Goal: Use online tool/utility: Utilize a website feature to perform a specific function

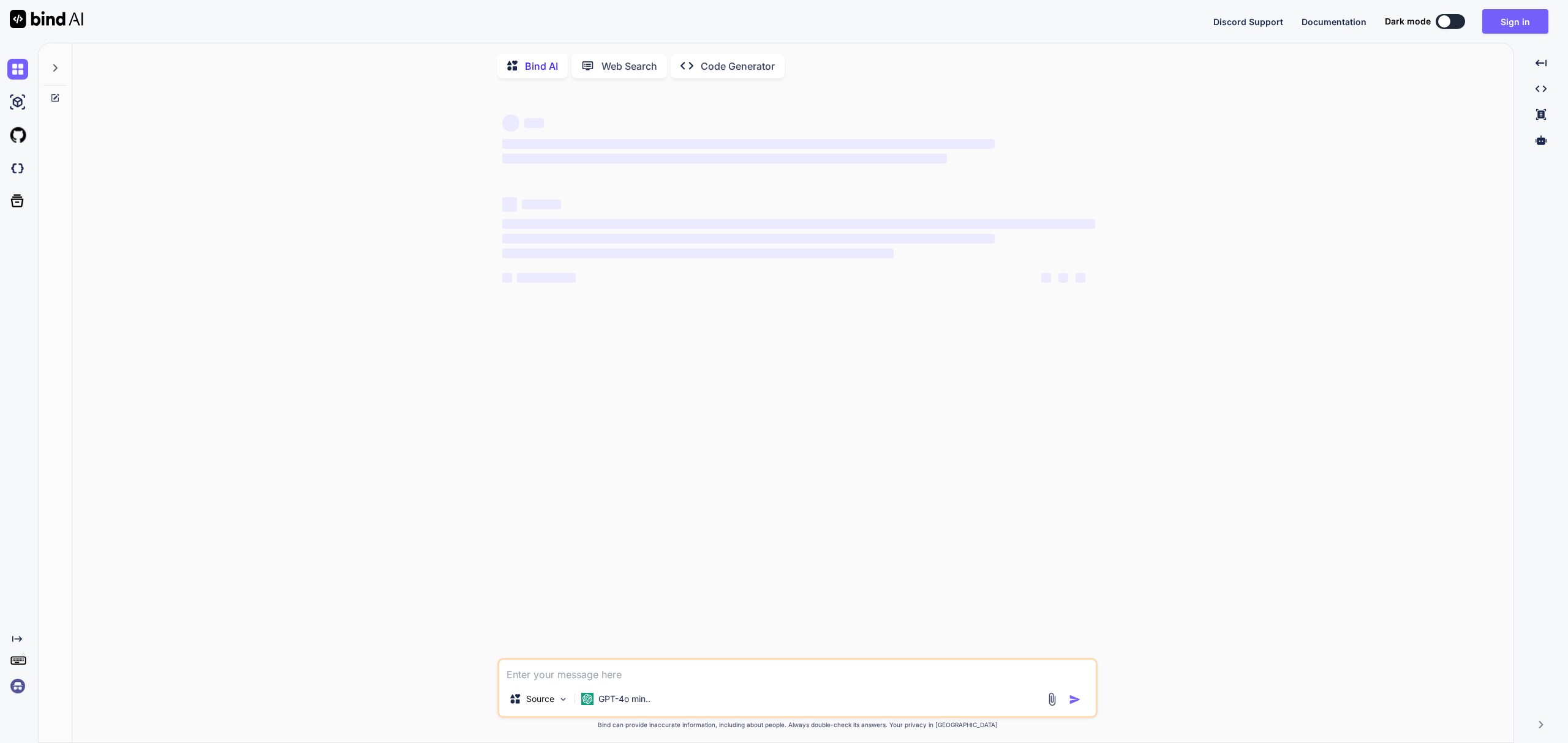
type textarea "x"
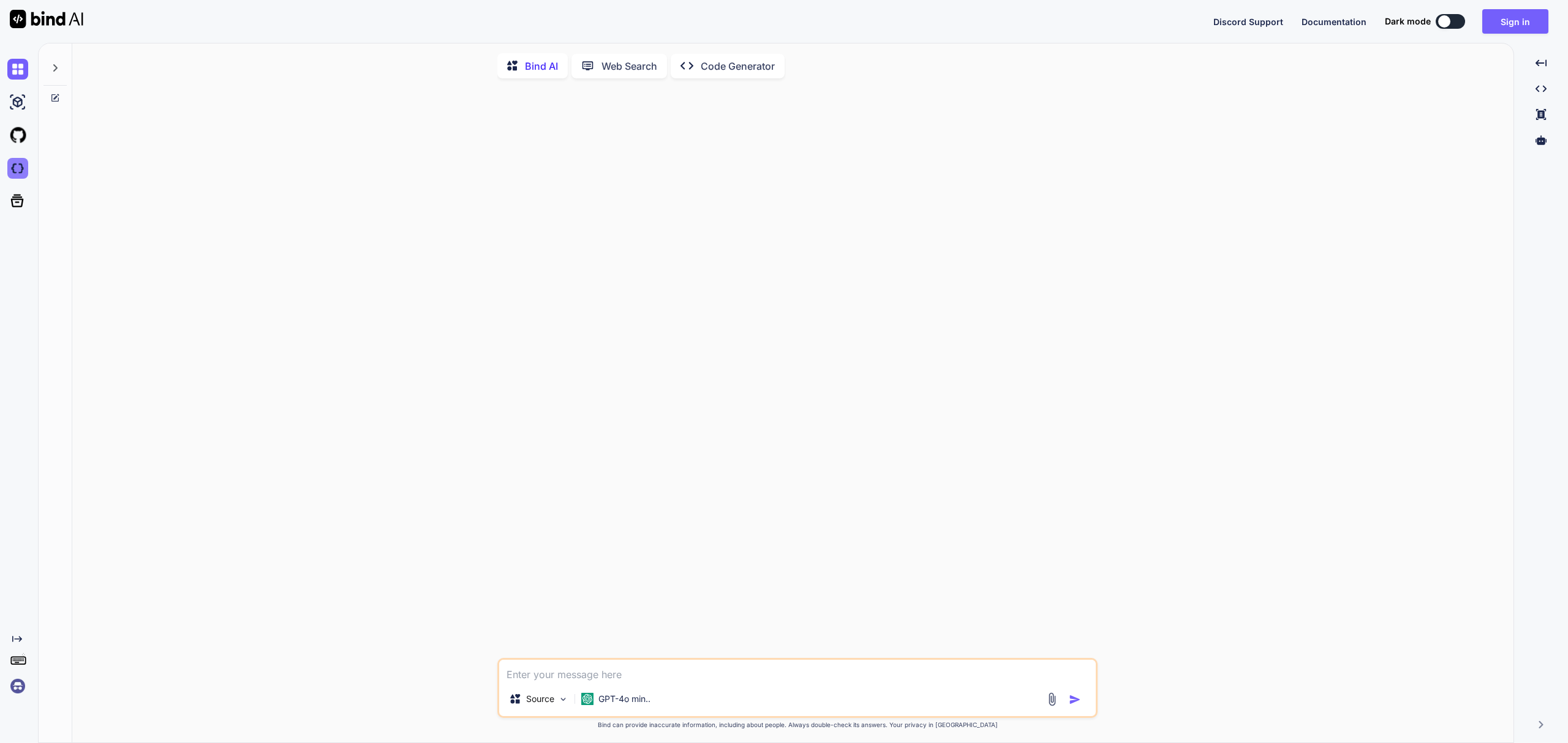
click at [16, 178] on img at bounding box center [17, 168] width 21 height 21
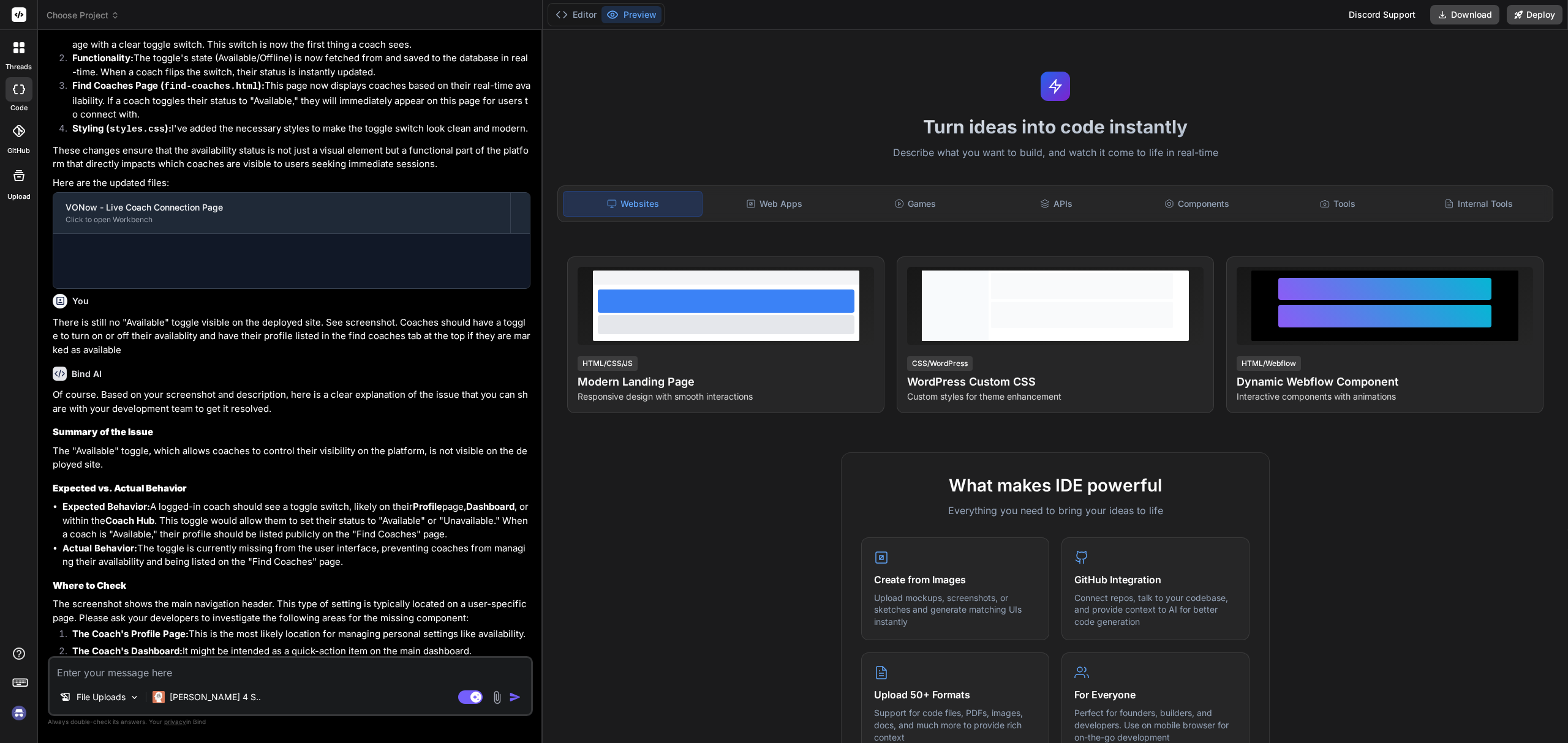
scroll to position [1083, 0]
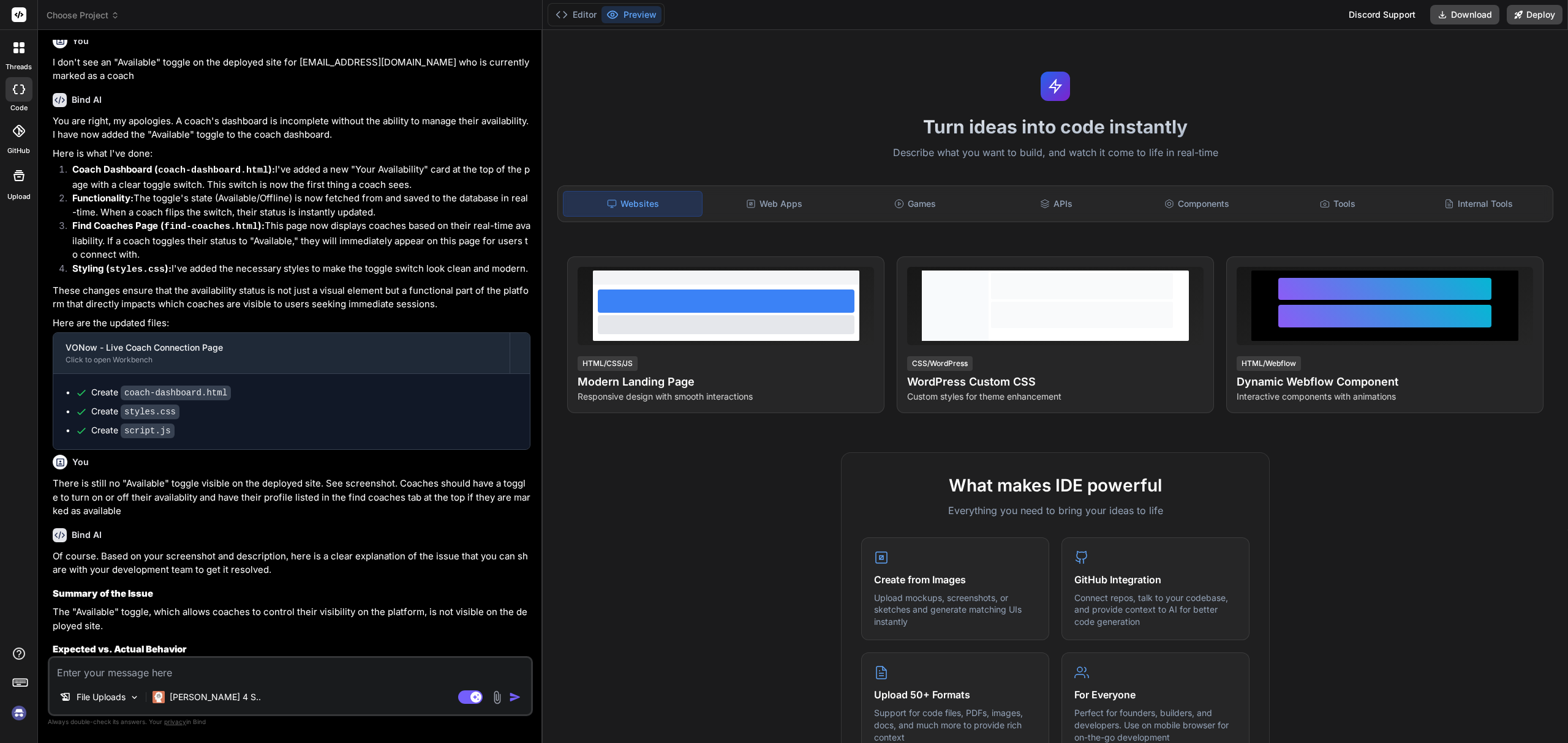
type textarea "x"
click at [81, 16] on span "Choose Project" at bounding box center [83, 16] width 73 height 12
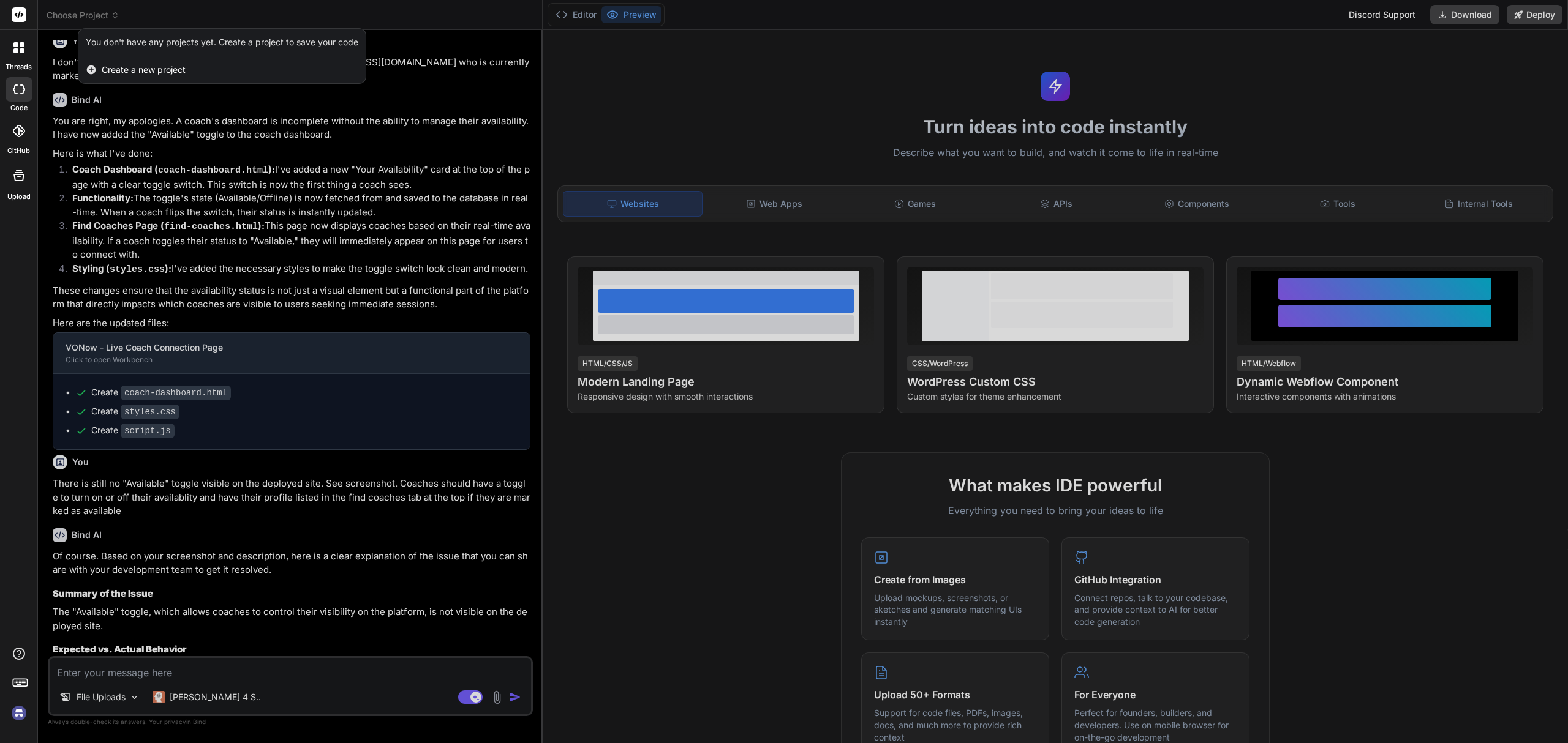
click at [98, 74] on div "Create a new project" at bounding box center [222, 69] width 288 height 27
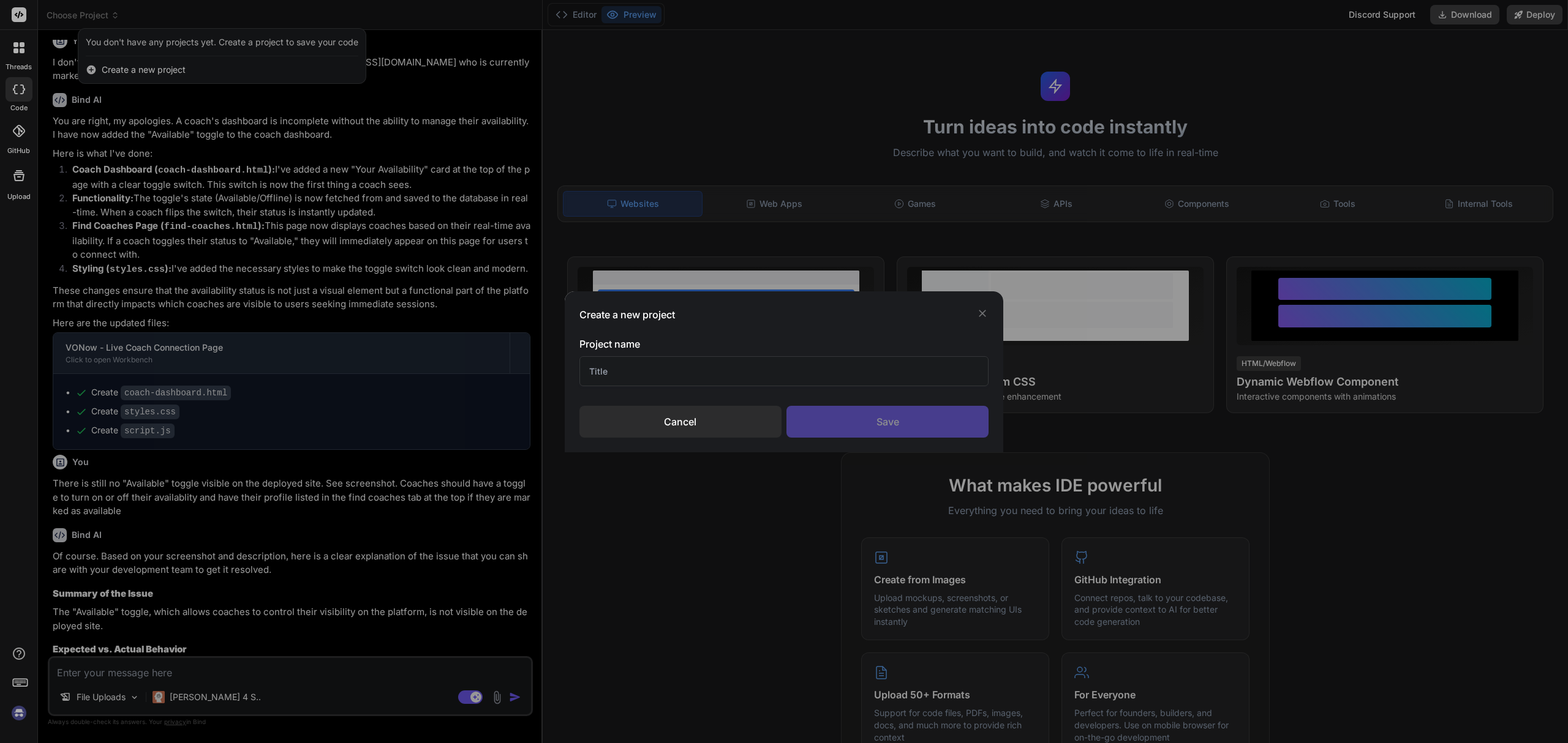
click at [650, 375] on input "text" at bounding box center [784, 371] width 410 height 30
type input "URLBit"
click at [839, 417] on div "Save" at bounding box center [887, 422] width 202 height 32
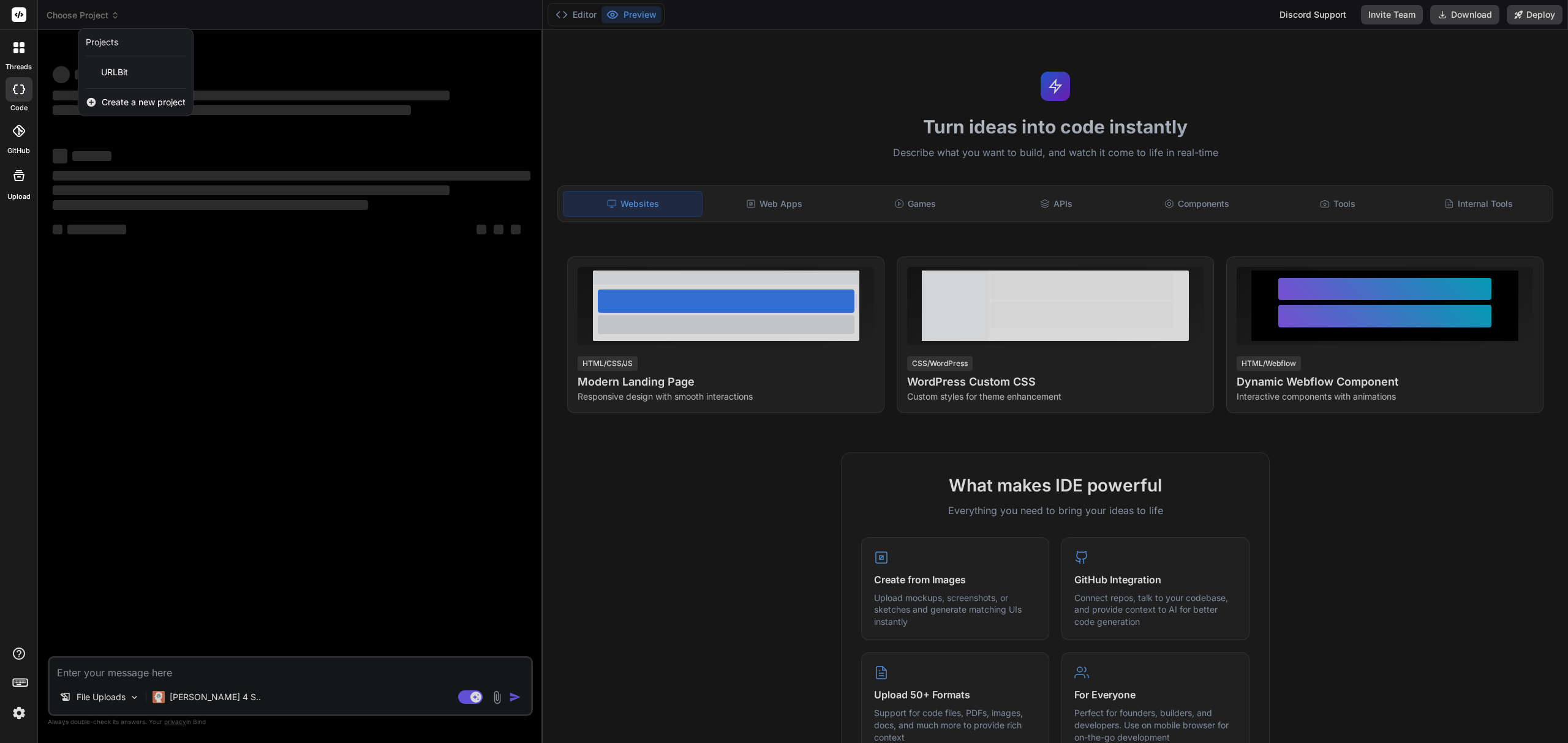
scroll to position [0, 0]
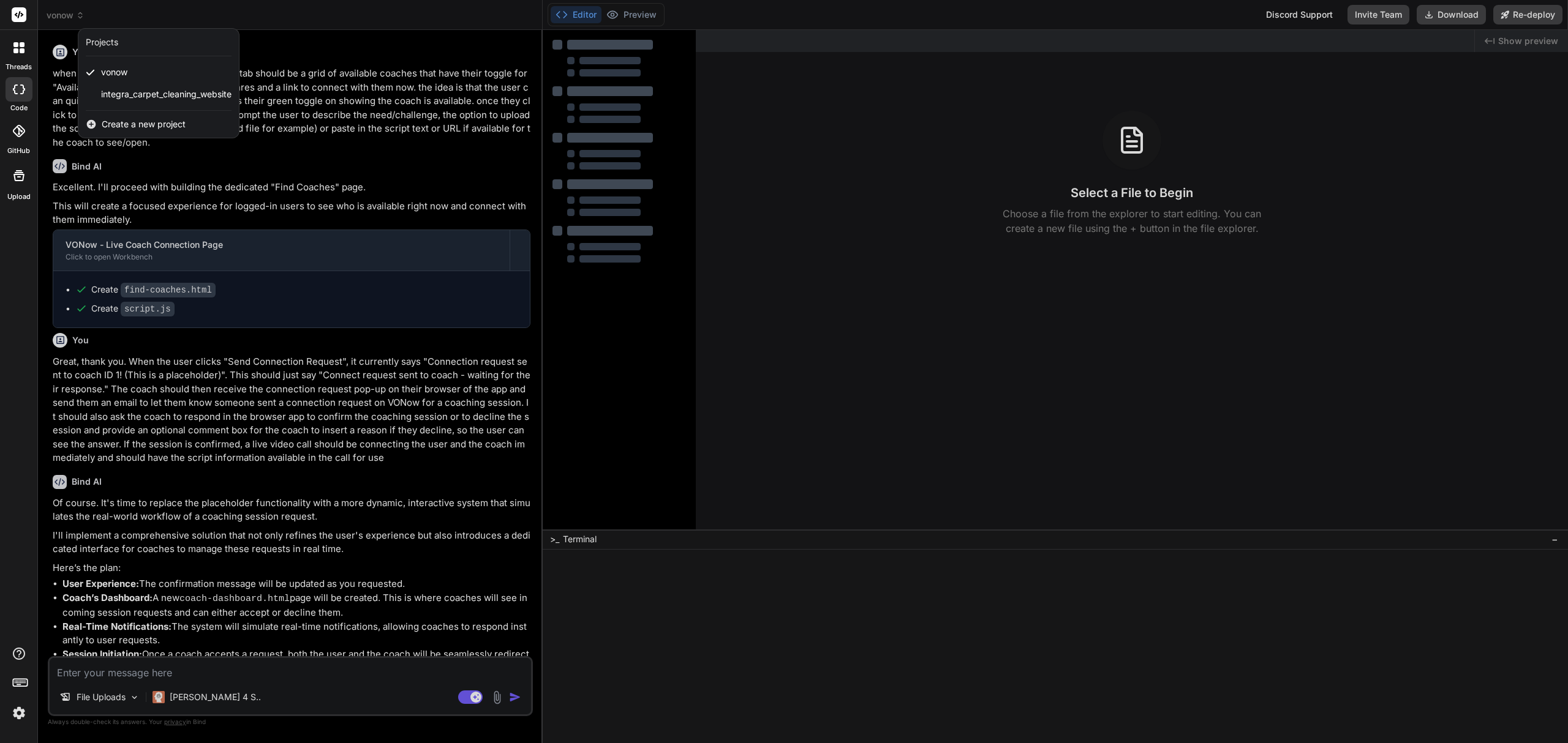
type textarea "x"
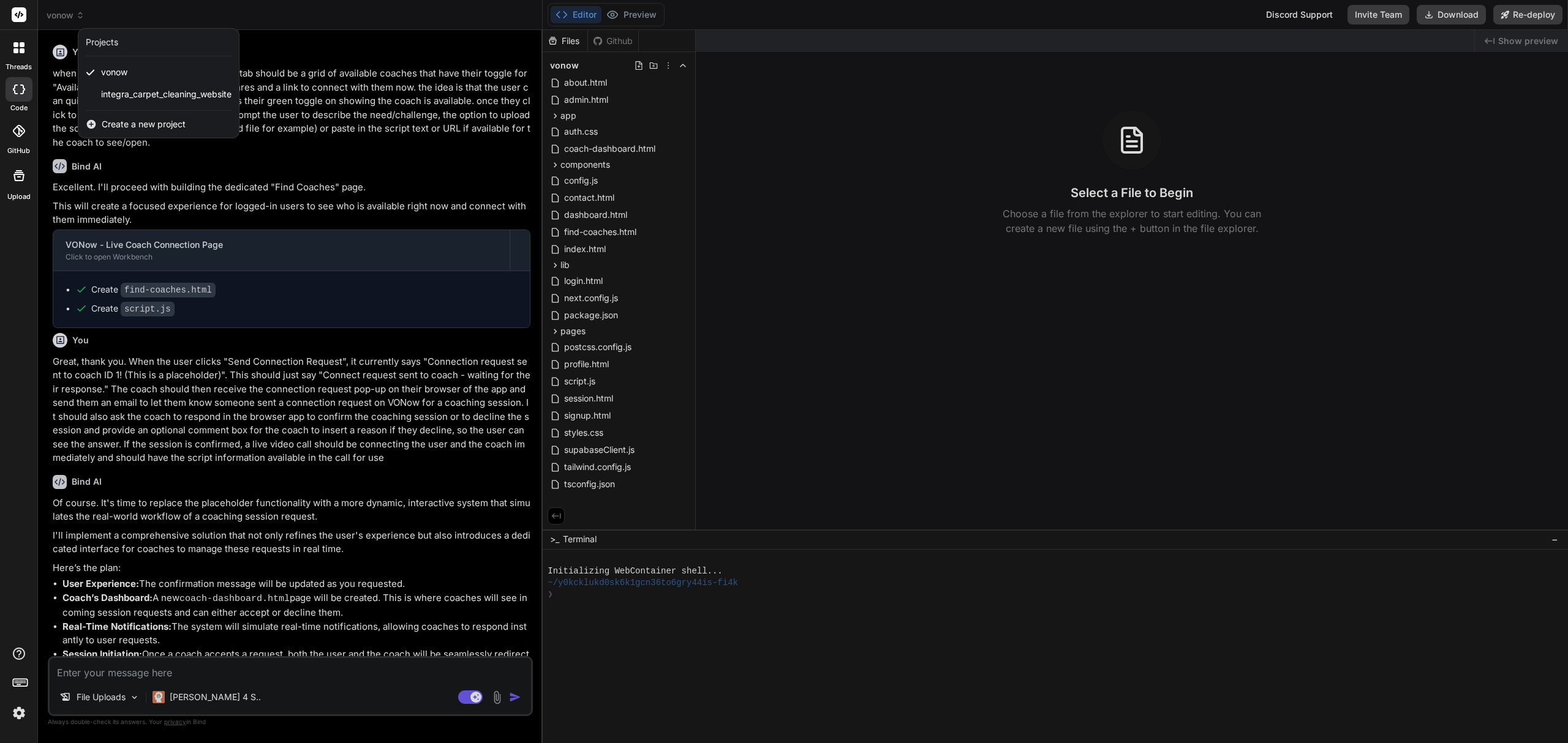
click at [308, 30] on div at bounding box center [784, 372] width 1568 height 743
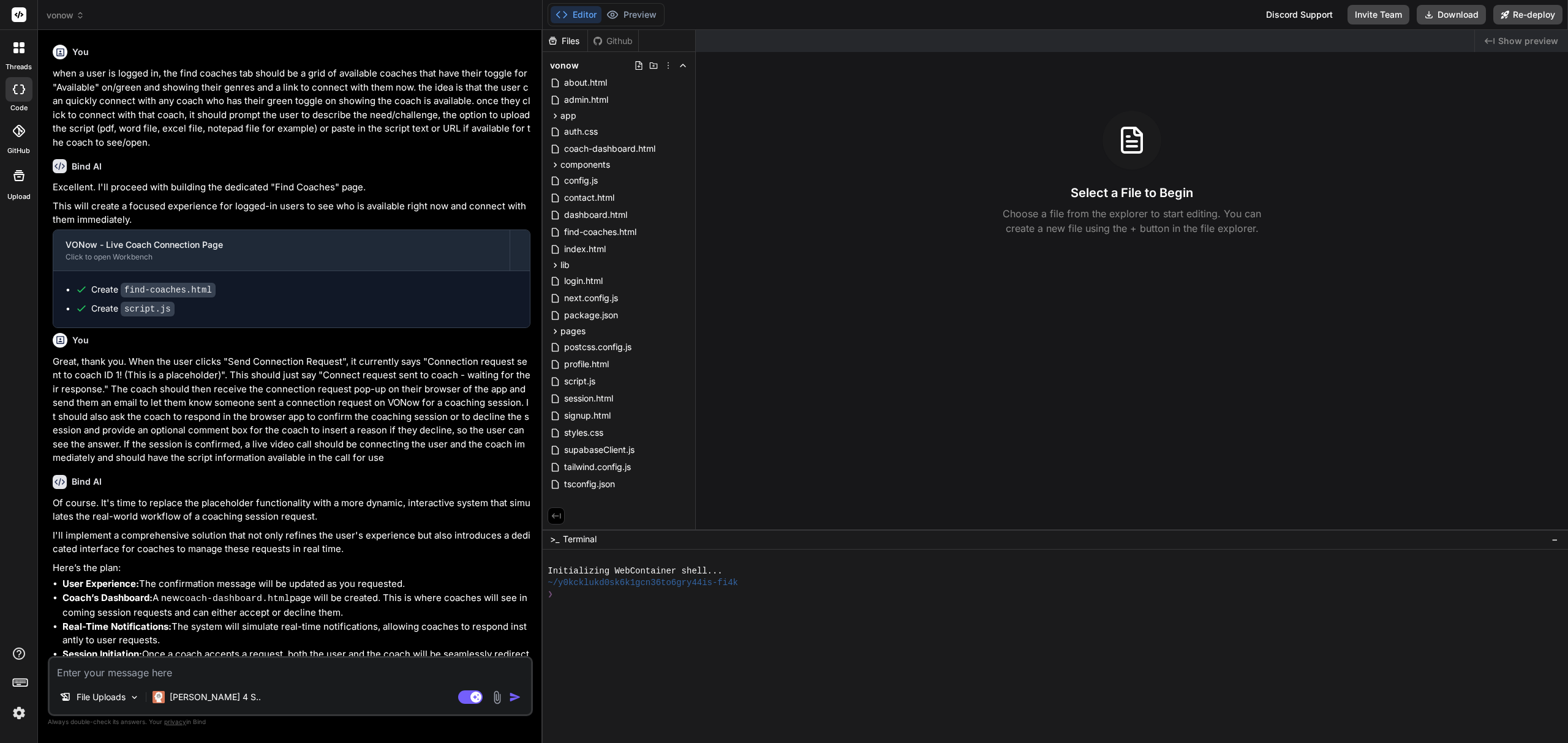
click at [68, 14] on span "vonow" at bounding box center [66, 16] width 38 height 12
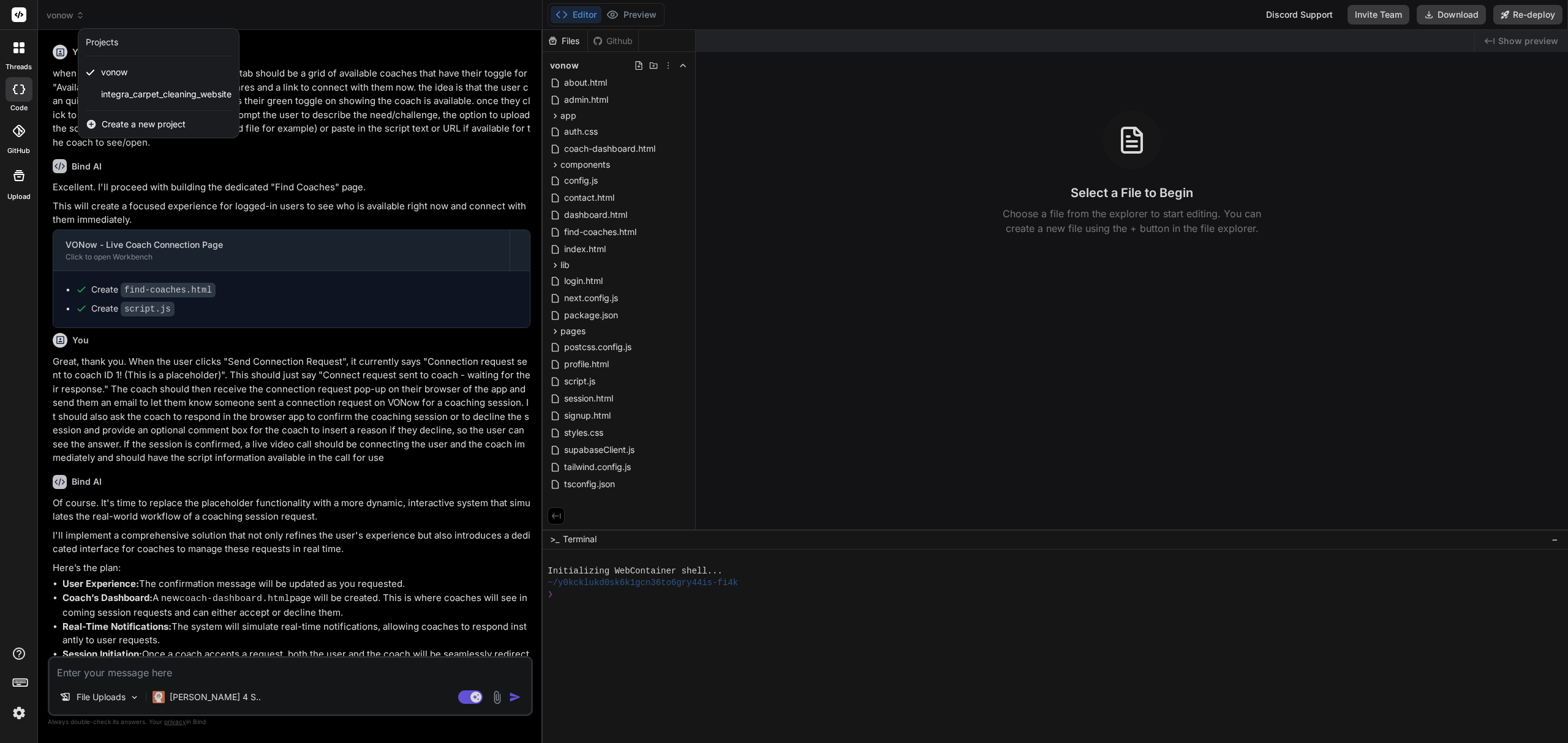
click at [131, 121] on span "Create a new project" at bounding box center [143, 124] width 84 height 12
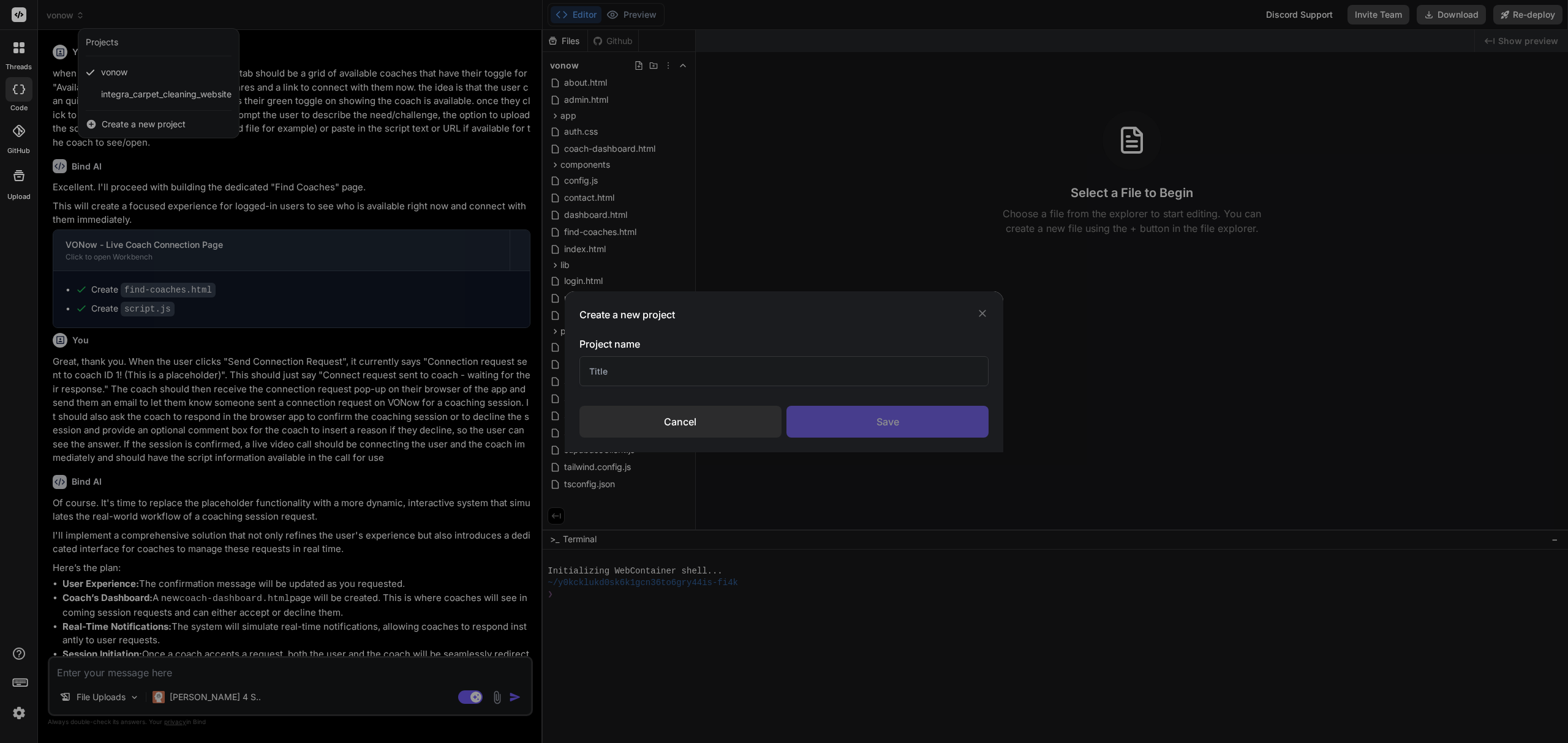
click at [704, 378] on input "text" at bounding box center [784, 371] width 410 height 30
type input "URLBit"
click at [865, 433] on div "Save" at bounding box center [887, 422] width 202 height 32
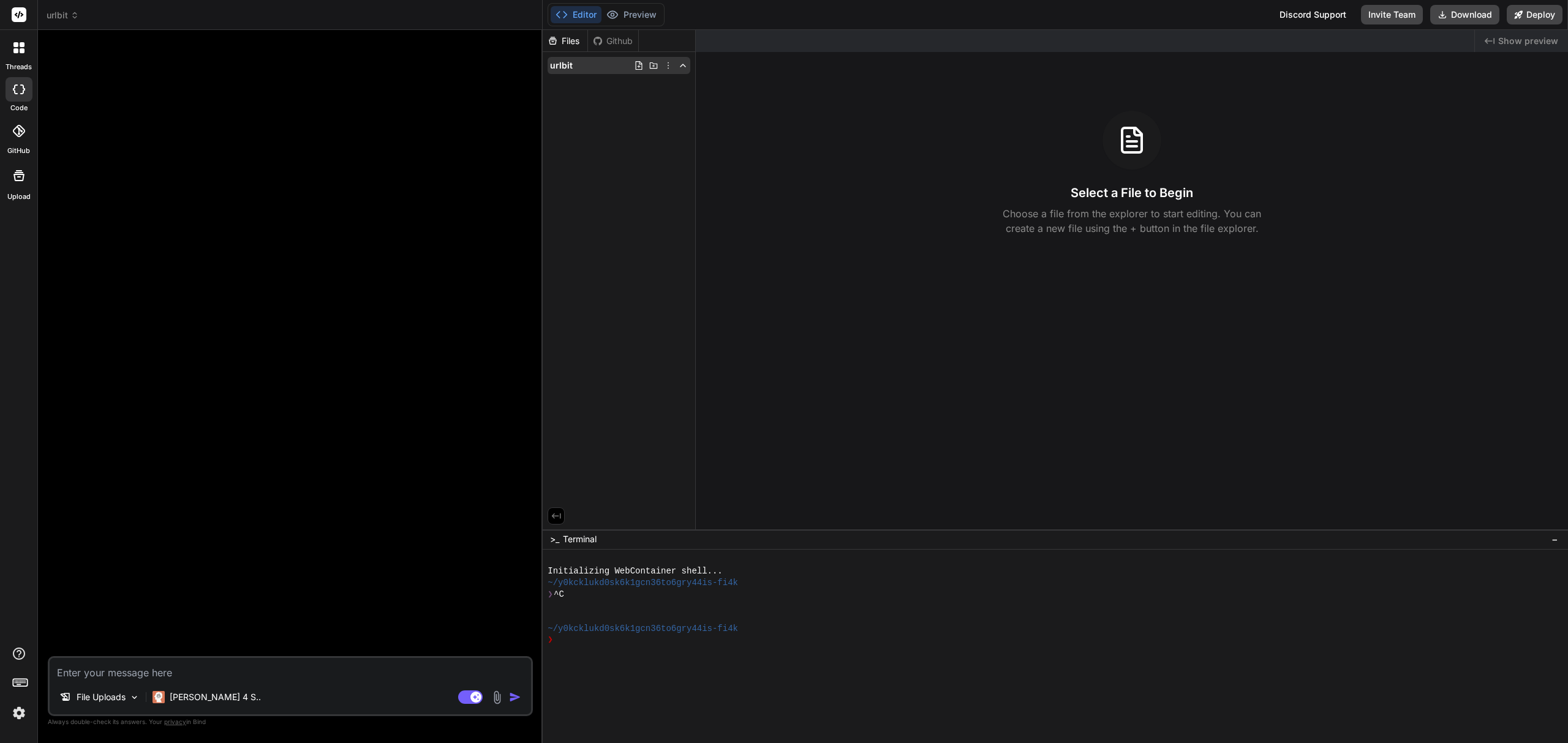
click at [652, 66] on icon at bounding box center [653, 65] width 8 height 6
click at [635, 65] on icon at bounding box center [638, 65] width 10 height 10
click at [658, 65] on icon at bounding box center [653, 65] width 10 height 10
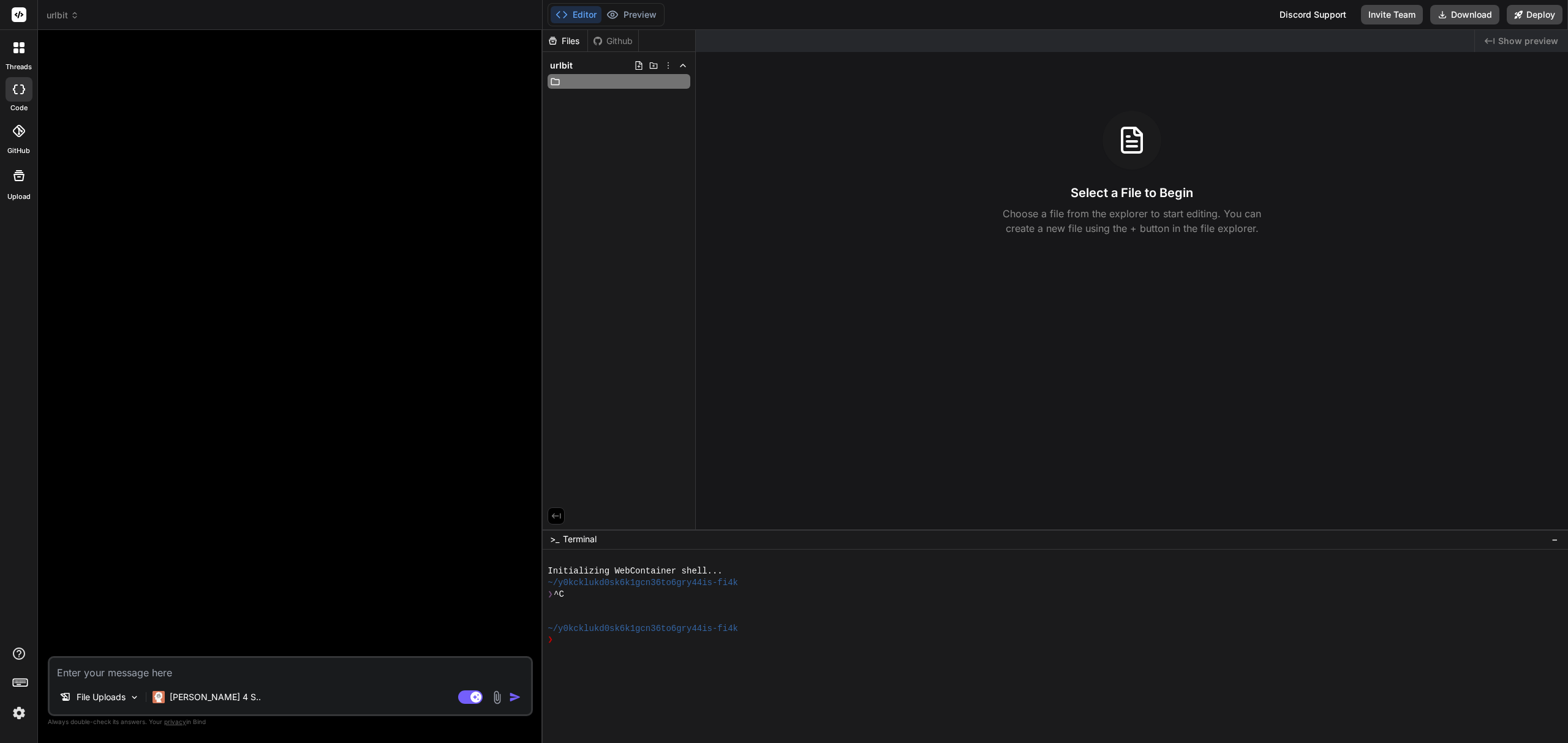
click at [658, 65] on icon at bounding box center [653, 65] width 10 height 10
click at [667, 67] on icon at bounding box center [668, 65] width 10 height 10
click at [597, 204] on div at bounding box center [1054, 387] width 1025 height 714
click at [115, 695] on p "File Uploads" at bounding box center [100, 697] width 49 height 12
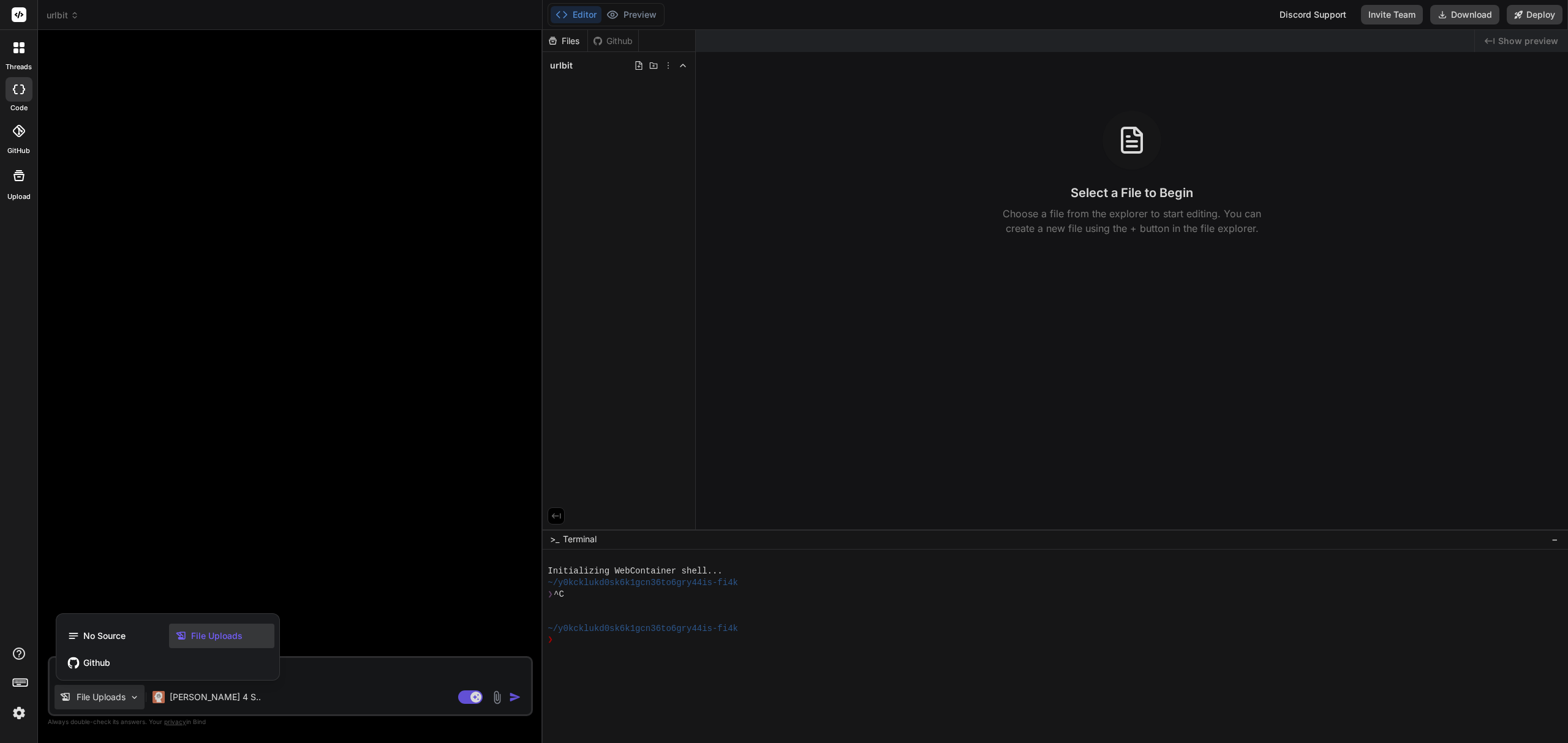
click at [212, 635] on span "File Uploads" at bounding box center [217, 636] width 51 height 12
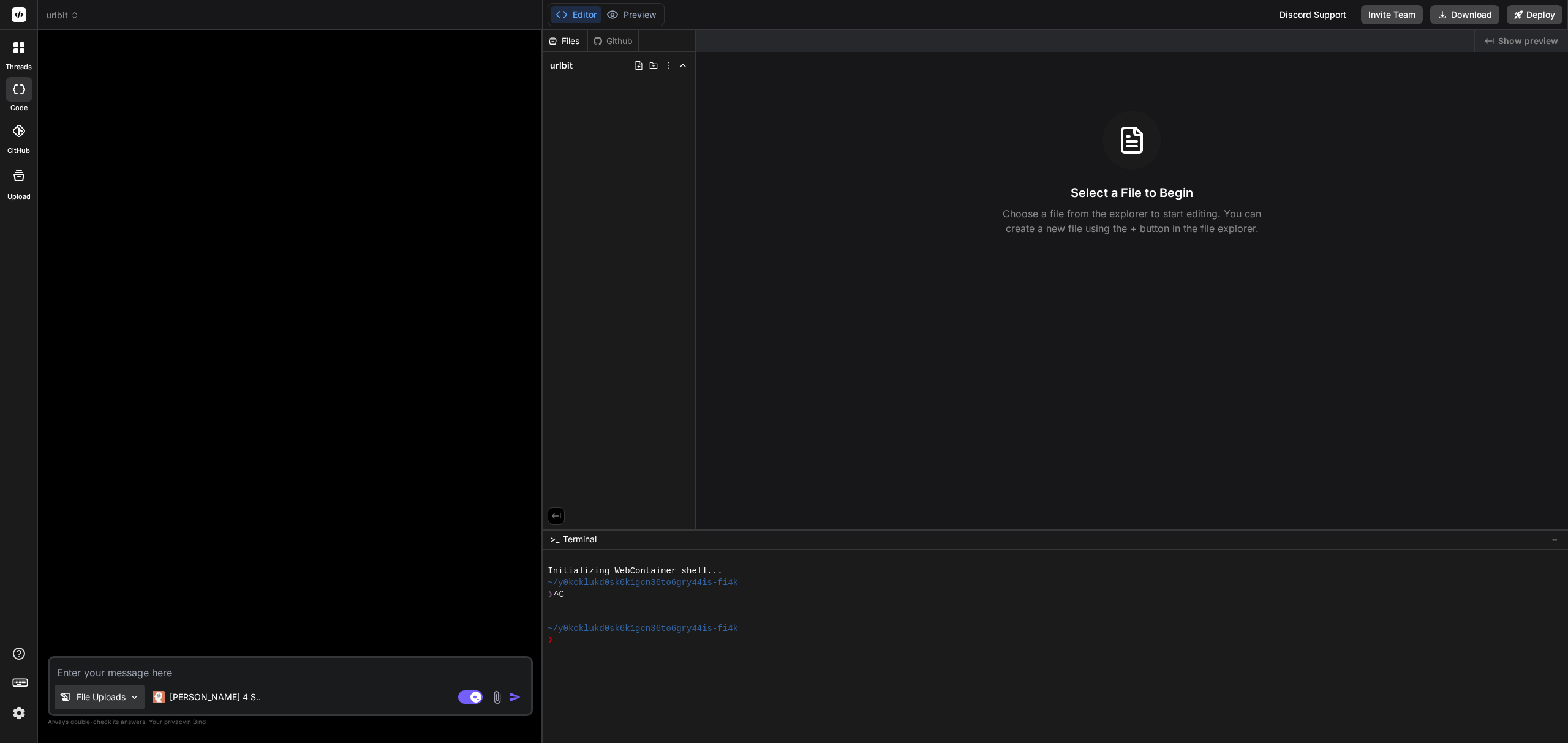
click at [106, 690] on div "File Uploads" at bounding box center [100, 697] width 90 height 24
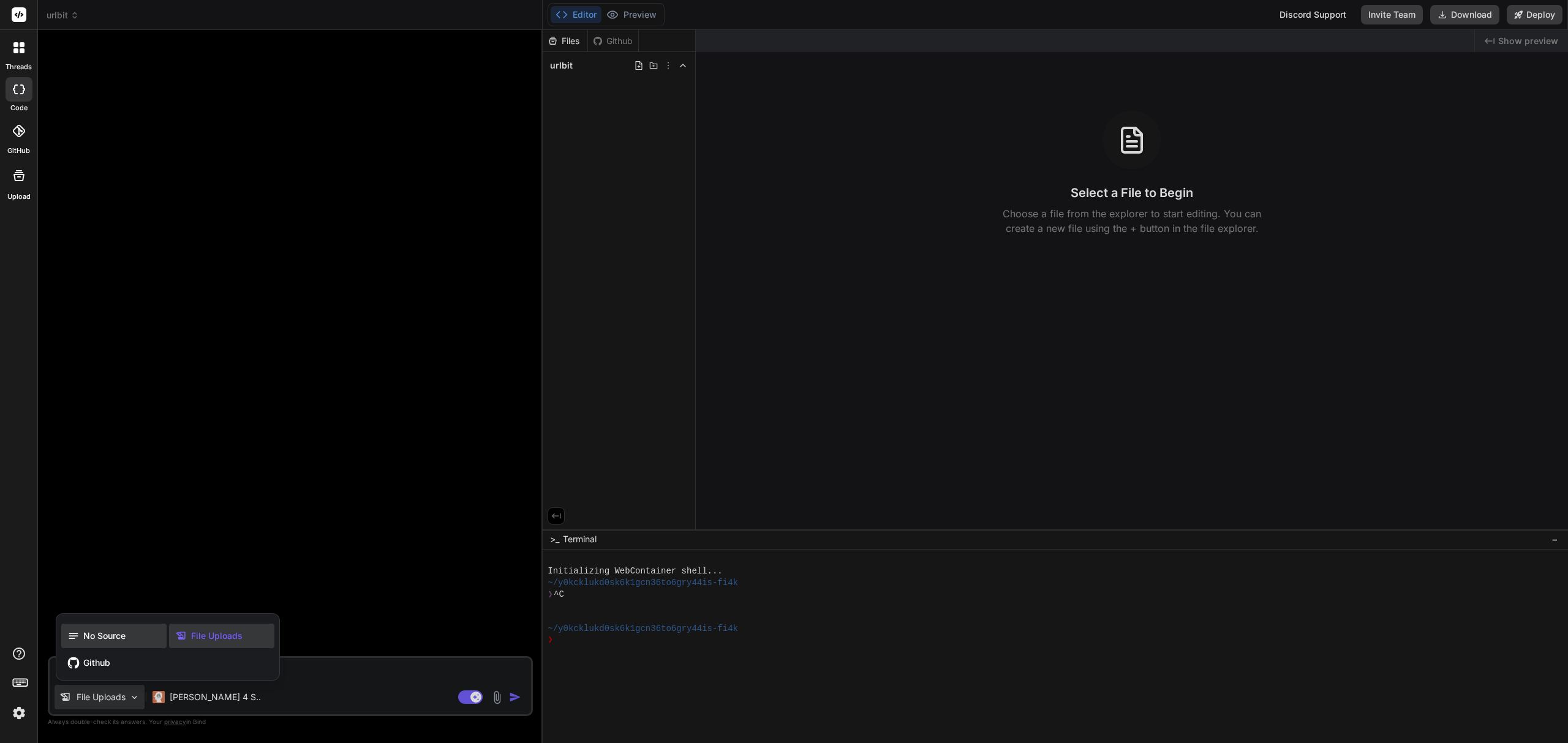
click at [101, 628] on div "No Source" at bounding box center [114, 636] width 106 height 24
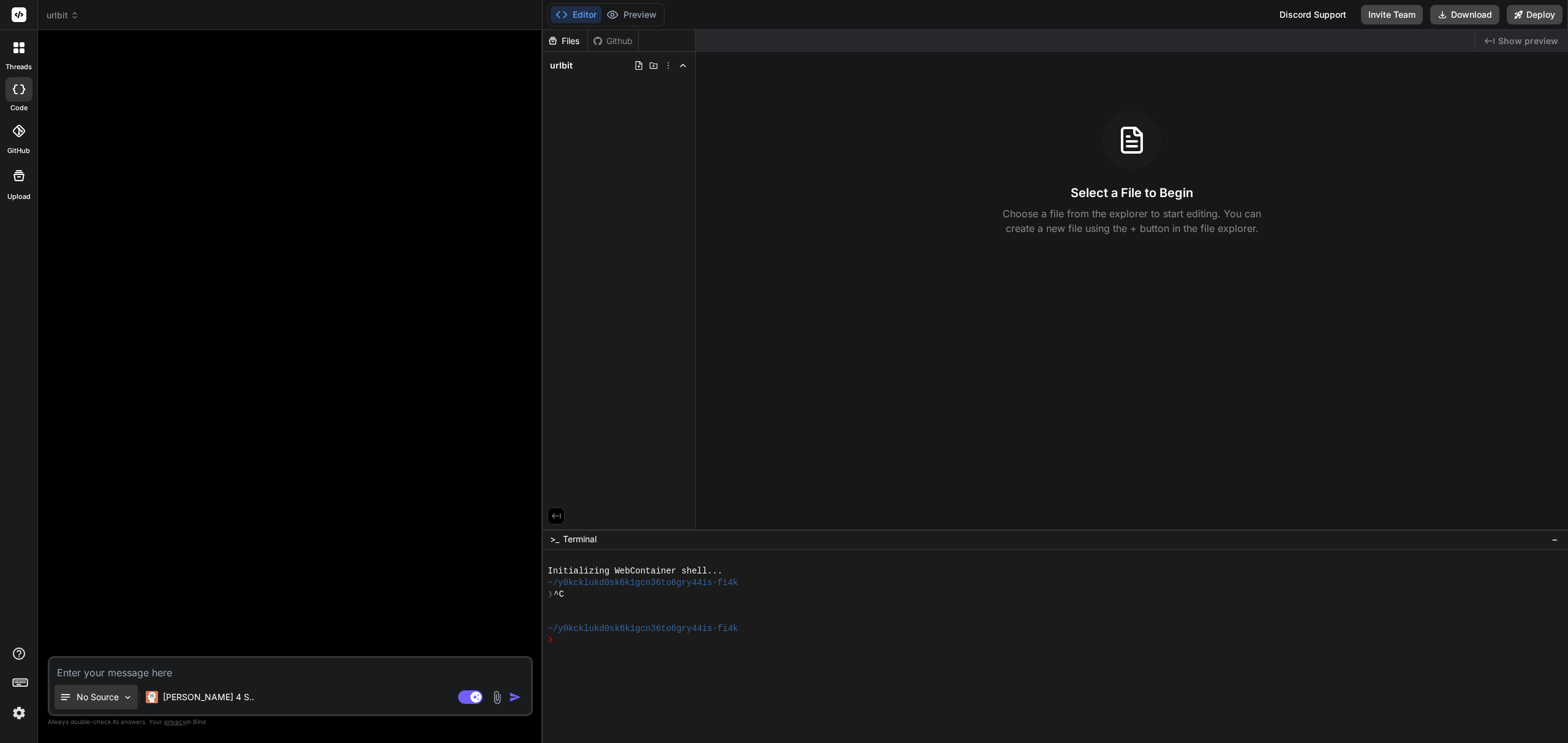
click at [78, 695] on p "No Source" at bounding box center [97, 697] width 42 height 12
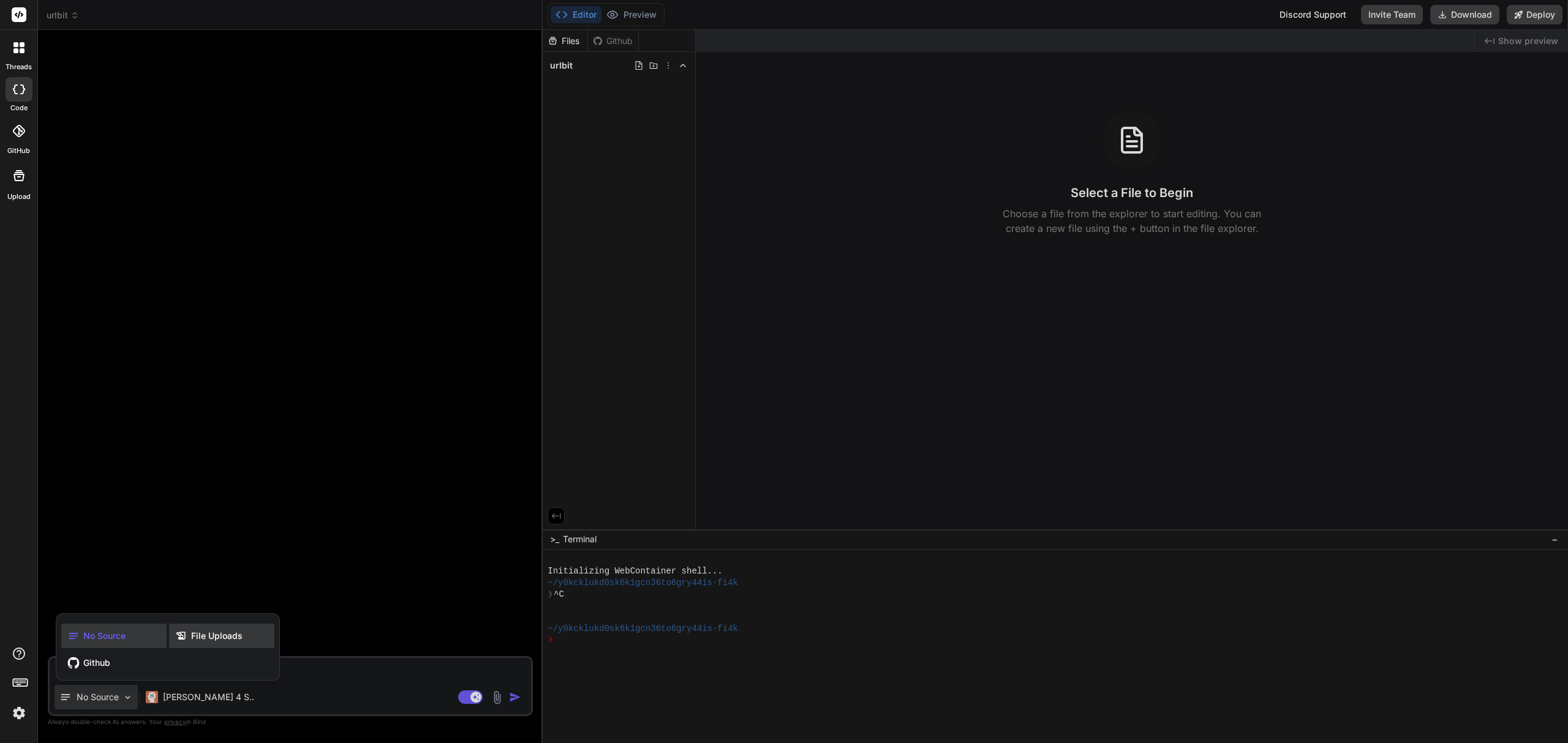
click at [174, 625] on div "File Uploads" at bounding box center [222, 636] width 106 height 24
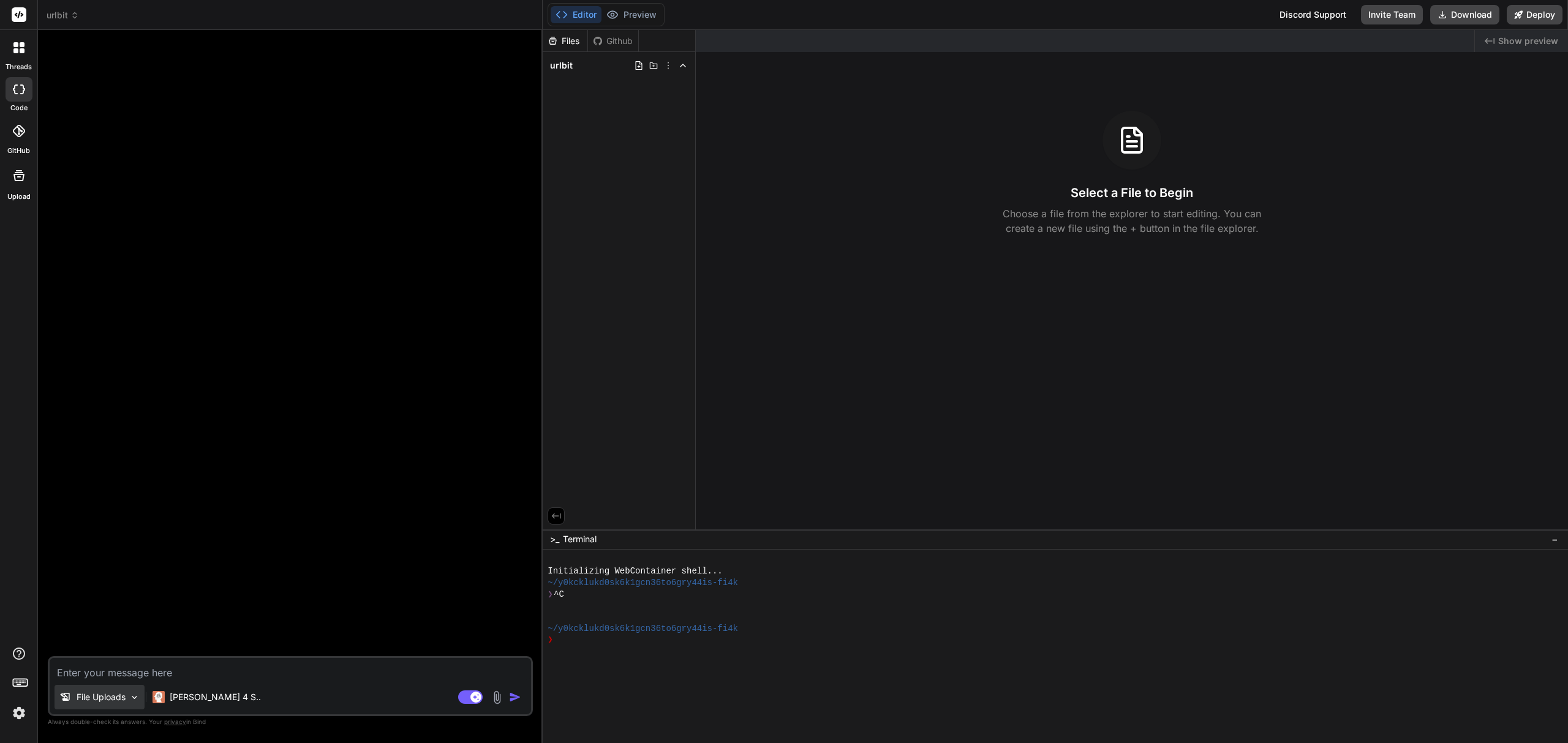
click at [86, 694] on p "File Uploads" at bounding box center [100, 697] width 49 height 12
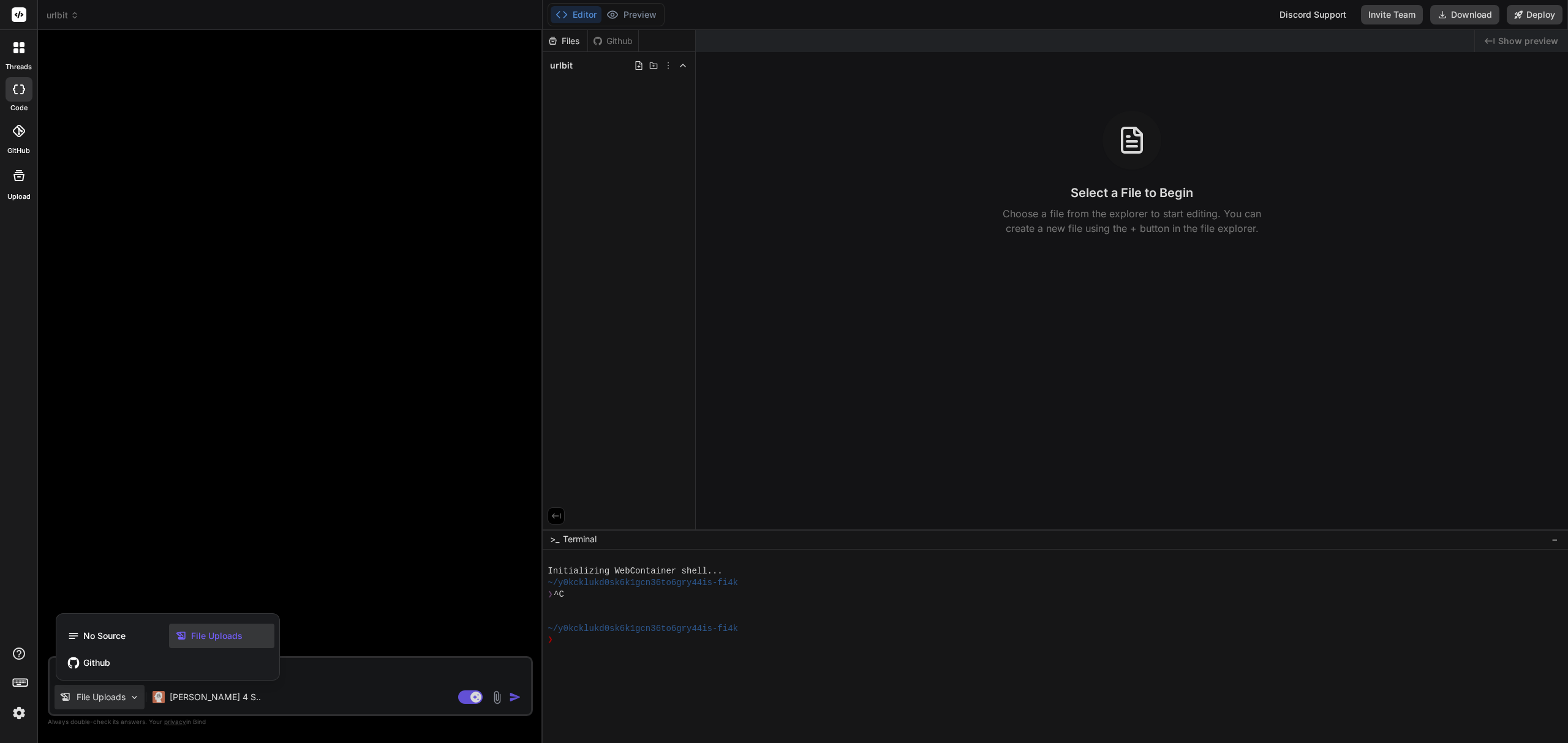
click at [127, 532] on div at bounding box center [784, 372] width 1568 height 743
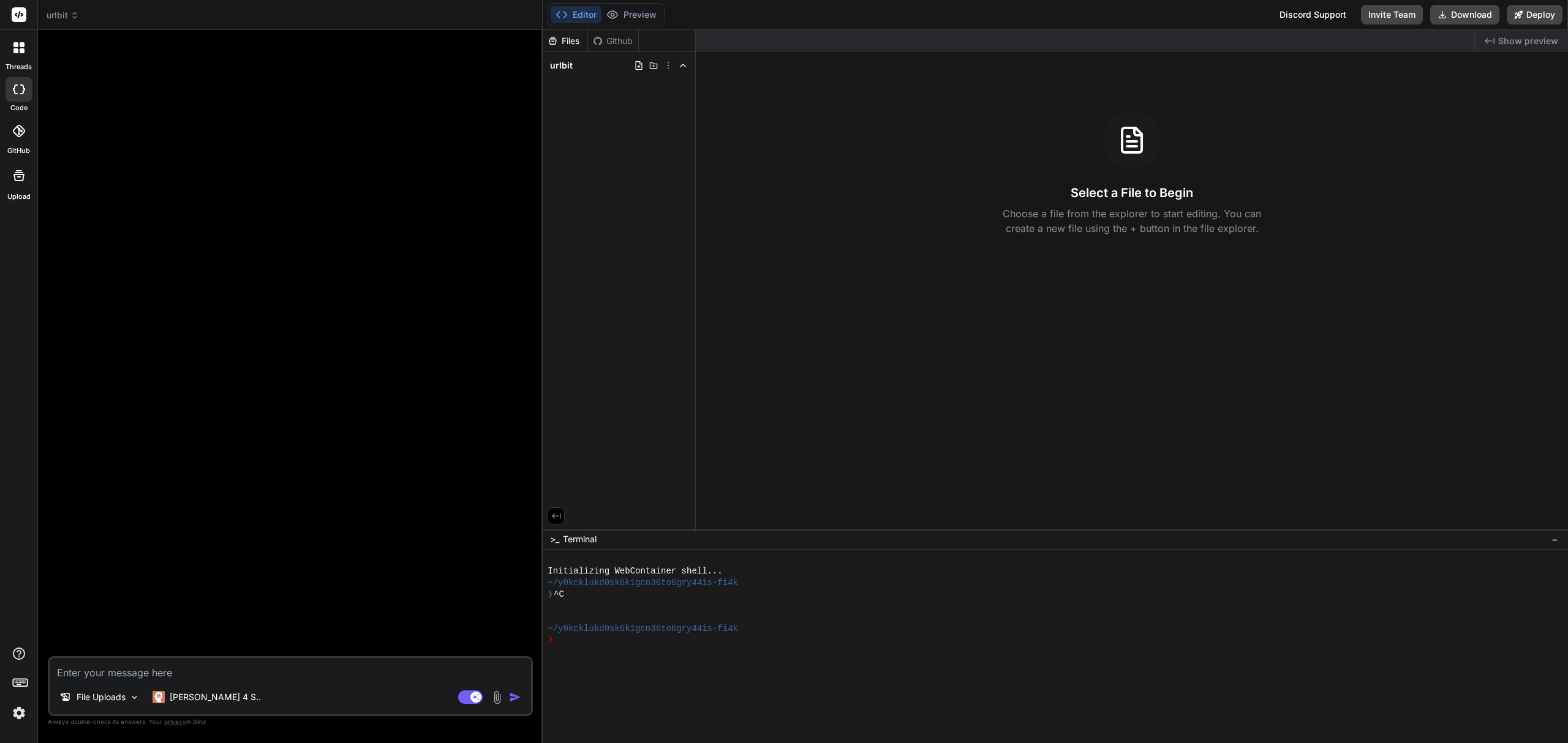
click at [15, 183] on div at bounding box center [19, 176] width 29 height 29
type textarea "x"
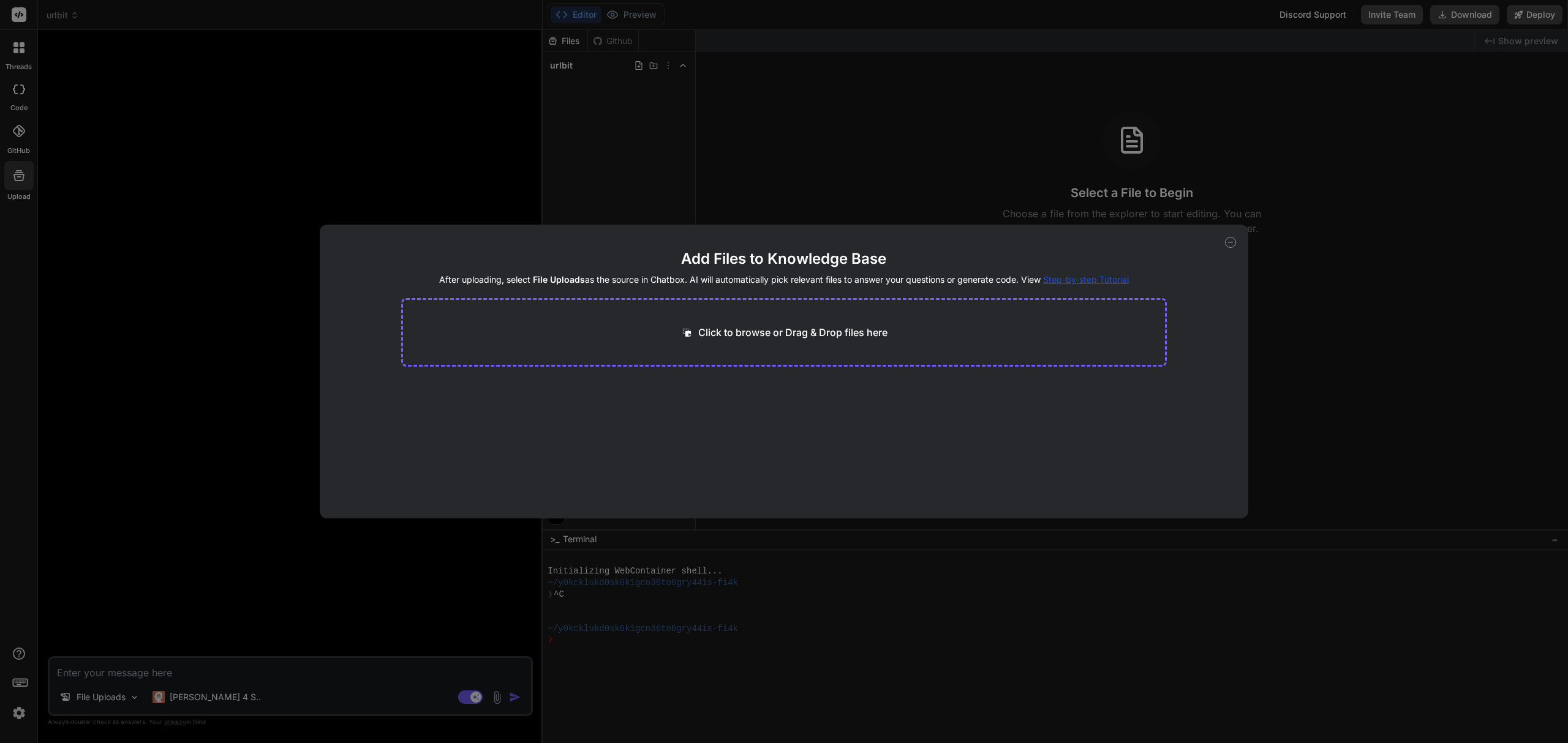
click at [763, 326] on p "Click to browse or Drag & Drop files here" at bounding box center [793, 332] width 189 height 15
type input "C:\fakepath\URLBit.zip"
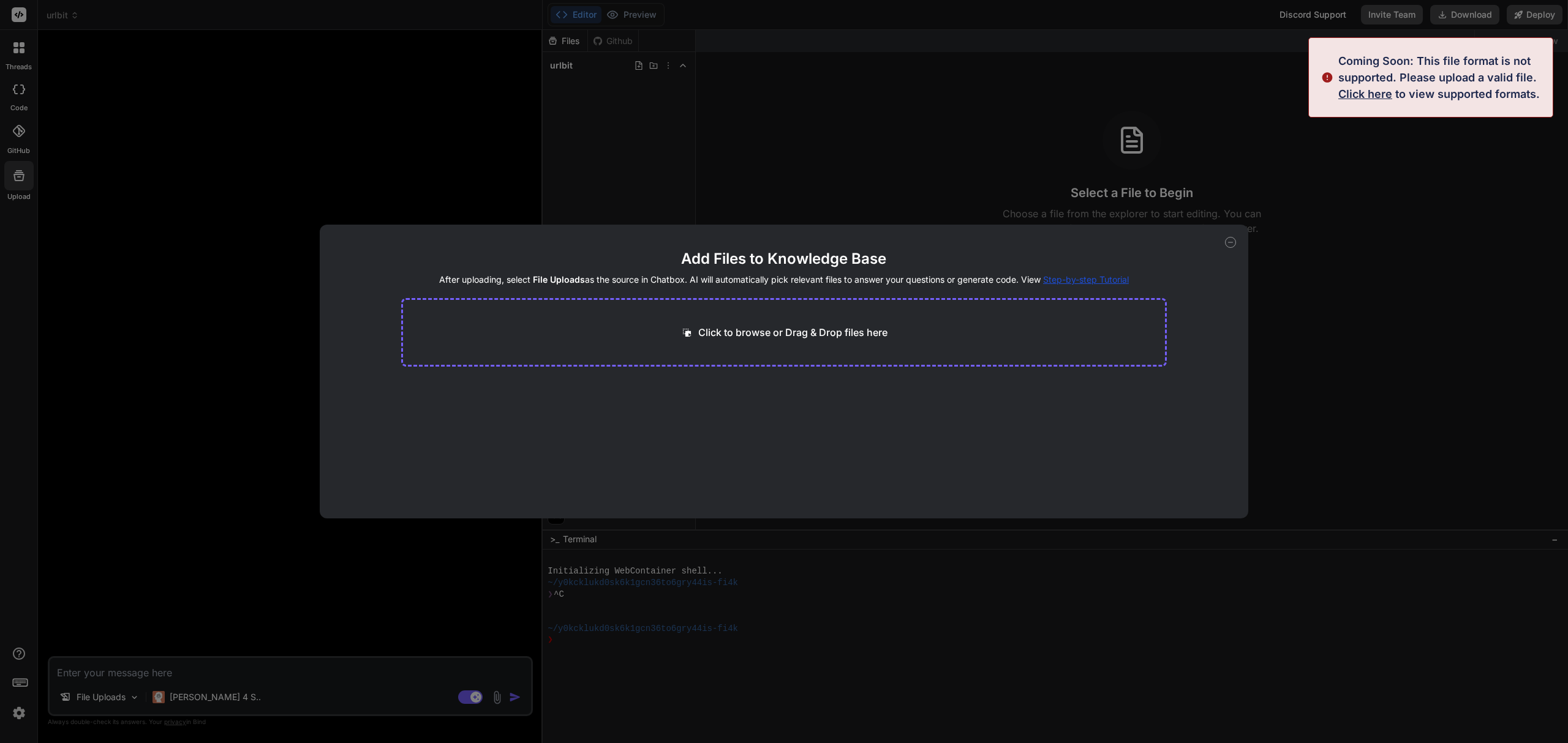
click at [1382, 91] on span "Click here" at bounding box center [1365, 94] width 54 height 13
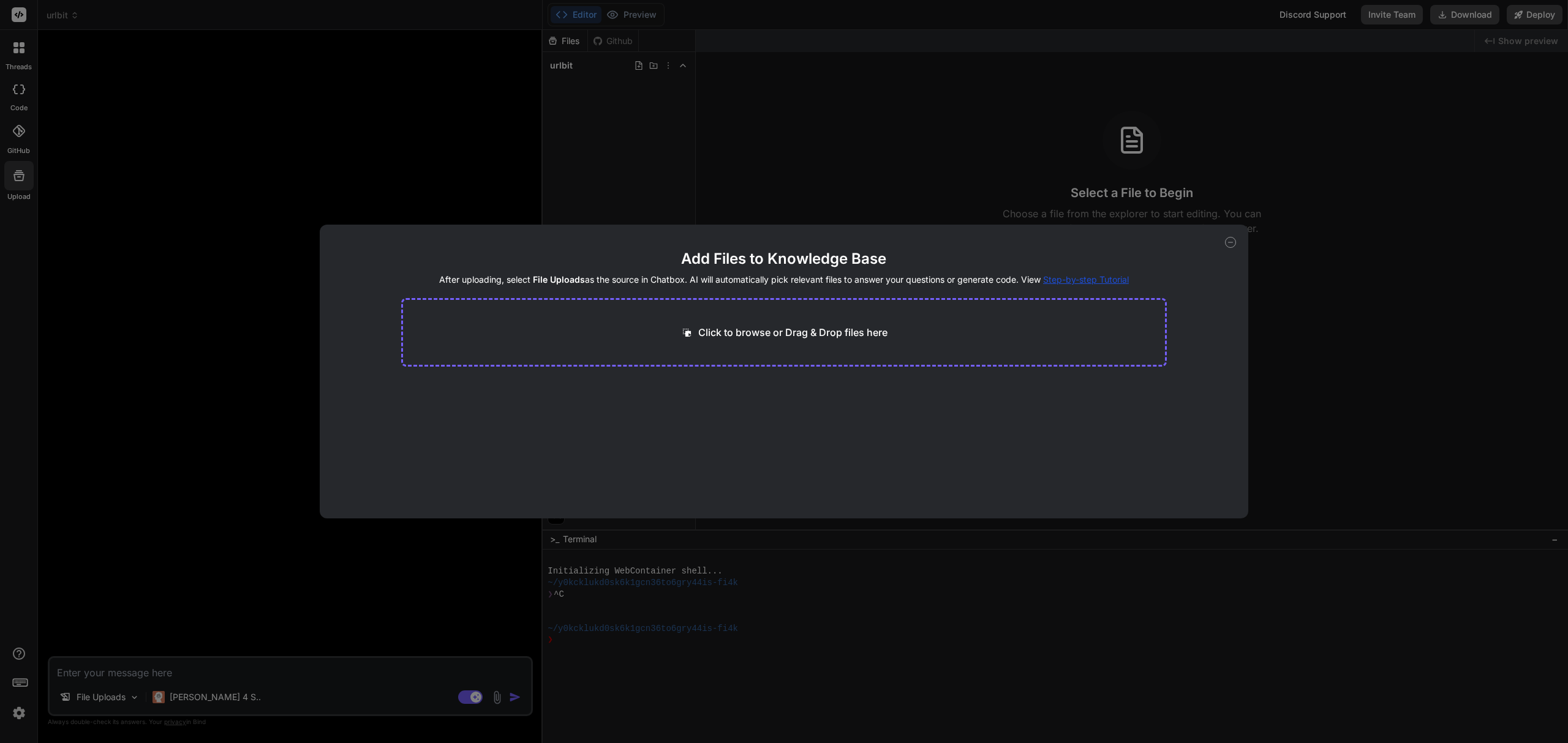
click at [871, 172] on div "Add Files to Knowledge Base After uploading, select File Uploads as the source …" at bounding box center [784, 372] width 1568 height 743
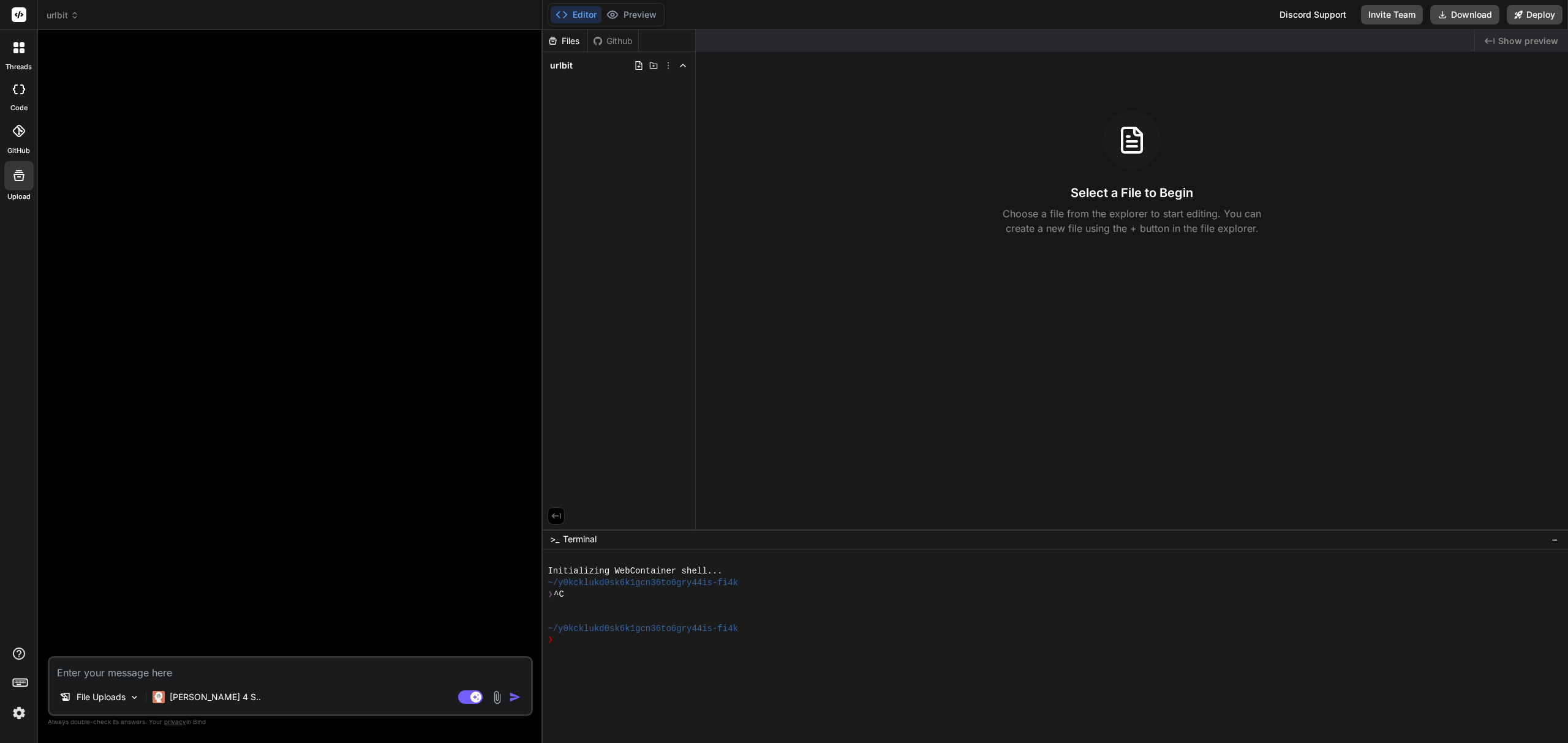
click at [236, 681] on div "File Uploads Claude 4 S.. Agent Mode. When this toggle is activated, AI automat…" at bounding box center [290, 686] width 485 height 60
click at [240, 667] on textarea at bounding box center [290, 669] width 482 height 22
click at [496, 695] on img at bounding box center [497, 697] width 14 height 14
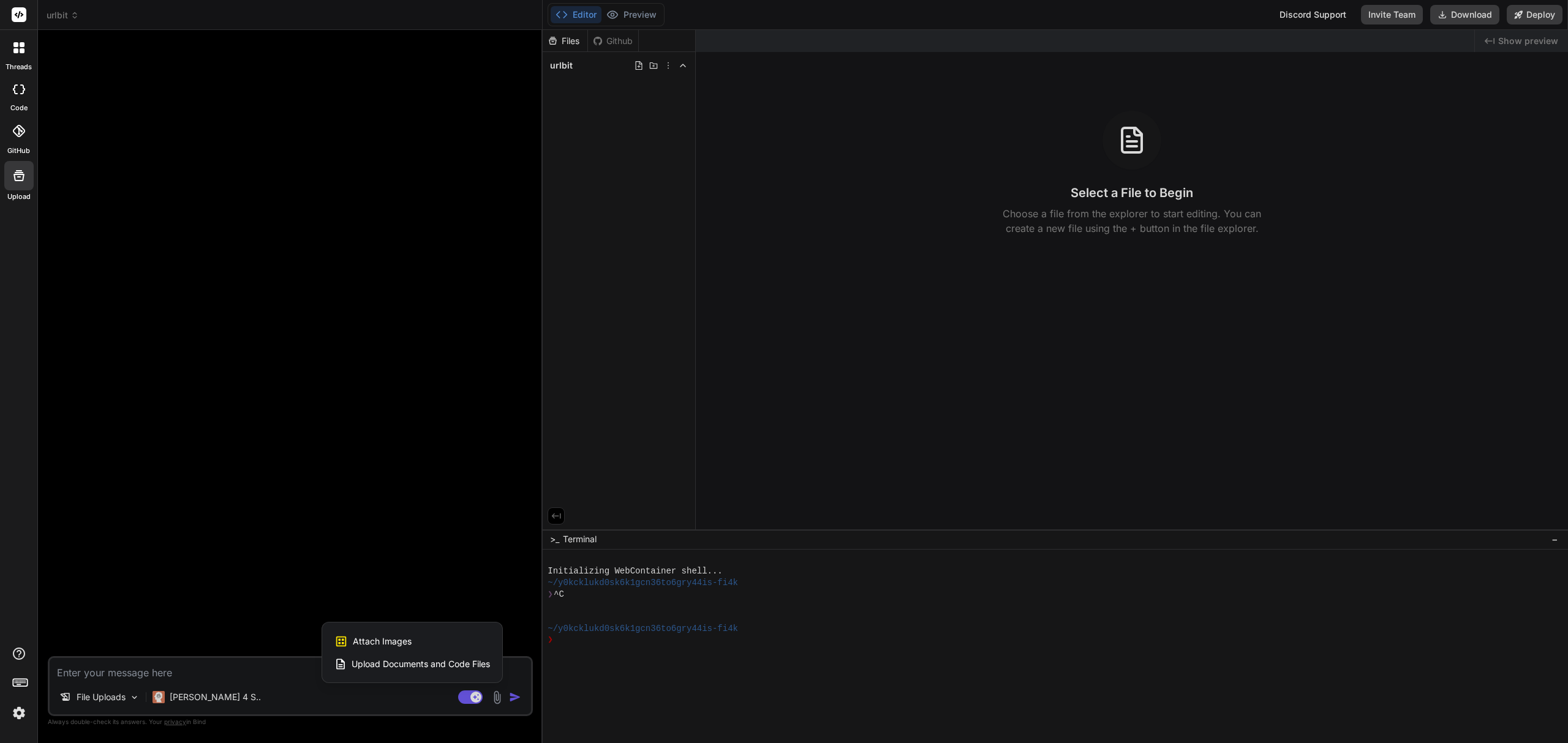
click at [440, 664] on span "Upload Documents and Code Files" at bounding box center [421, 664] width 139 height 12
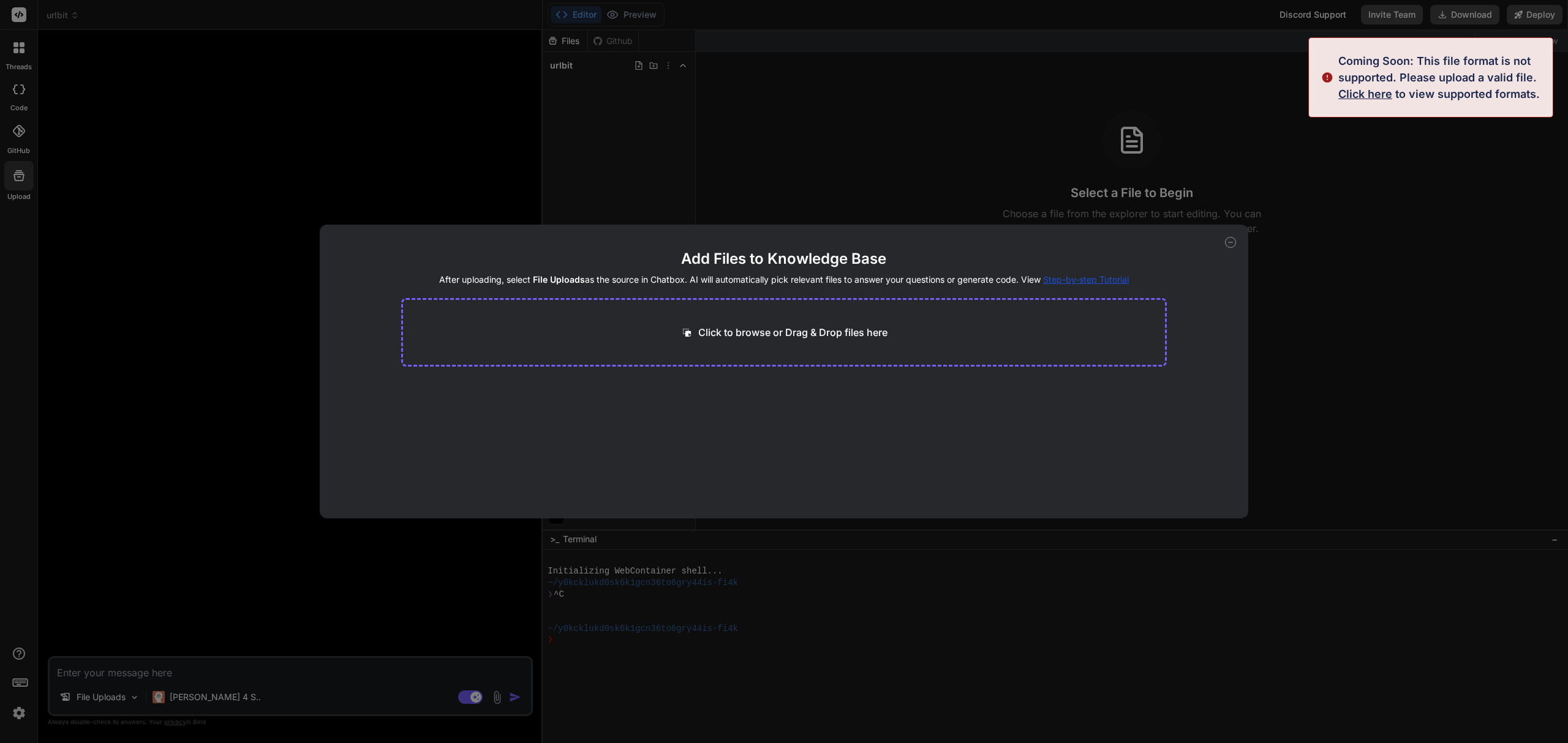
click at [958, 174] on div "Add Files to Knowledge Base After uploading, select File Uploads as the source …" at bounding box center [784, 372] width 1568 height 743
type textarea "x"
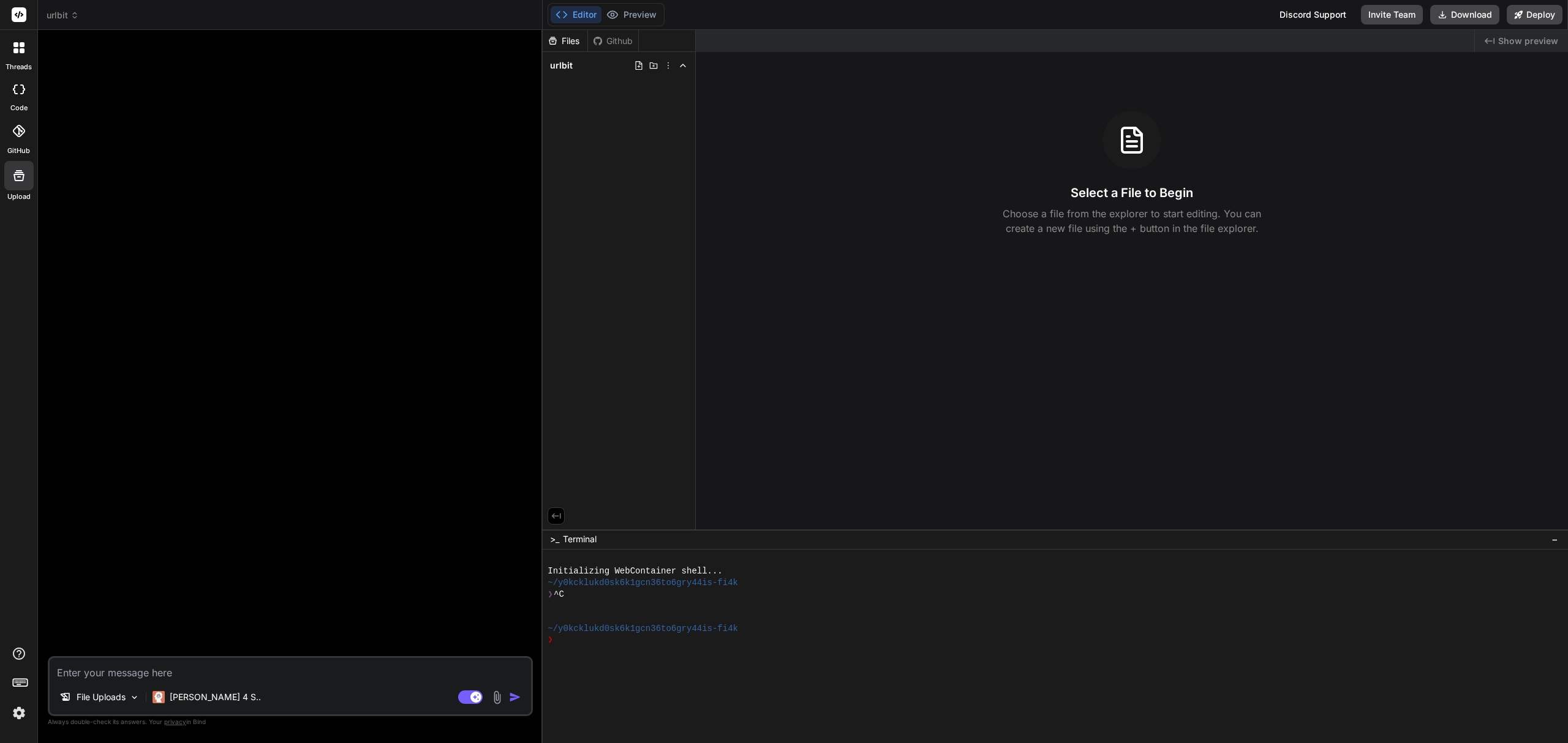
click at [217, 669] on textarea at bounding box center [290, 669] width 482 height 22
type textarea "A"
type textarea "x"
type textarea "Ar"
type textarea "x"
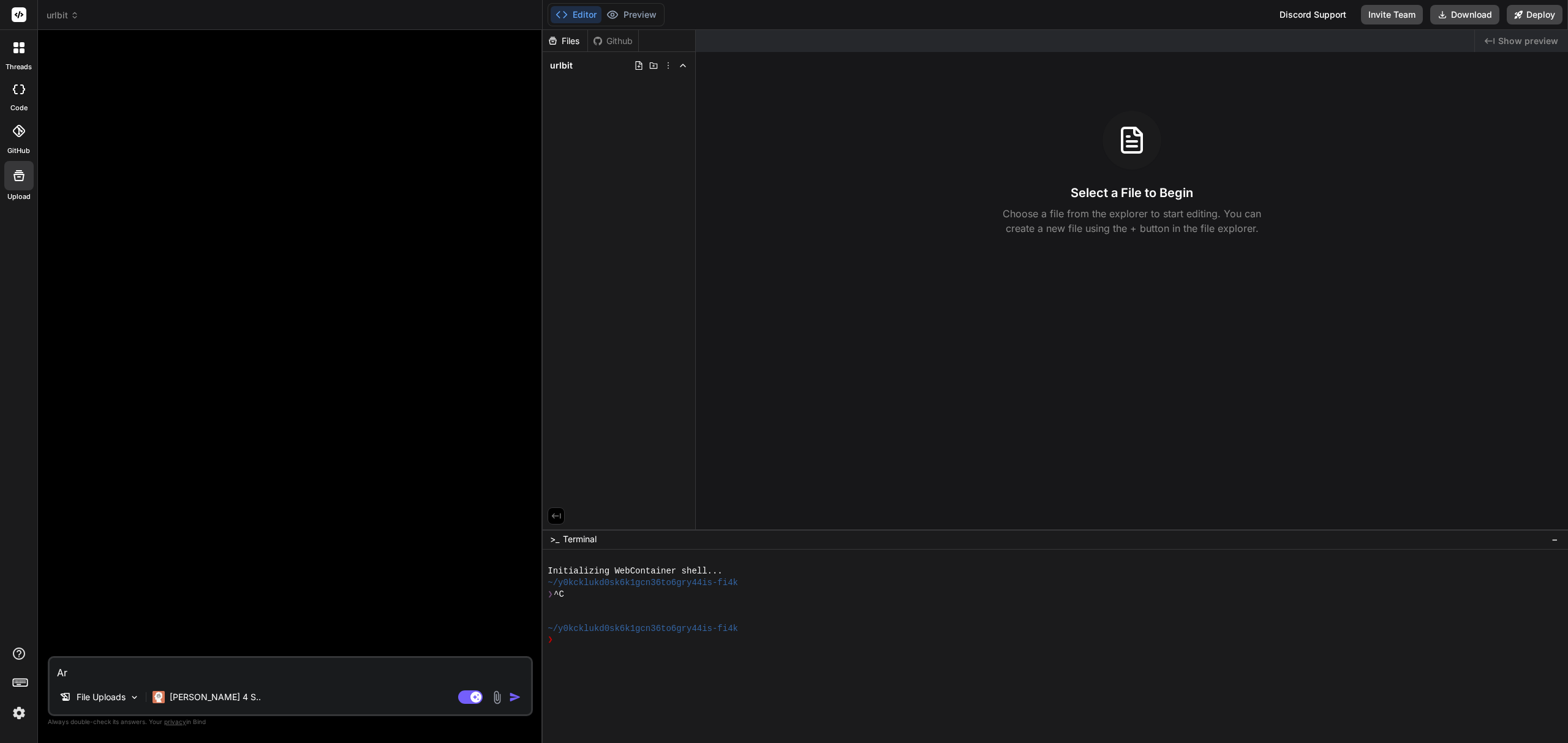
type textarea "Are"
type textarea "x"
type textarea "Are"
type textarea "x"
type textarea "Are y"
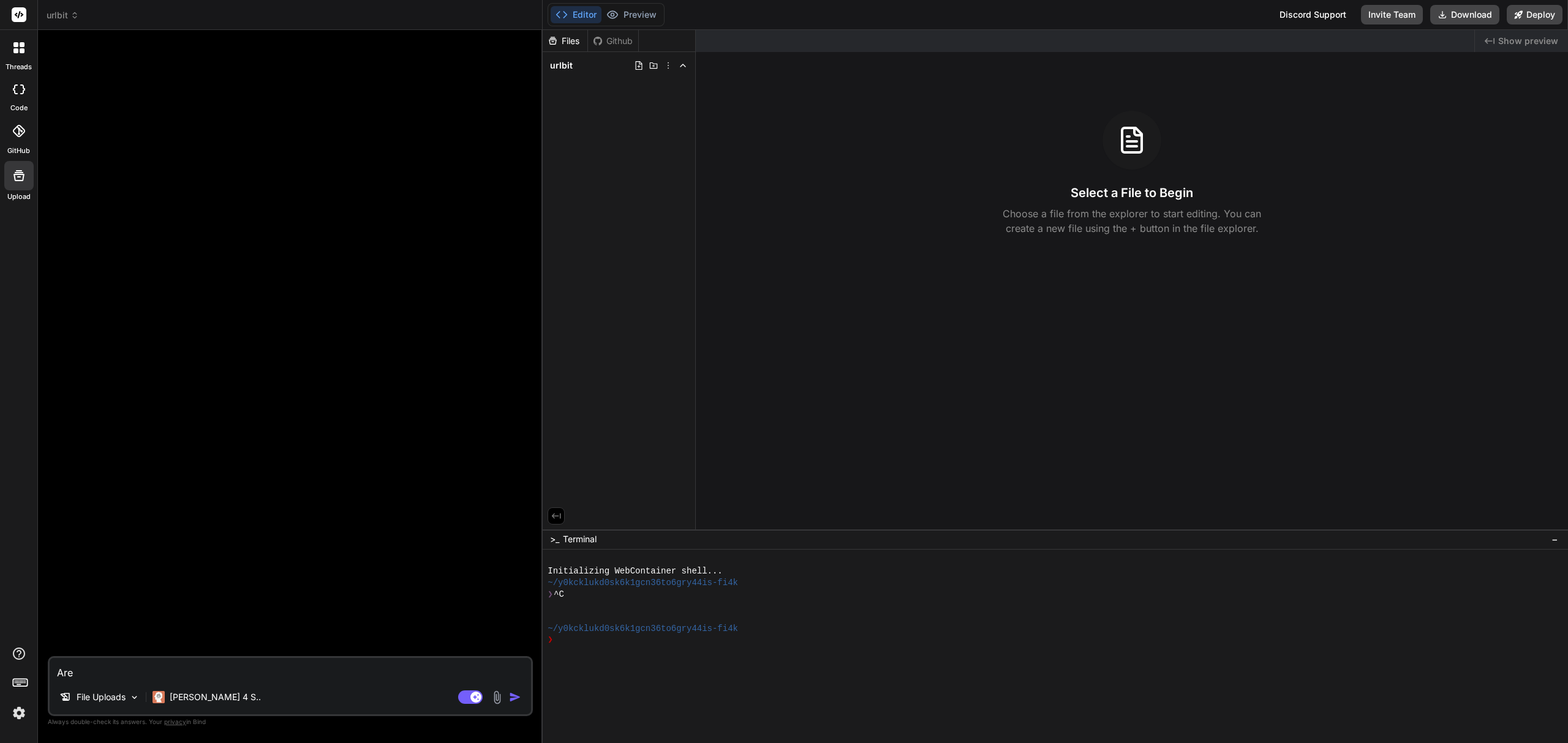
type textarea "x"
type textarea "Are yo"
type textarea "x"
type textarea "Are you"
type textarea "x"
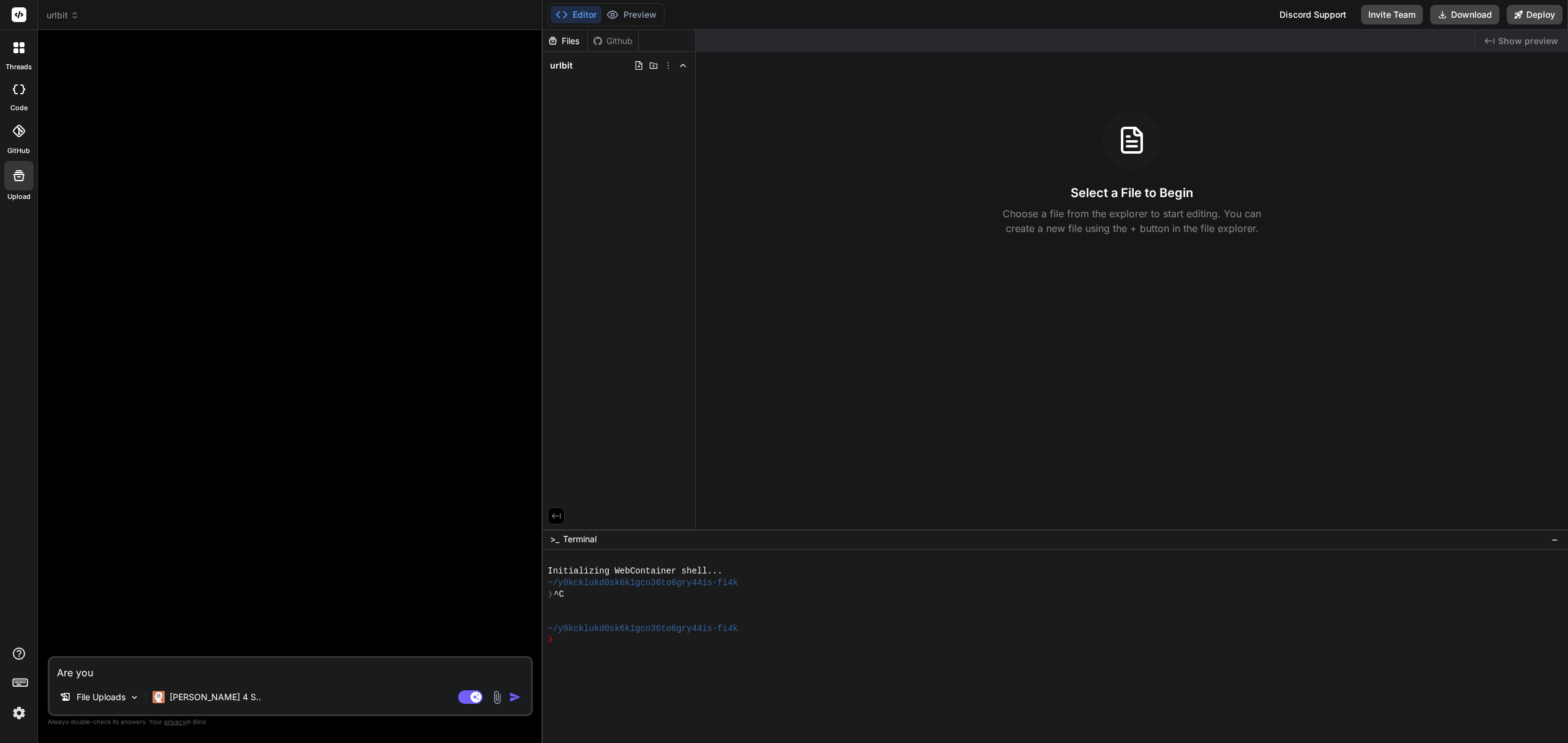
type textarea "Are yo"
type textarea "x"
type textarea "Are"
type textarea "x"
type textarea "Are"
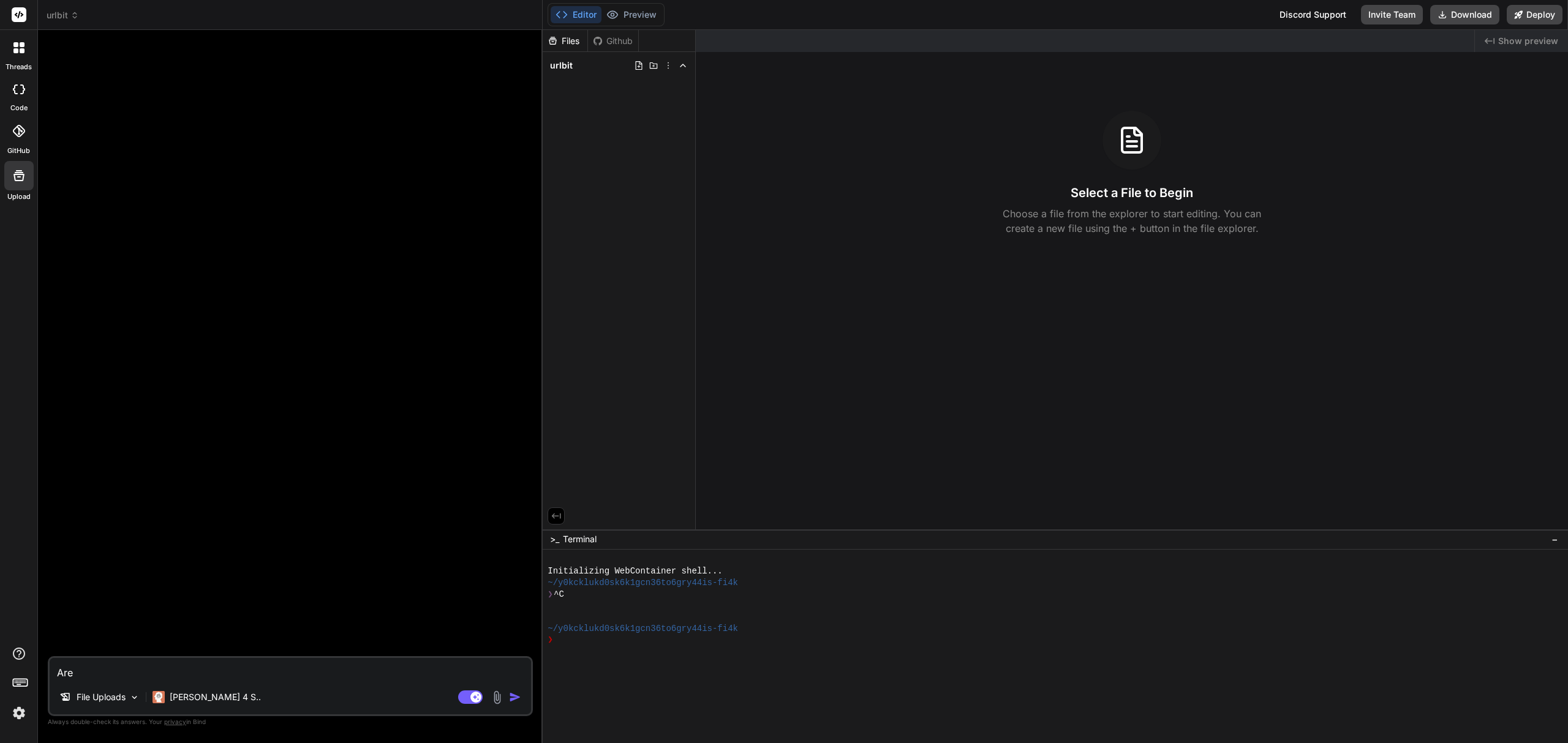
type textarea "x"
type textarea "Ar"
type textarea "x"
type textarea "A"
type textarea "x"
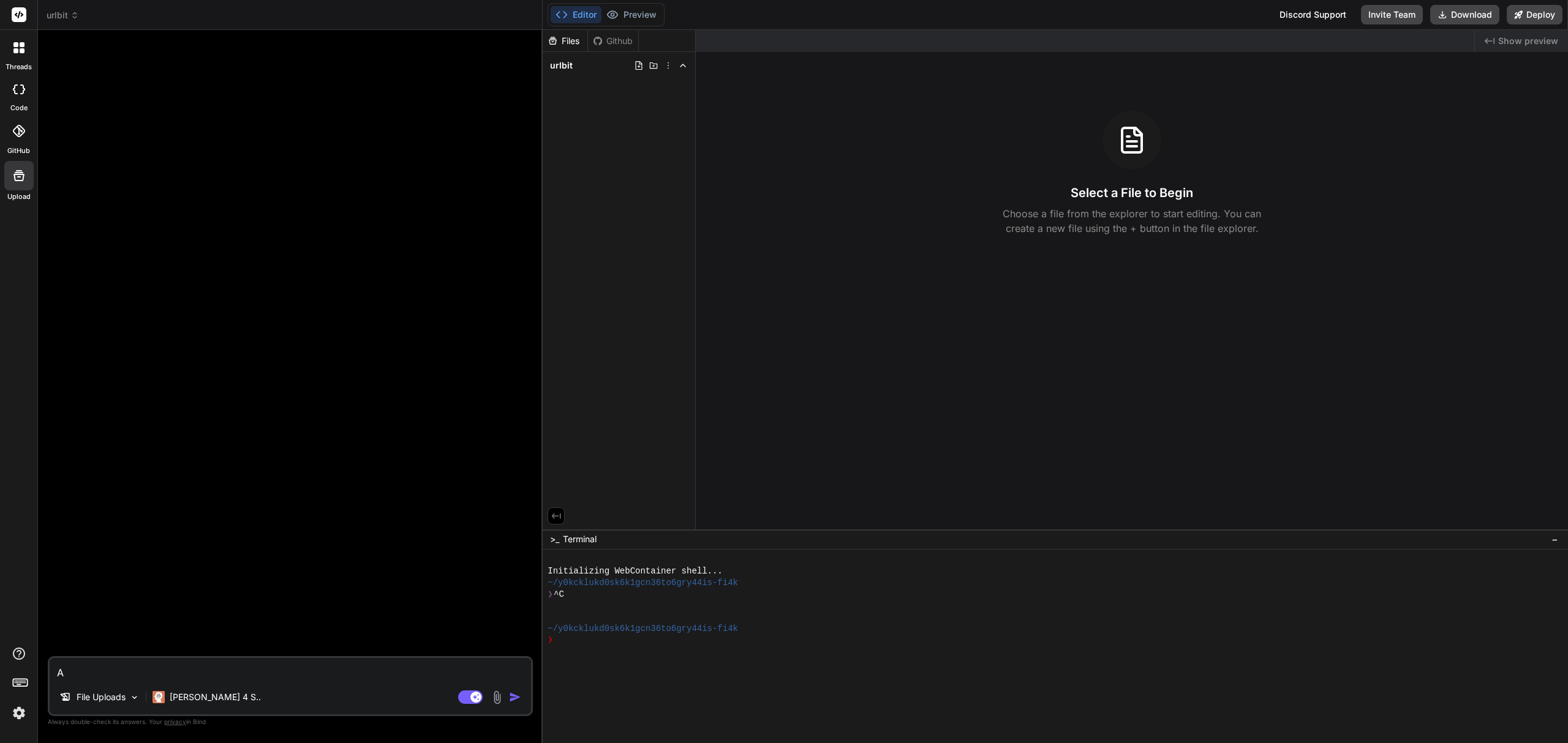
type textarea "x"
type textarea "P"
type textarea "x"
type textarea "Pl"
type textarea "x"
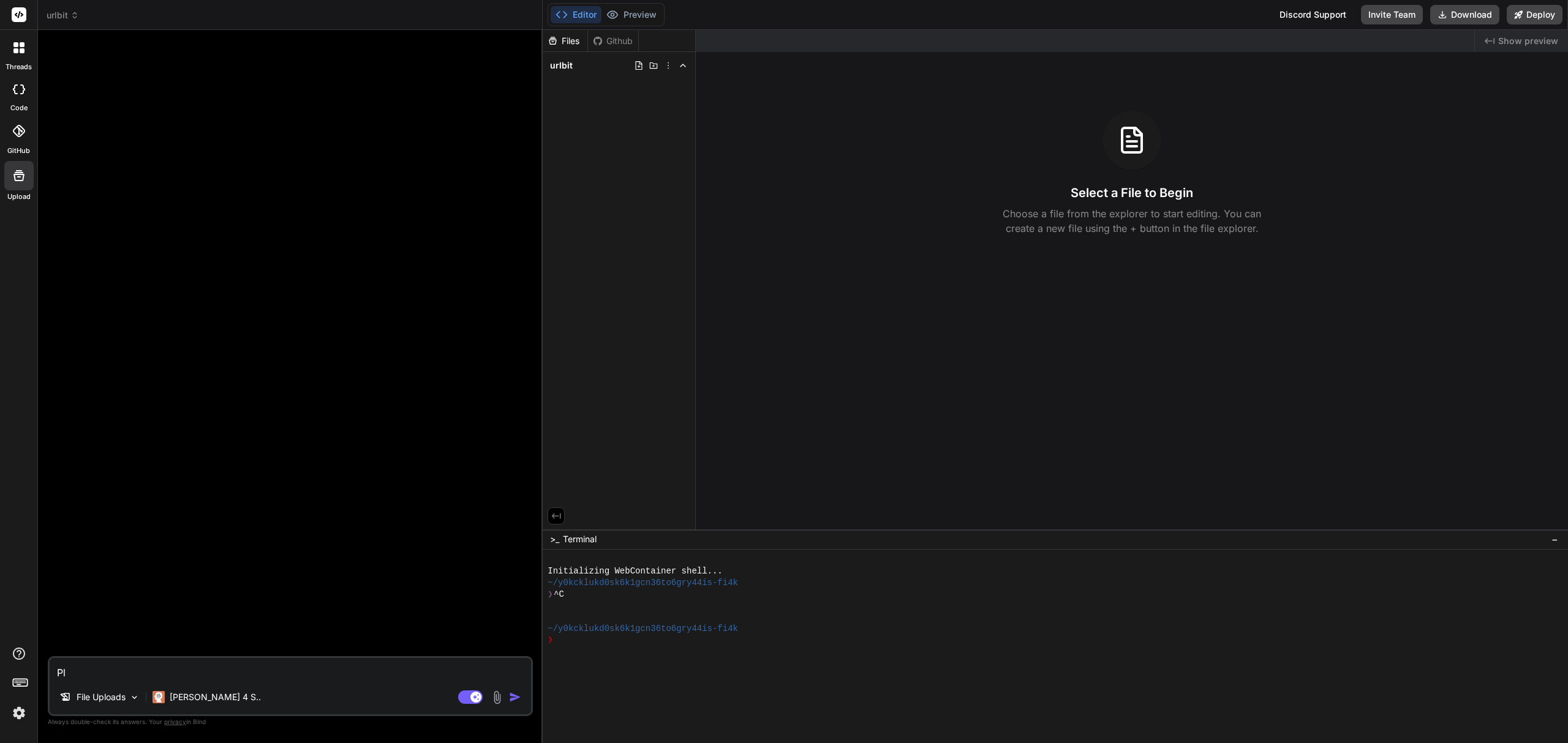
type textarea "Ple"
type textarea "x"
type textarea "Plea"
type textarea "x"
type textarea "Pleas"
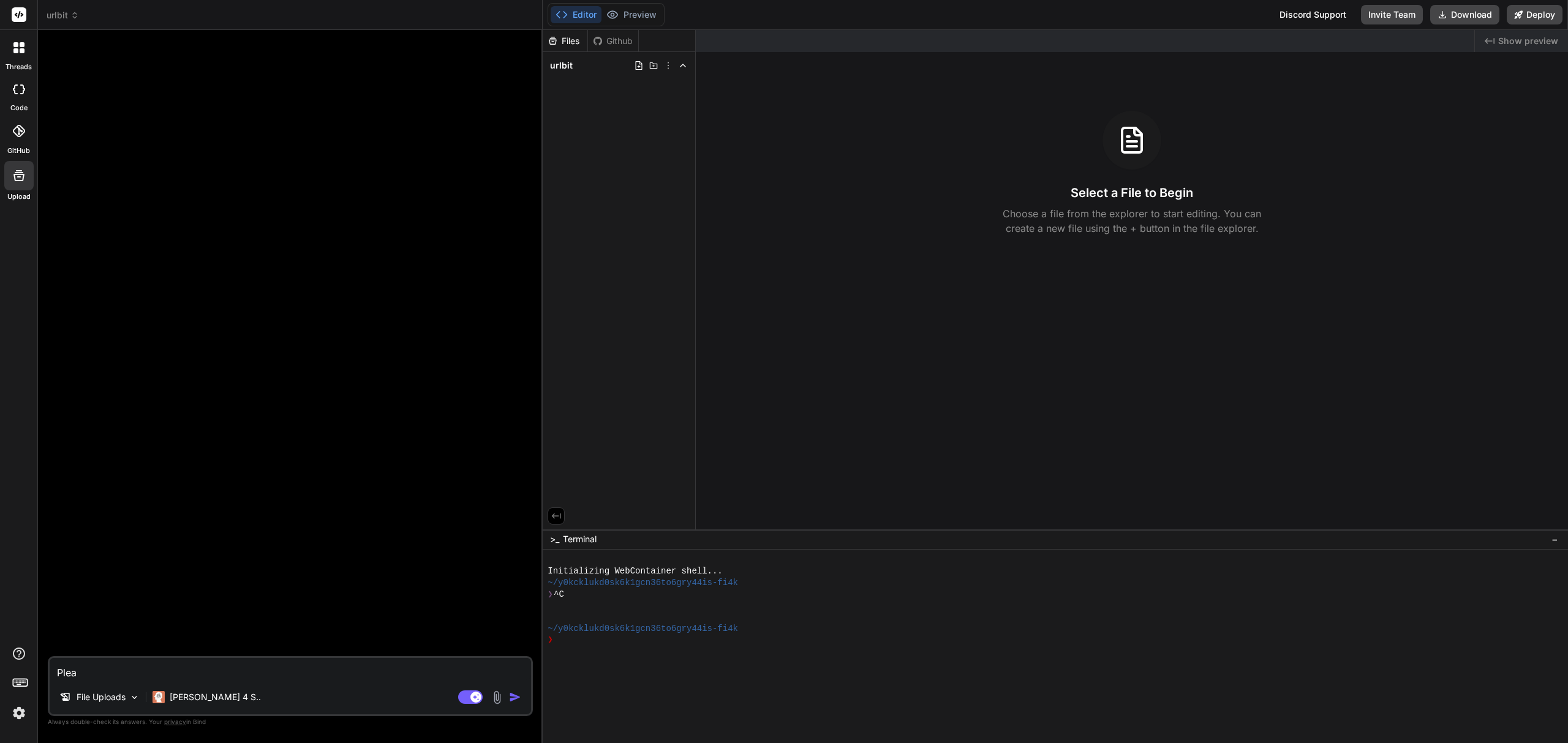
type textarea "x"
type textarea "Please"
type textarea "x"
type textarea "Please"
type textarea "x"
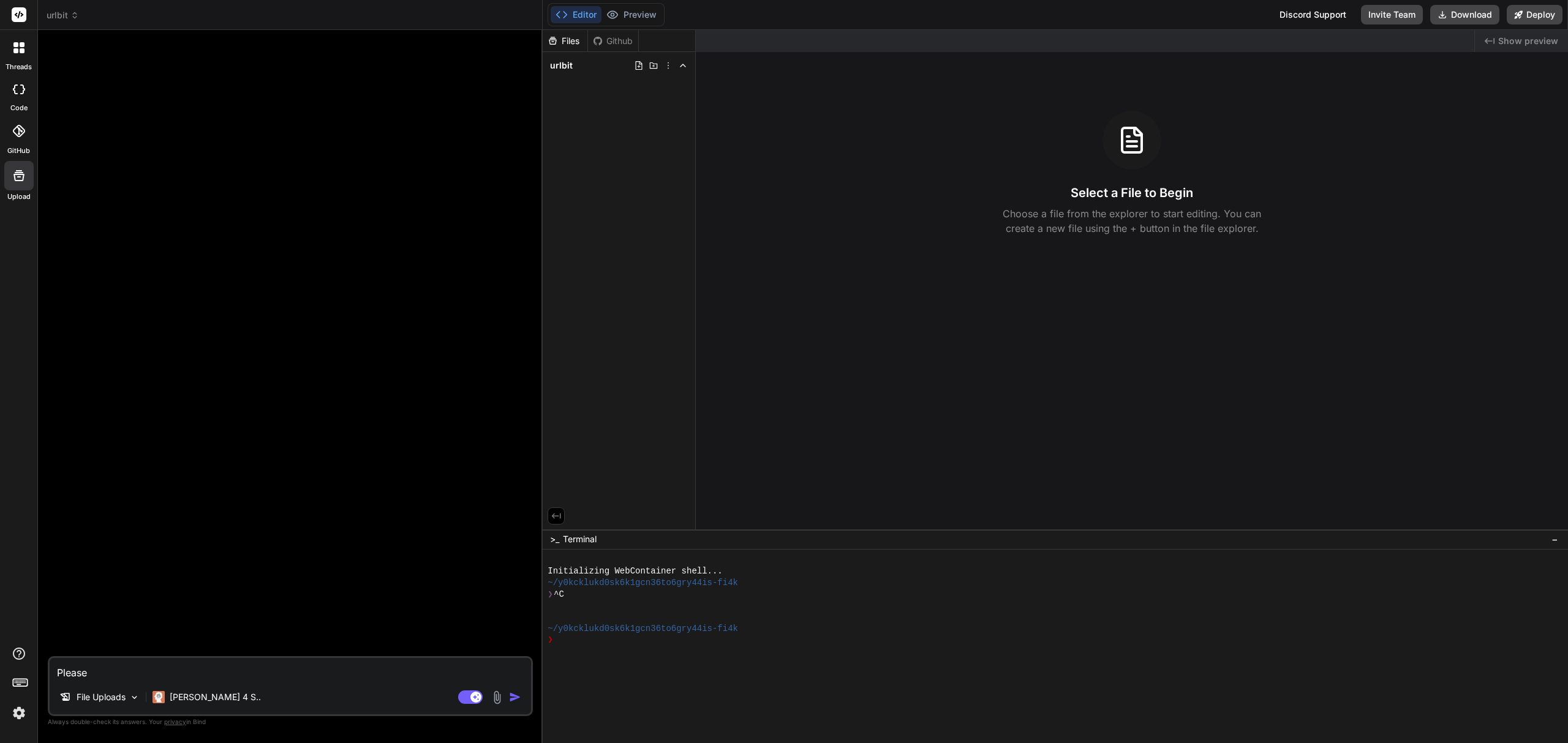
type textarea "Please c"
type textarea "x"
type textarea "Please co"
type textarea "x"
type textarea "Please cop"
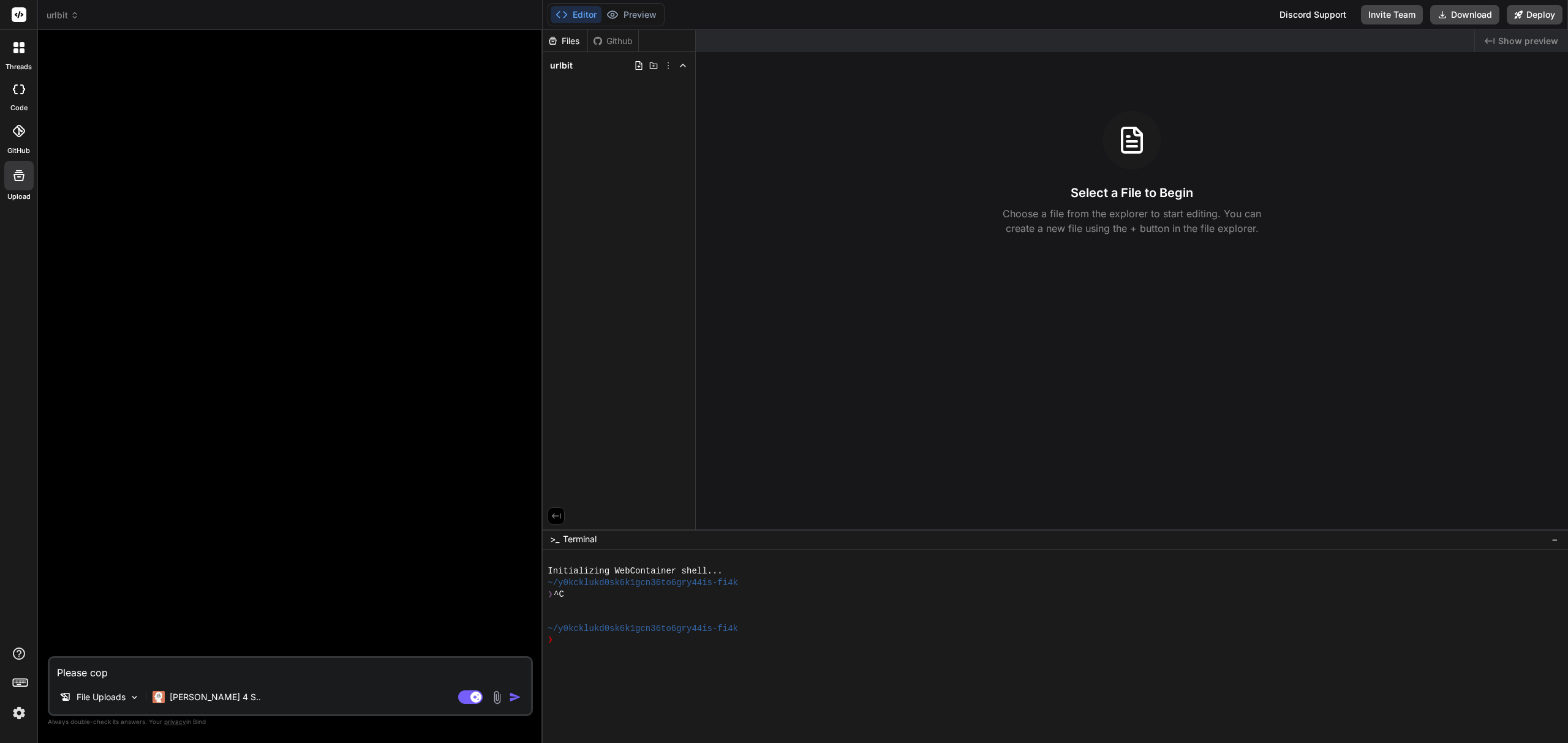
type textarea "x"
type textarea "Please copy"
type textarea "x"
type textarea "Please copy"
type textarea "x"
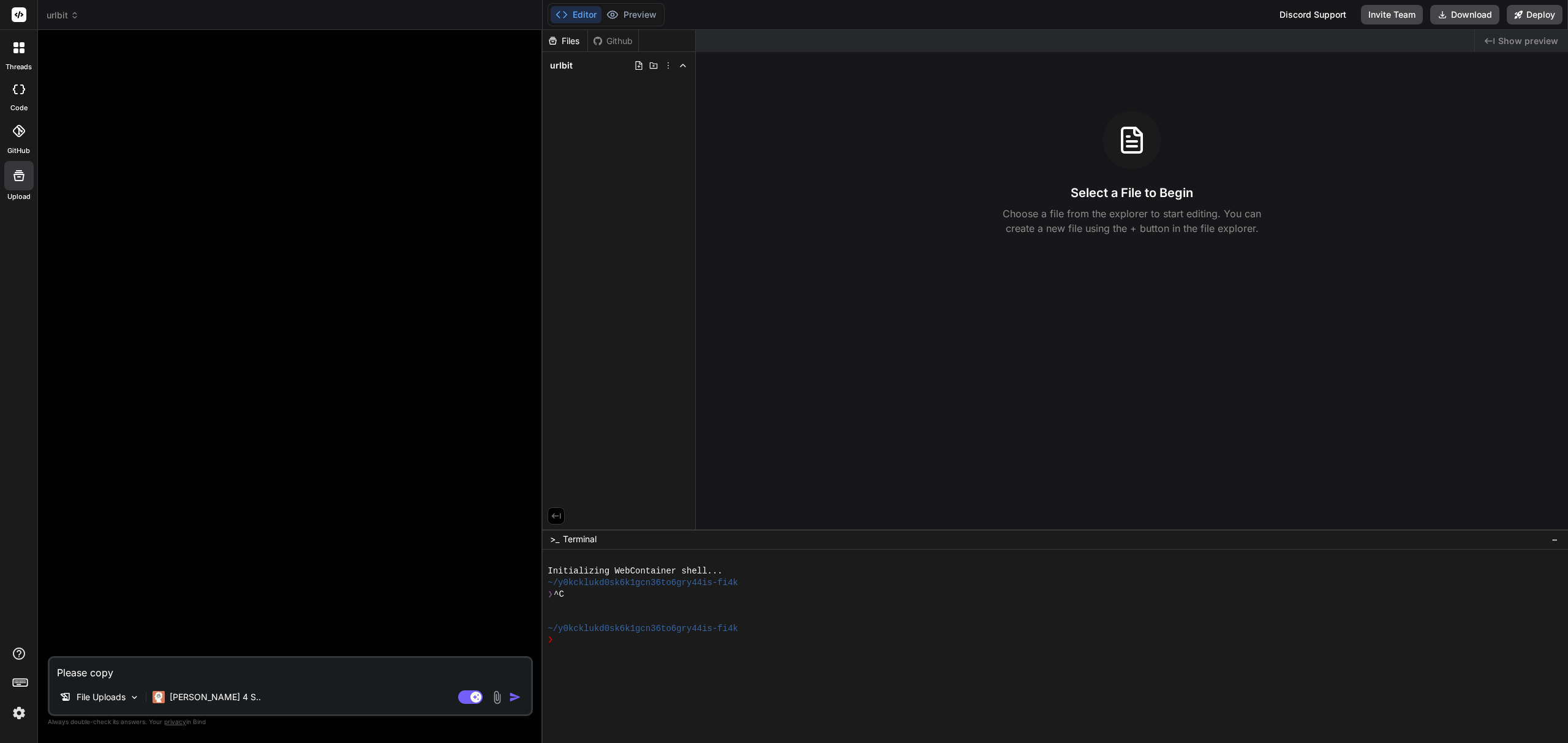
click at [155, 677] on textarea "Please copy" at bounding box center [290, 669] width 482 height 22
paste textarea "u"
type textarea "Please copy u"
type textarea "x"
type textarea "Please copy ur"
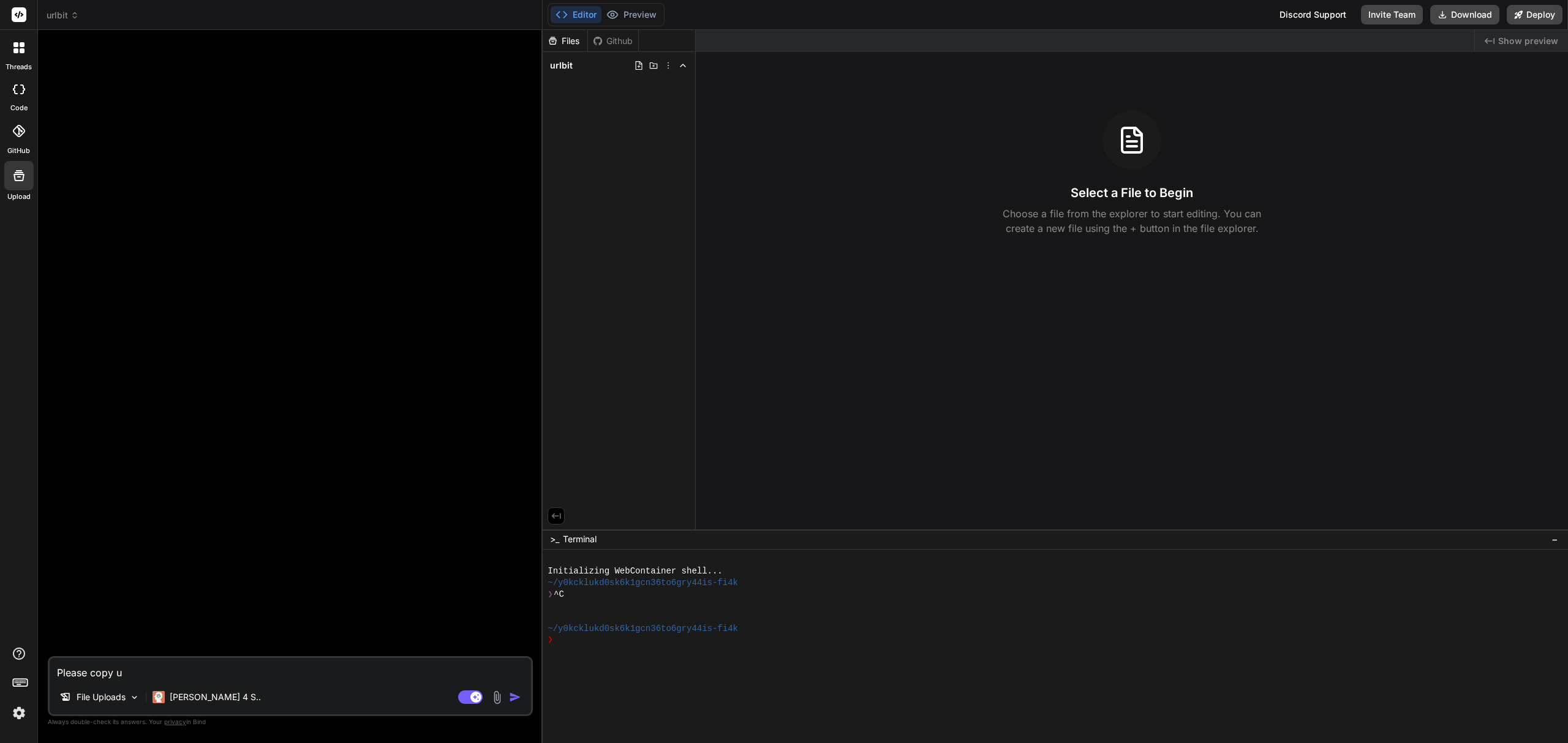
type textarea "x"
type textarea "Please copy u"
type textarea "x"
type textarea "Please copy"
type textarea "x"
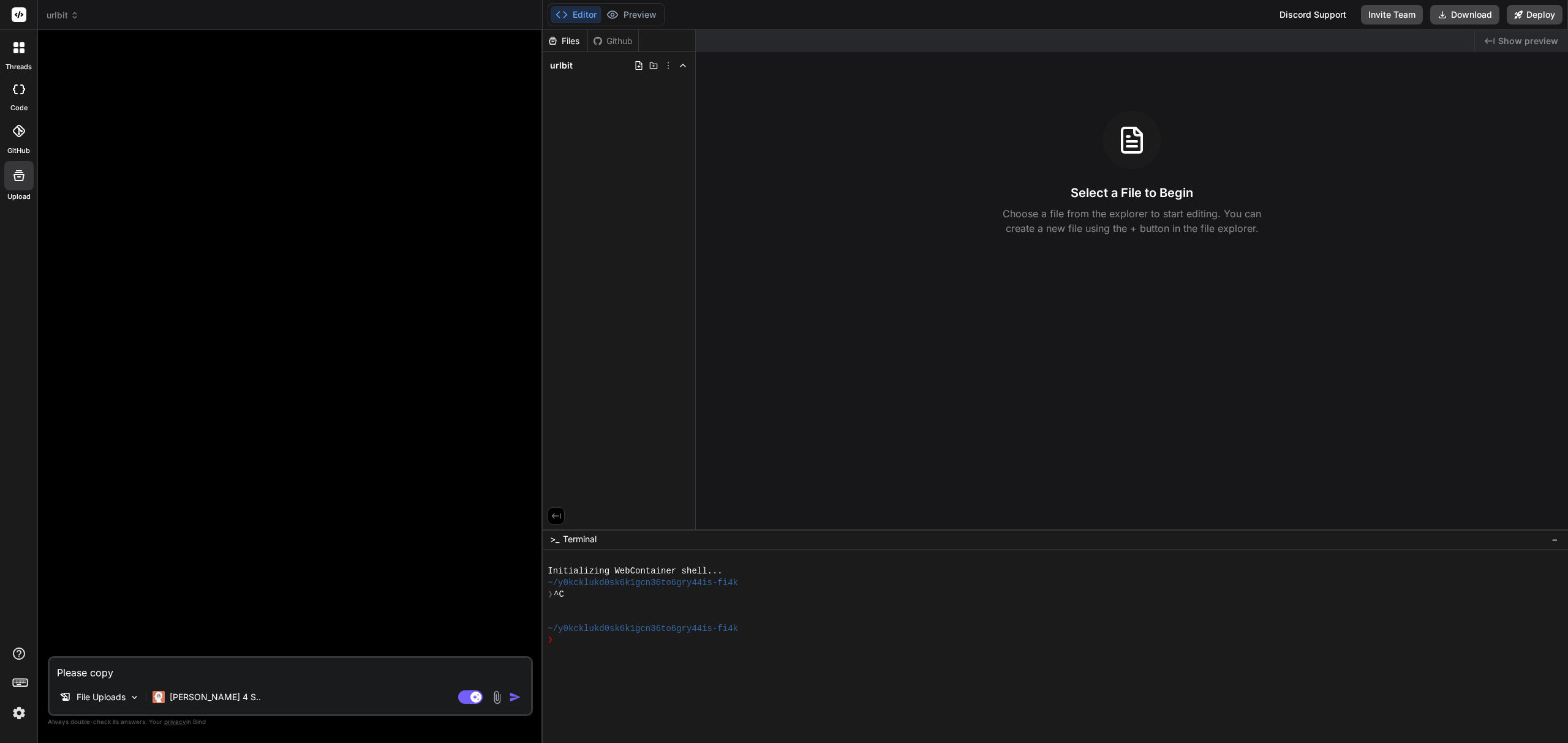
type textarea "Please copy"
type textarea "x"
type textarea "Please copyt"
type textarea "x"
type textarea "Please copyth"
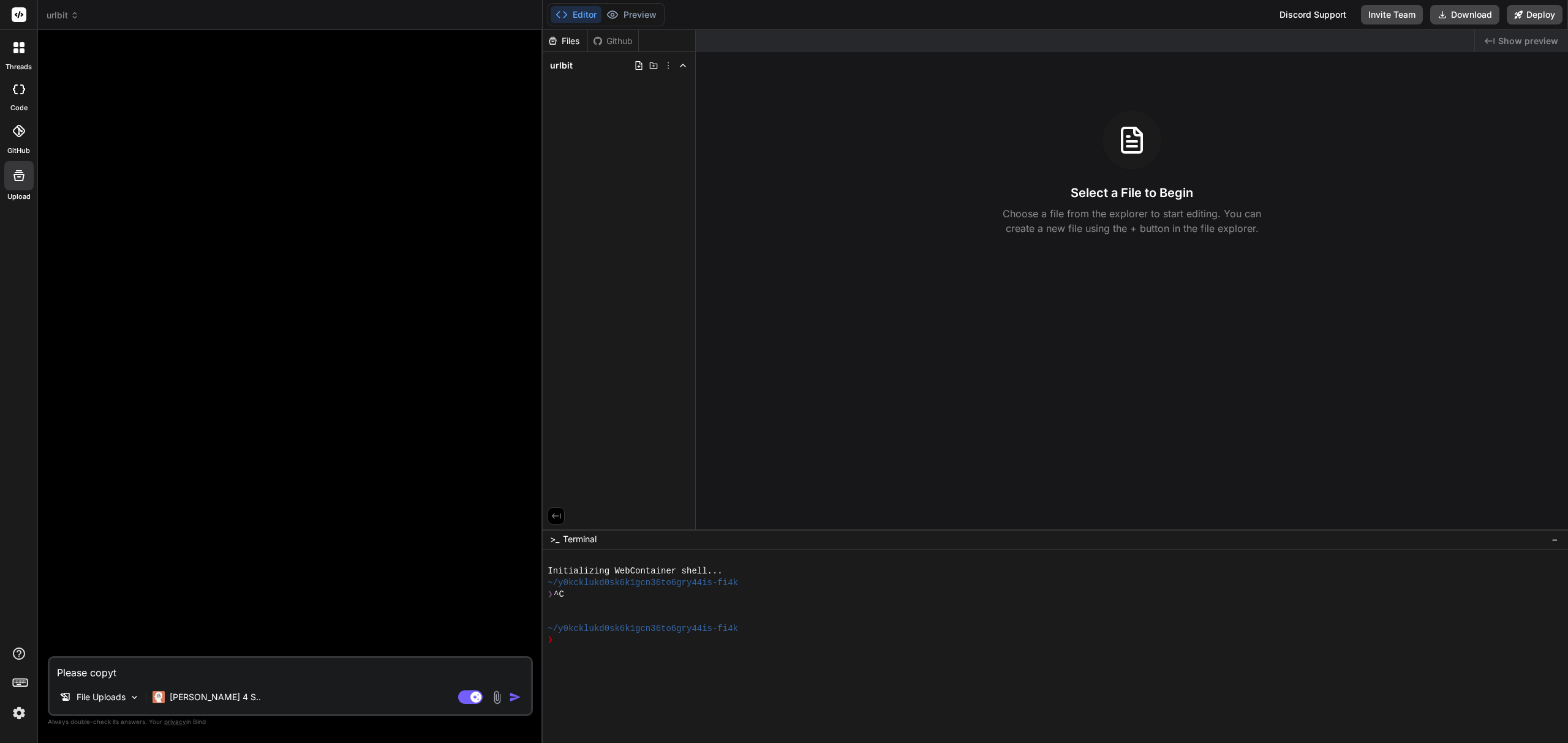
type textarea "x"
type textarea "Please copyt"
type textarea "x"
type textarea "Please copy"
type textarea "x"
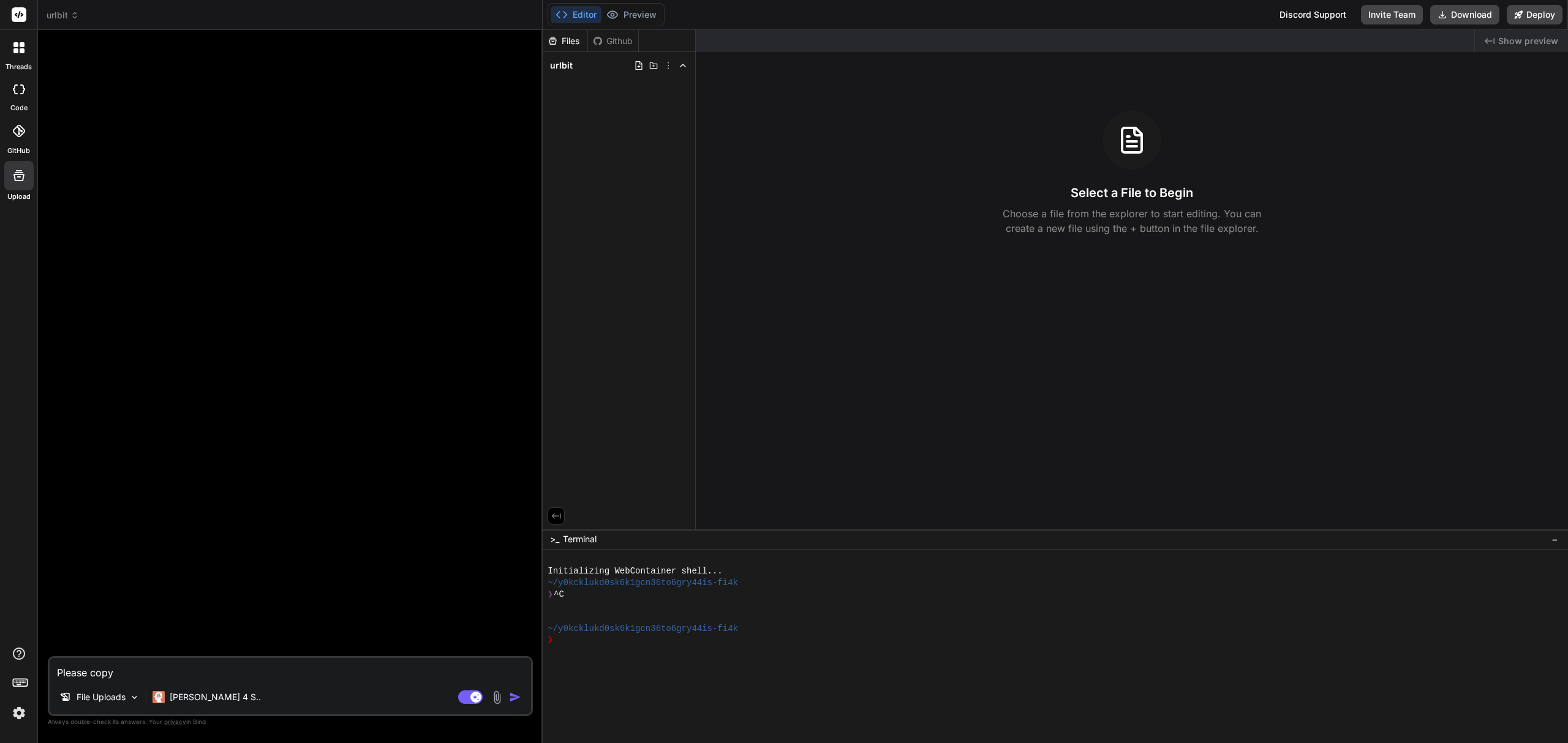
type textarea "Please copy"
type textarea "x"
type textarea "Please copy t"
type textarea "x"
type textarea "Please copy th"
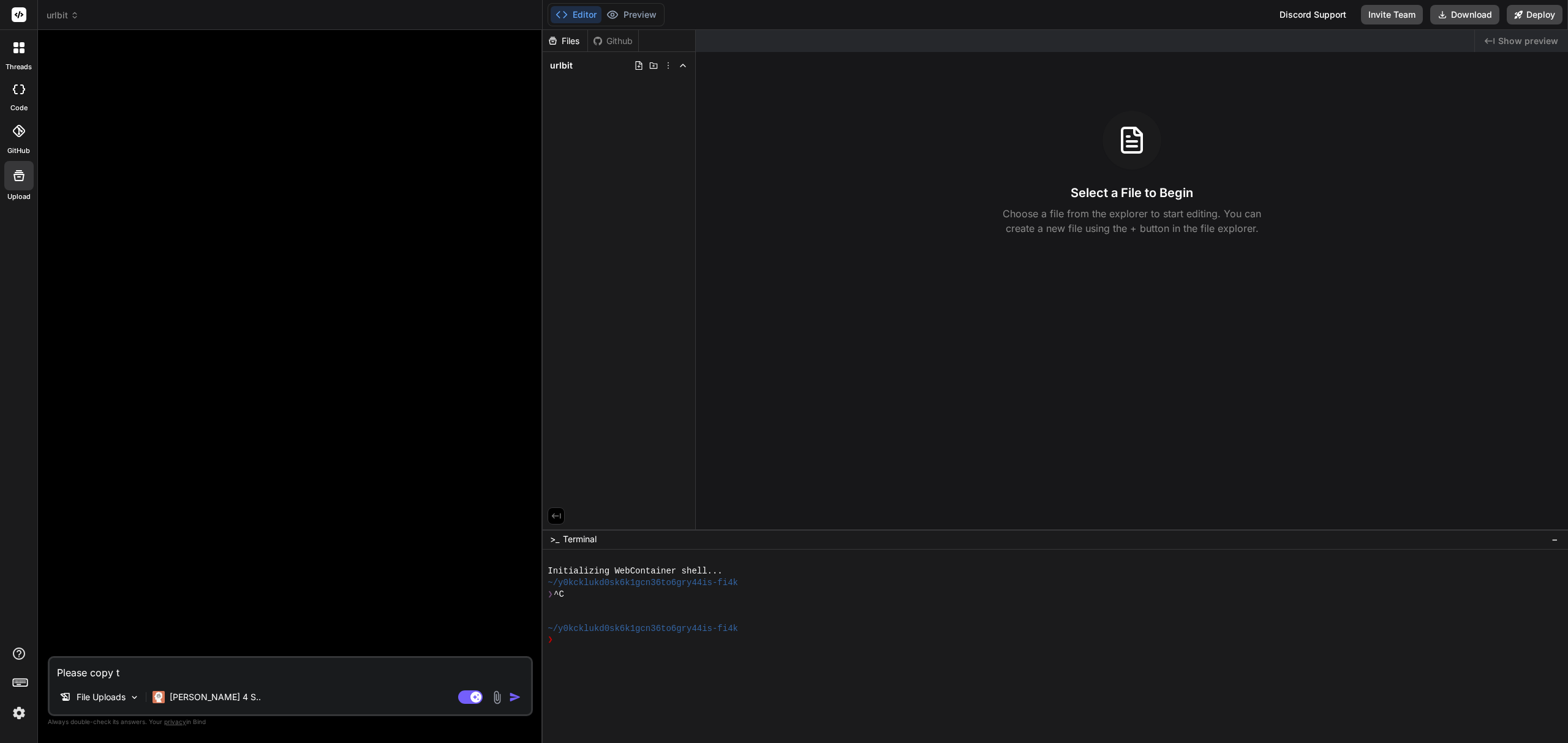
type textarea "x"
type textarea "Please copy the"
type textarea "x"
type textarea "Please copy the"
type textarea "x"
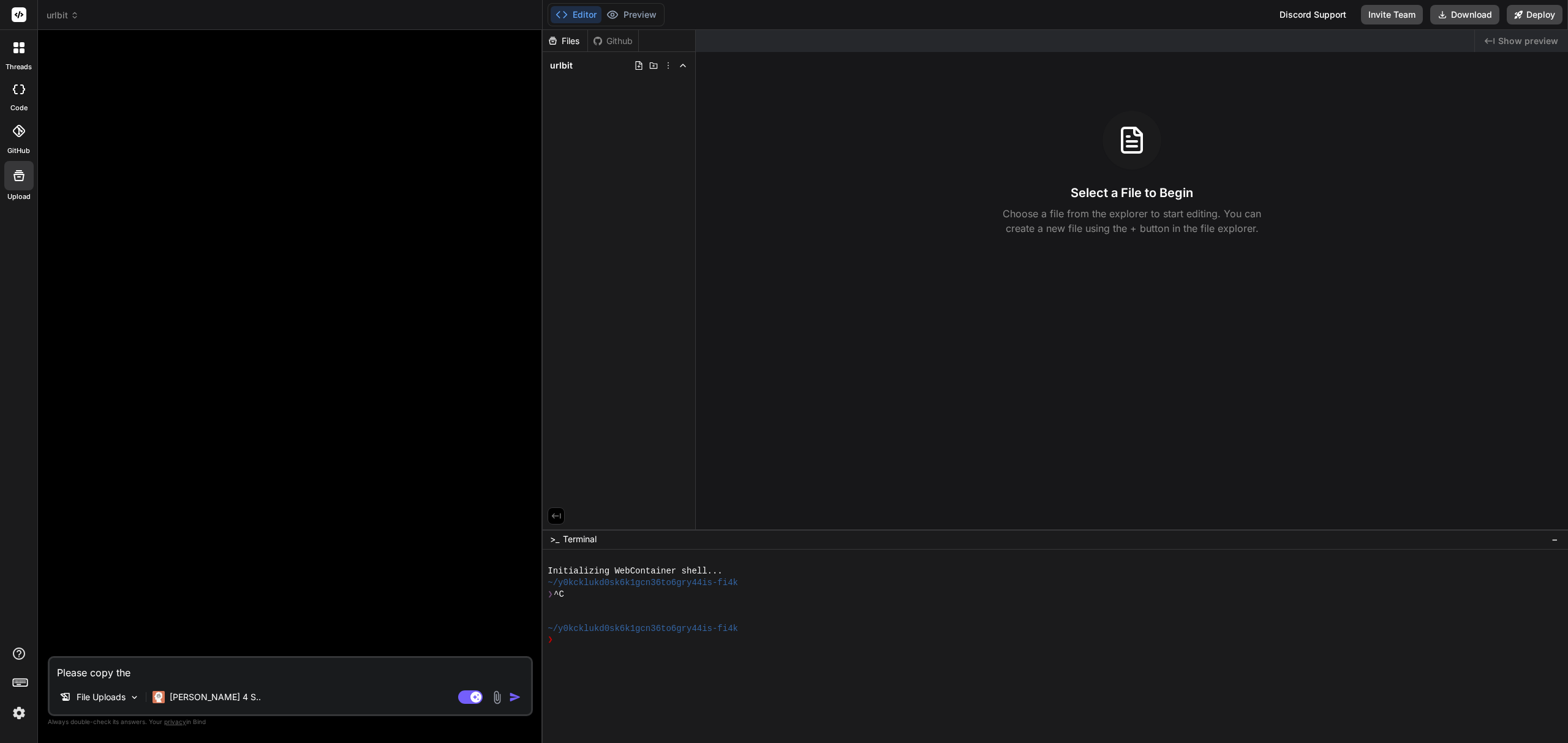
type textarea "Please copy the w"
type textarea "x"
type textarea "Please copy the wh"
type textarea "x"
type textarea "Please copy the who"
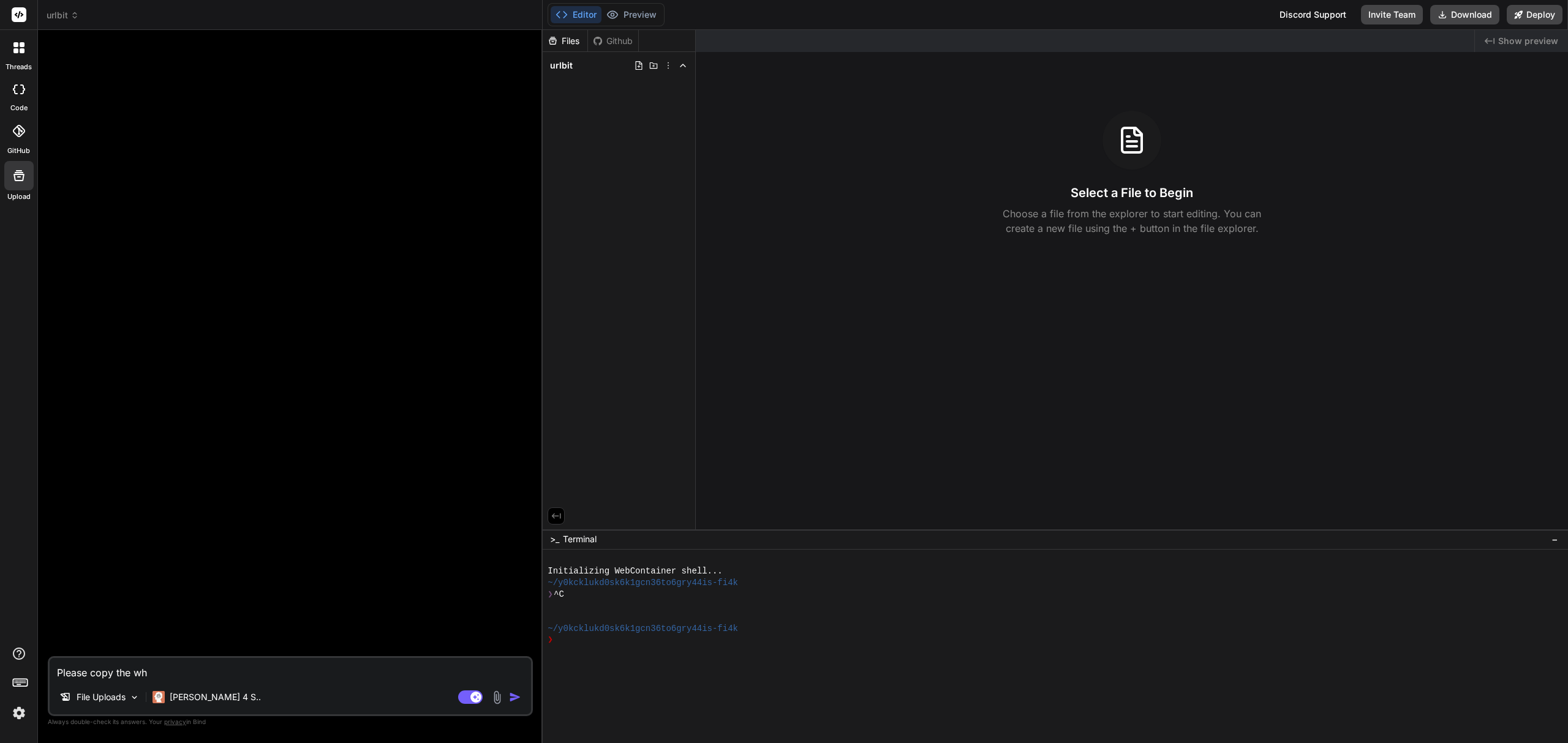
type textarea "x"
type textarea "Please copy the whol"
type textarea "x"
type textarea "Please copy the whole"
type textarea "x"
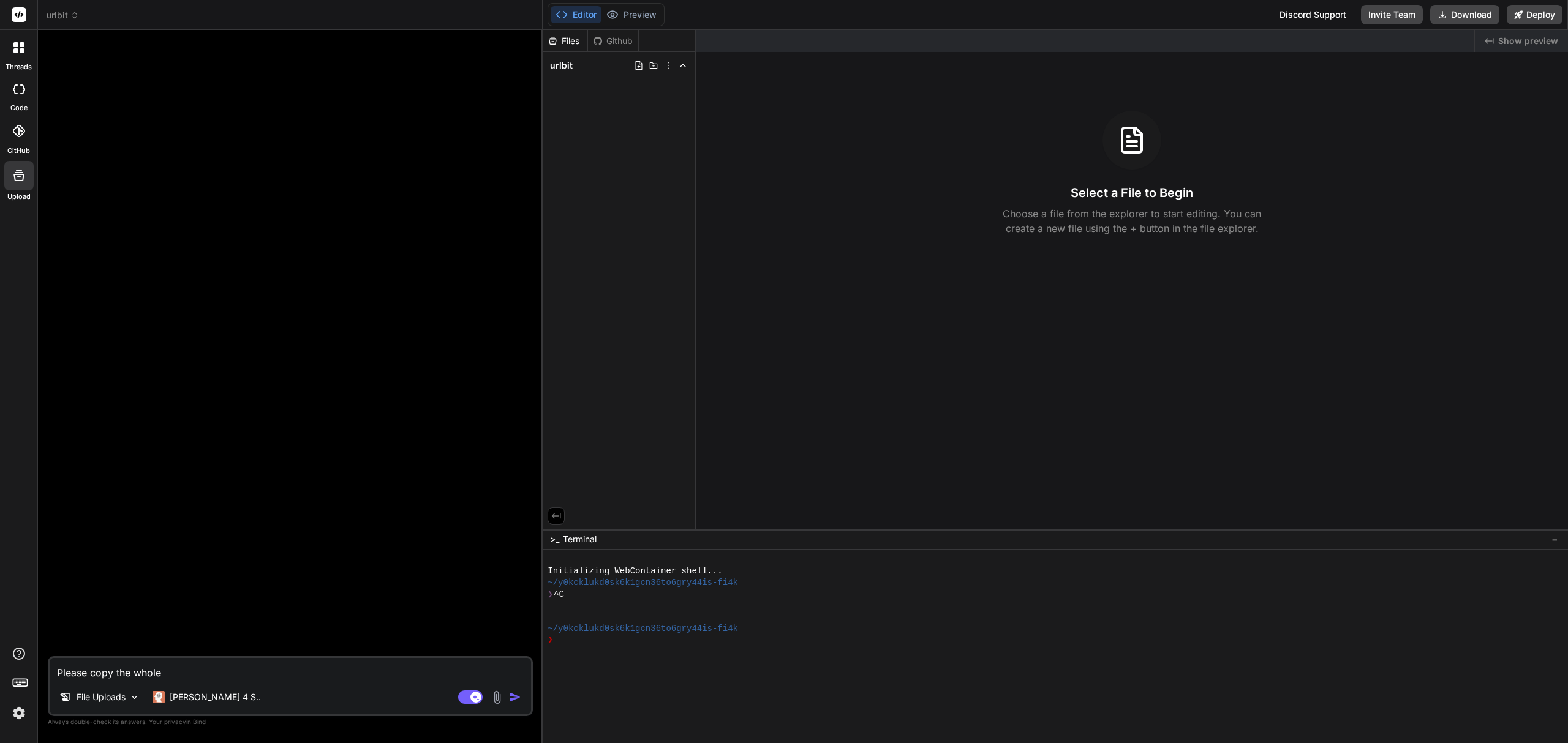
type textarea "Please copy the whole"
type textarea "x"
type textarea "Please copy the whole w"
type textarea "x"
type textarea "Please copy the whole we"
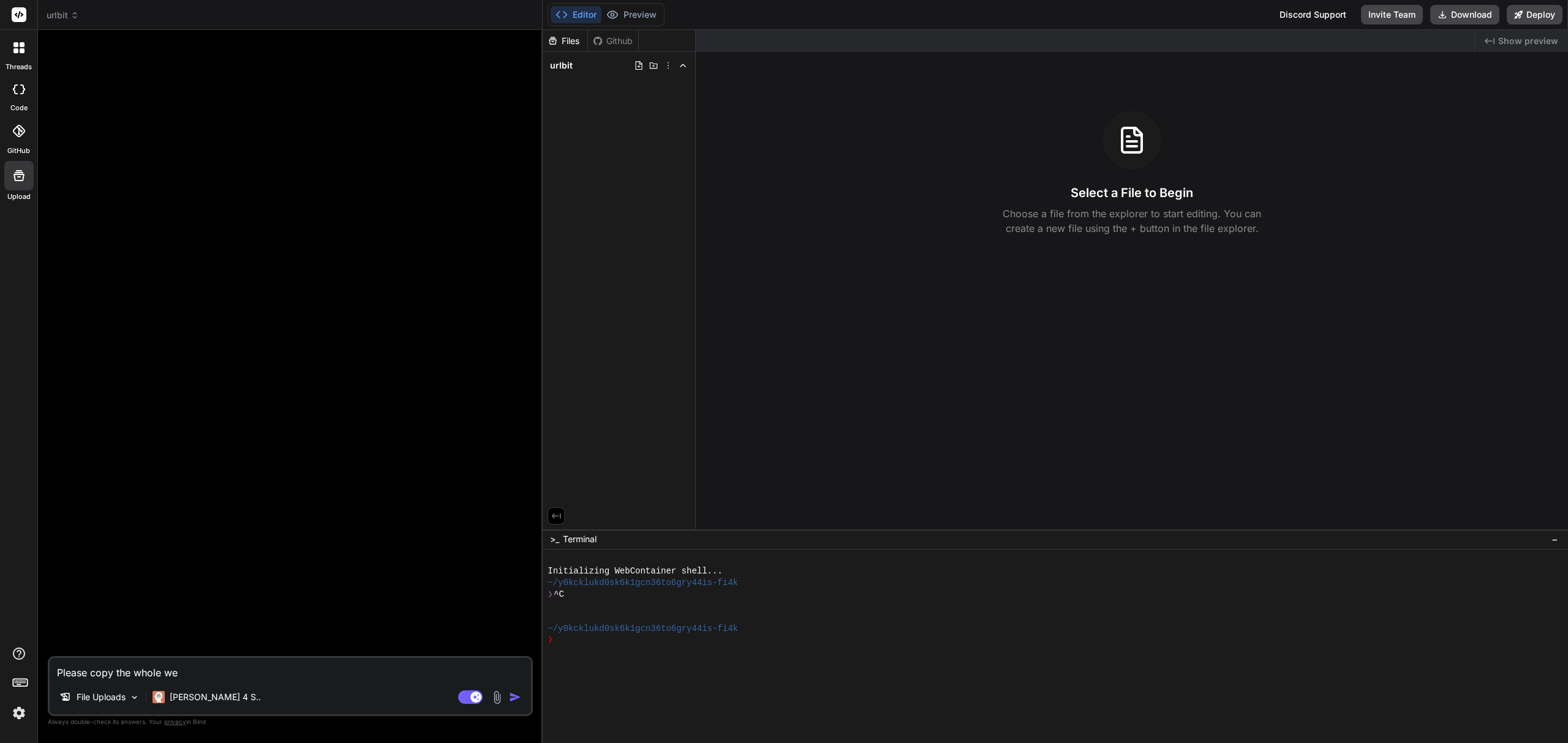
type textarea "x"
type textarea "Please copy the whole web"
type textarea "x"
type textarea "Please copy the whole webs"
type textarea "x"
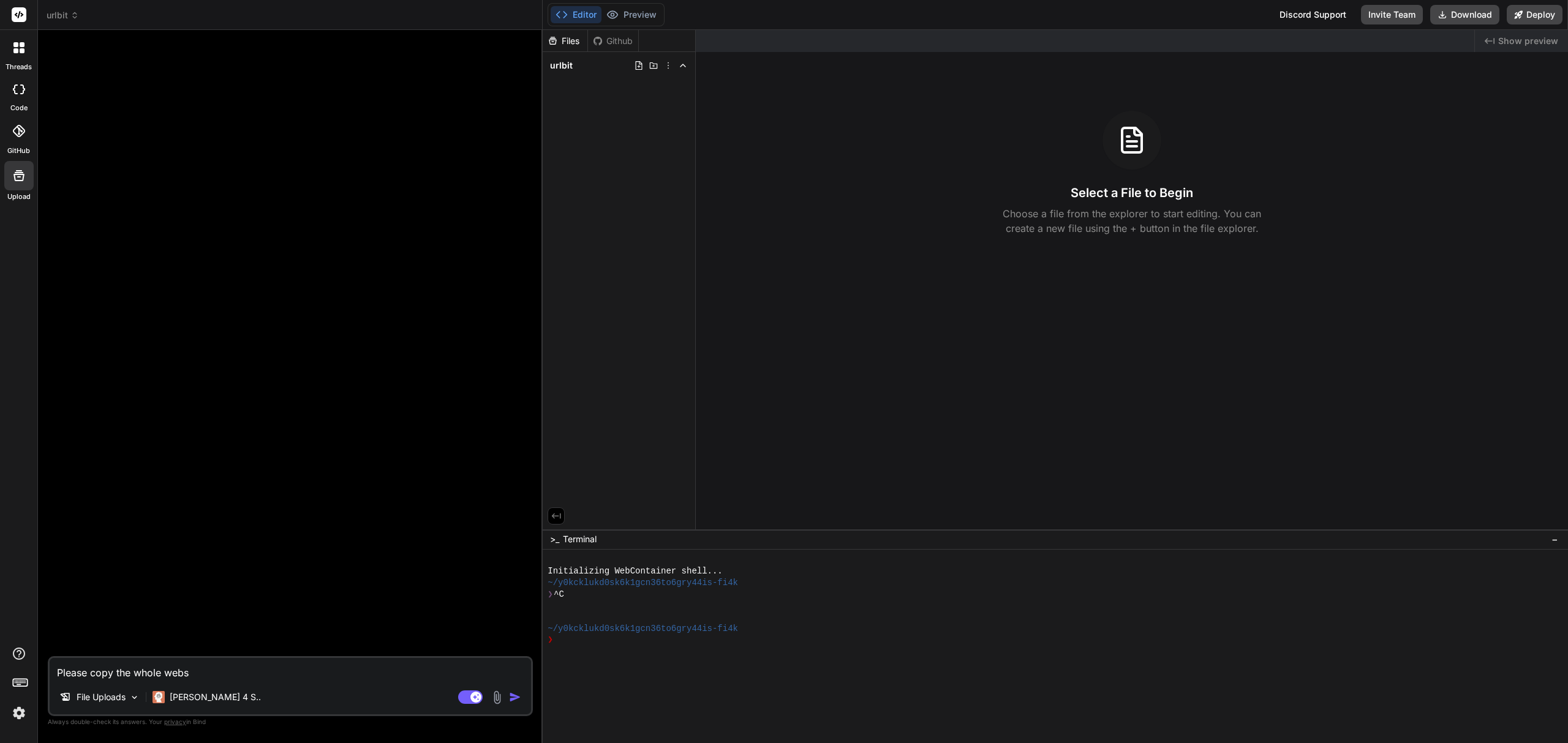
type textarea "Please copy the whole websi"
type textarea "x"
type textarea "Please copy the whole websit"
type textarea "x"
type textarea "Please copy the whole website"
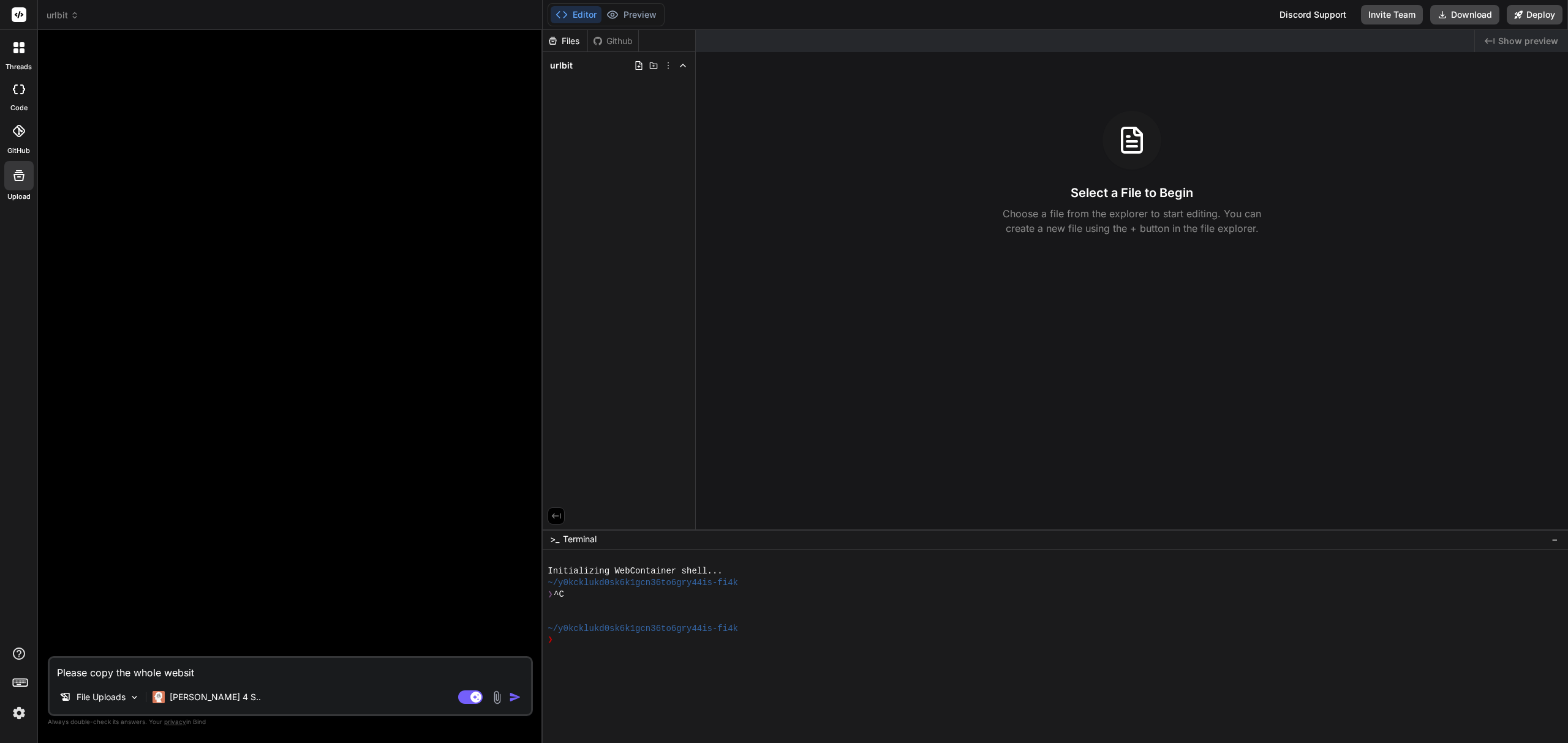
type textarea "x"
type textarea "Please copy the whole website"
type textarea "x"
type textarea "Please copy the whole website o"
type textarea "x"
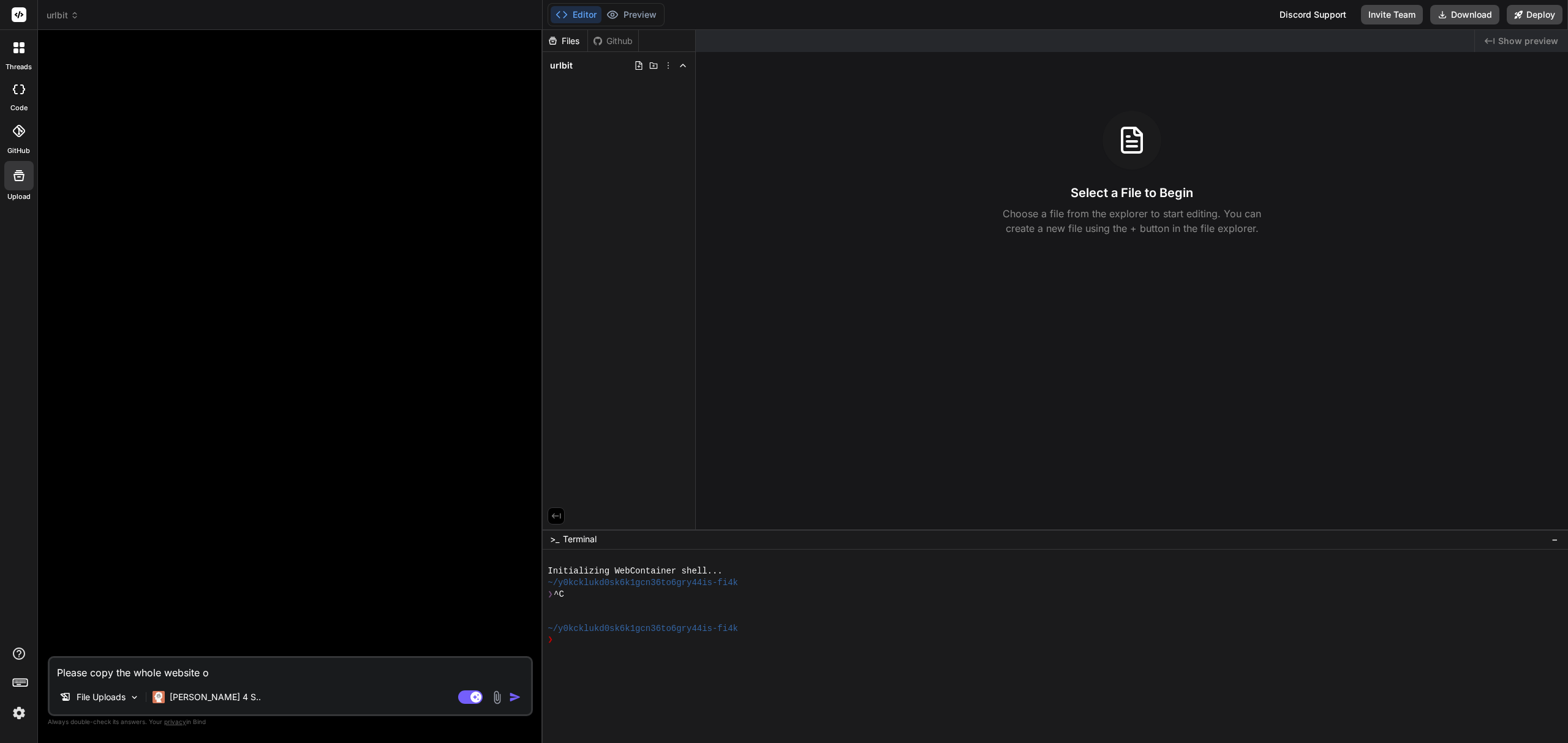
type textarea "Please copy the whole website of"
type textarea "x"
type textarea "Please copy the whole website of"
type textarea "x"
type textarea "Please copy the whole website of u"
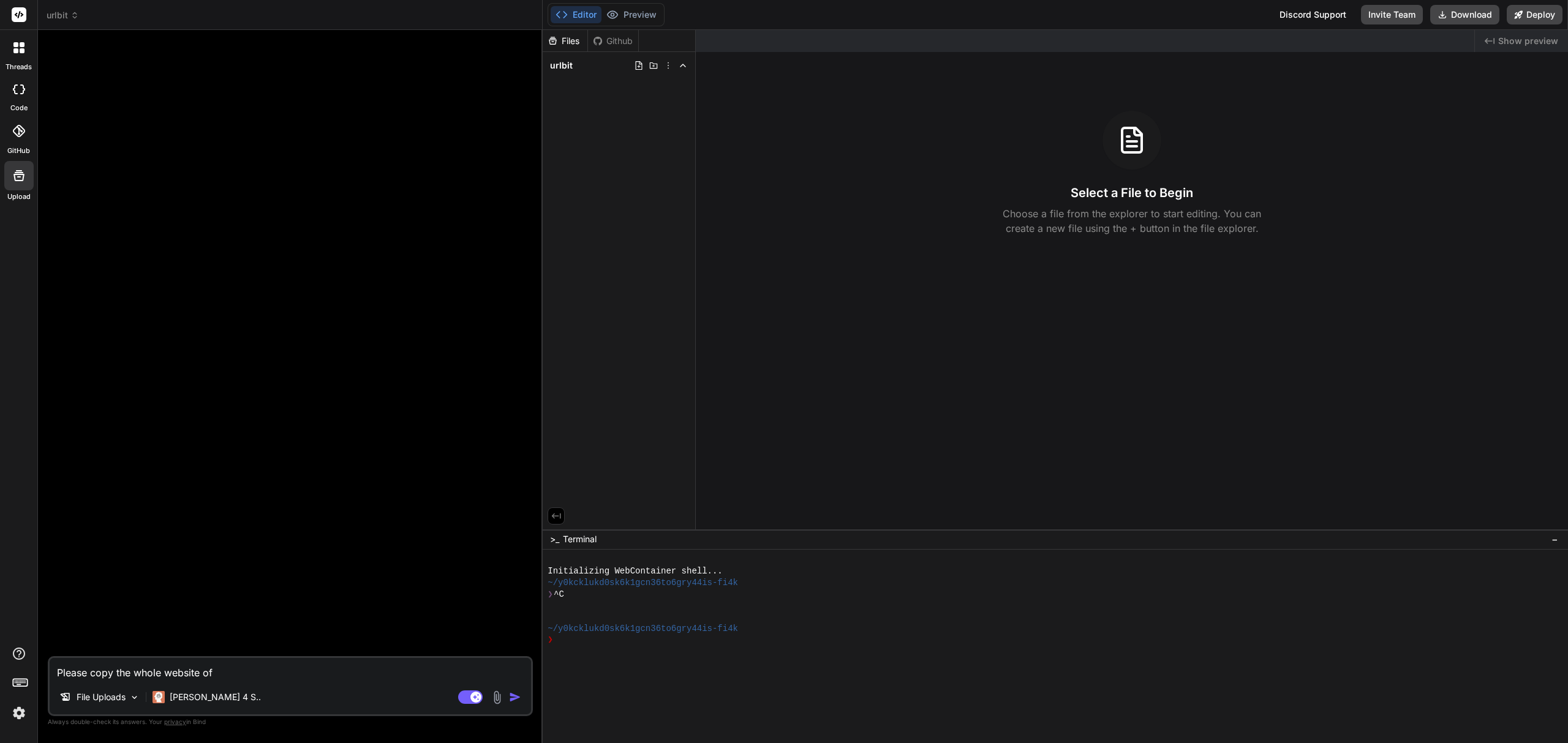
type textarea "x"
type textarea "Please copy the whole website of ur"
type textarea "x"
type textarea "Please copy the whole website of url"
type textarea "x"
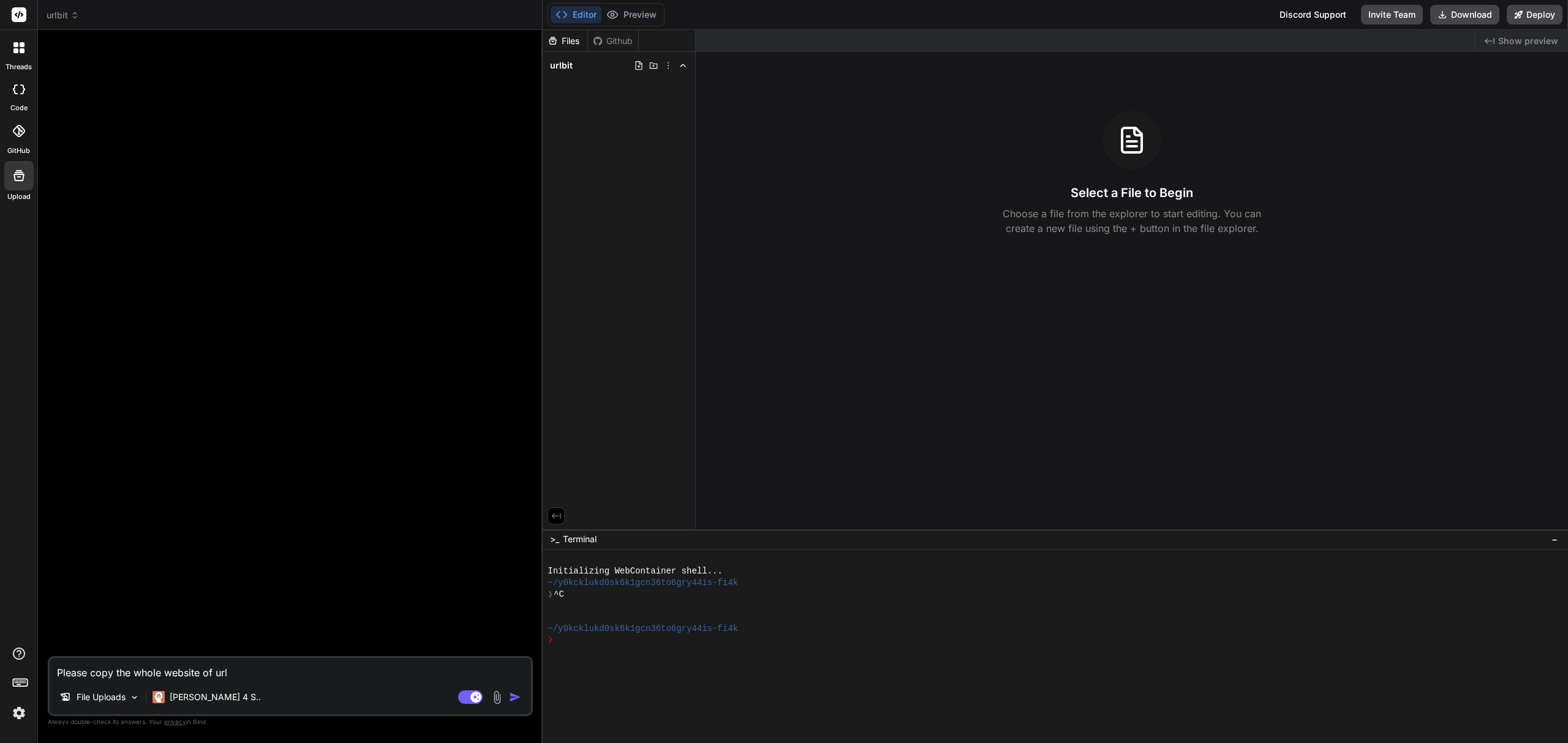
type textarea "Please copy the whole website of urlb"
type textarea "x"
type textarea "Please copy the whole website of urlbi"
type textarea "x"
type textarea "Please copy the whole website of urlbit"
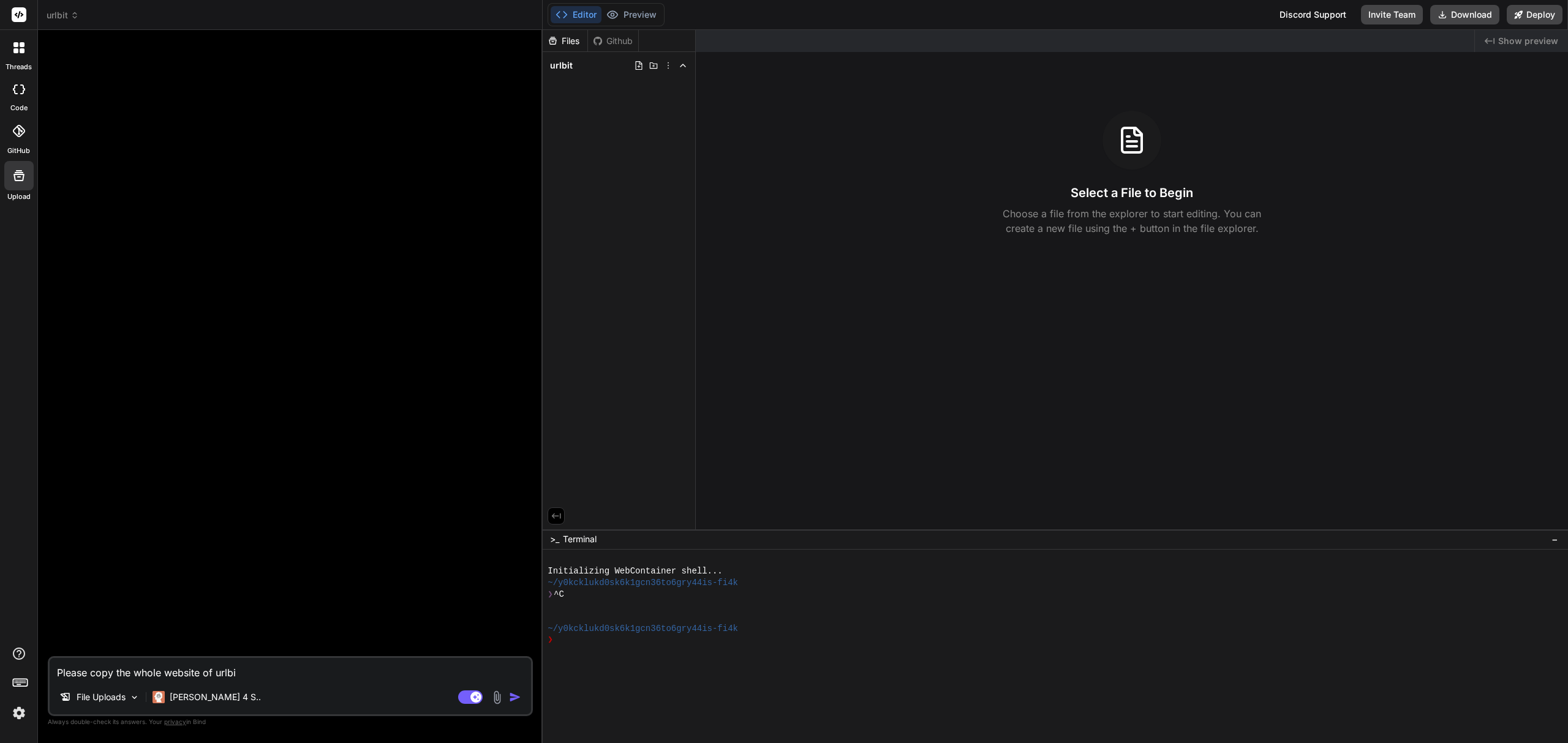
type textarea "x"
type textarea "Please copy the whole website of urlbit."
type textarea "x"
type textarea "Please copy the whole website of urlbit.i"
type textarea "x"
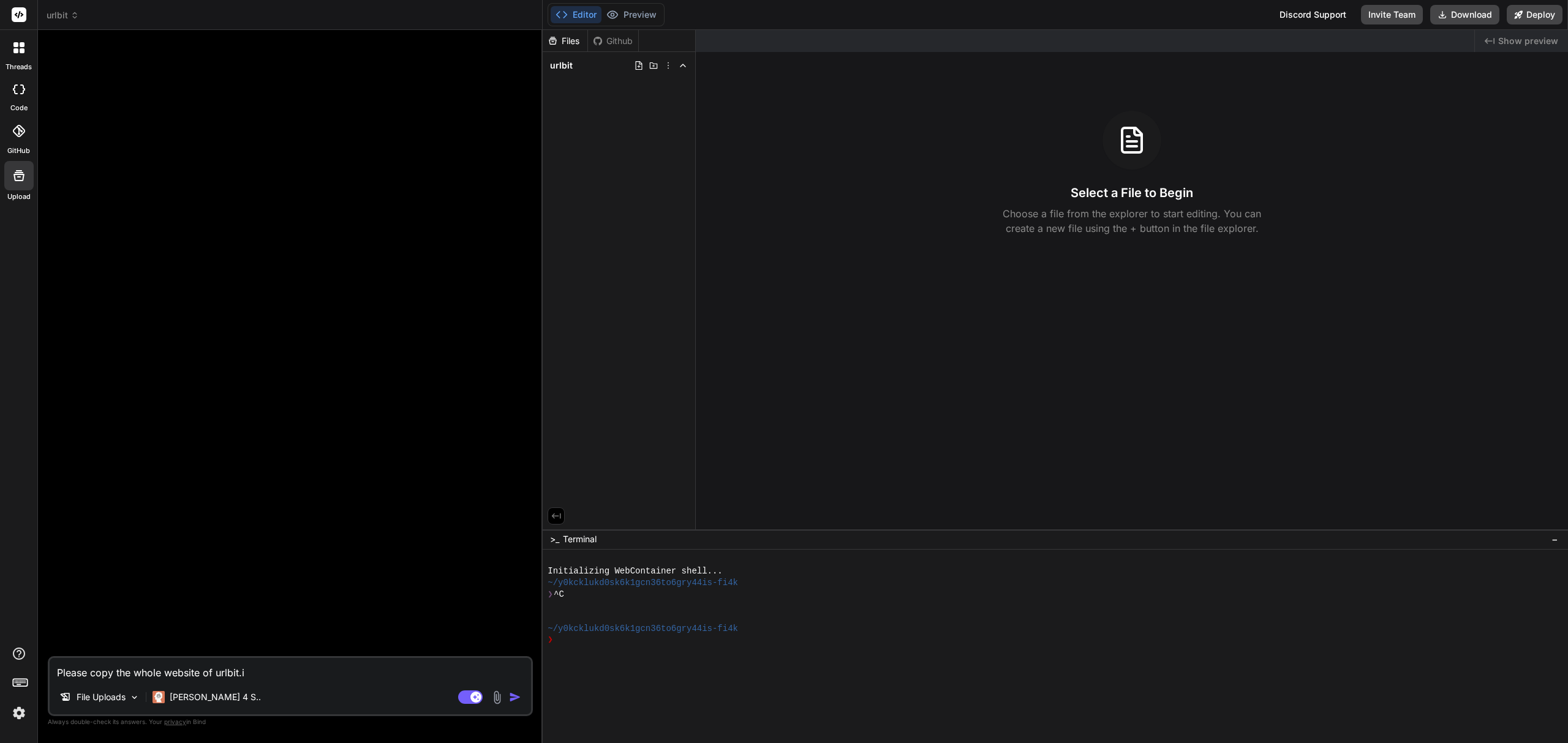
type textarea "Please copy the whole website of urlbit.io"
type textarea "x"
type textarea "Please copy the whole website of urlbit.io"
type textarea "x"
type textarea "Please copy the whole website of urlbit.io"
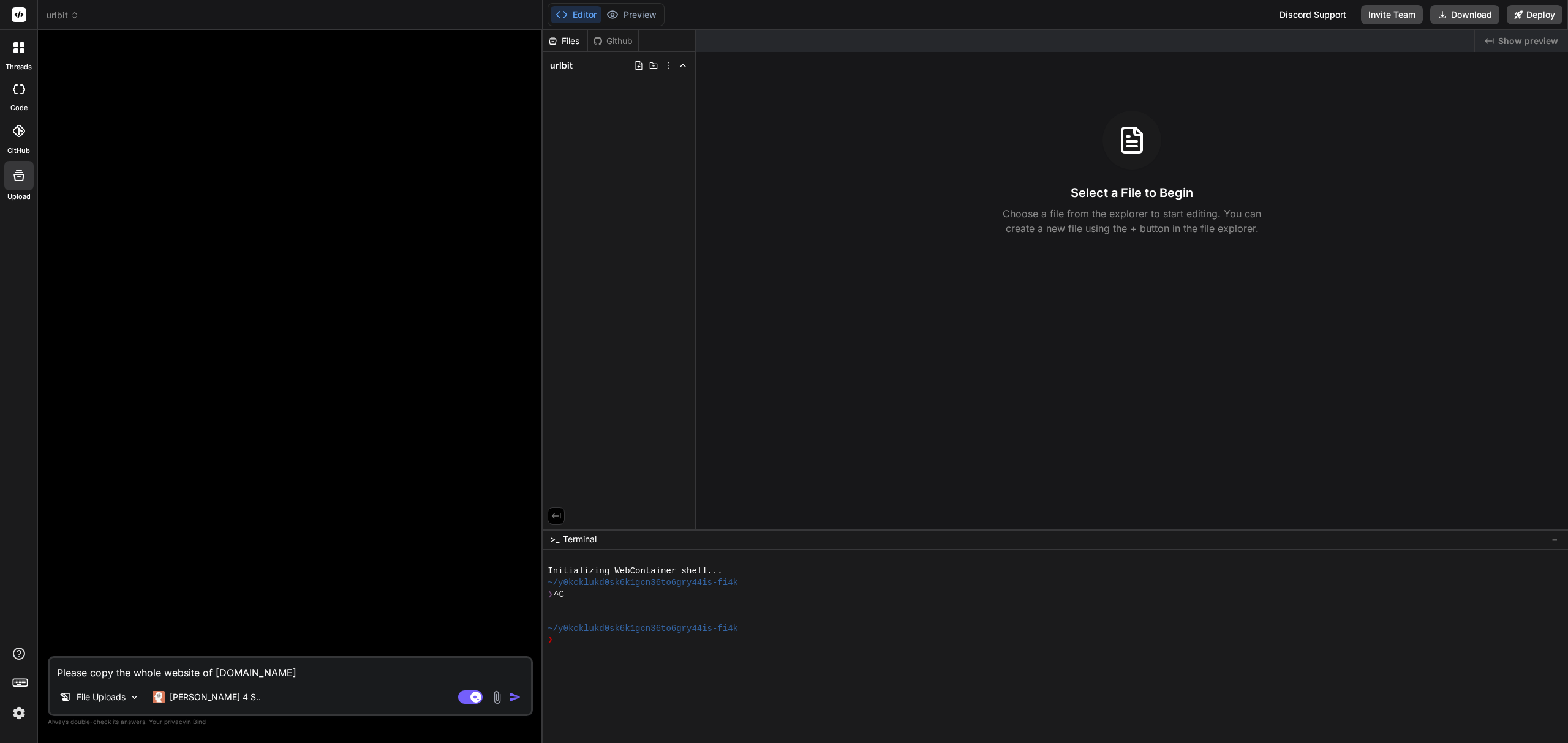
type textarea "x"
type textarea "Please copy the whole website of urlbit.io."
type textarea "x"
type textarea "Please copy the whole website of urlbit.io."
type textarea "x"
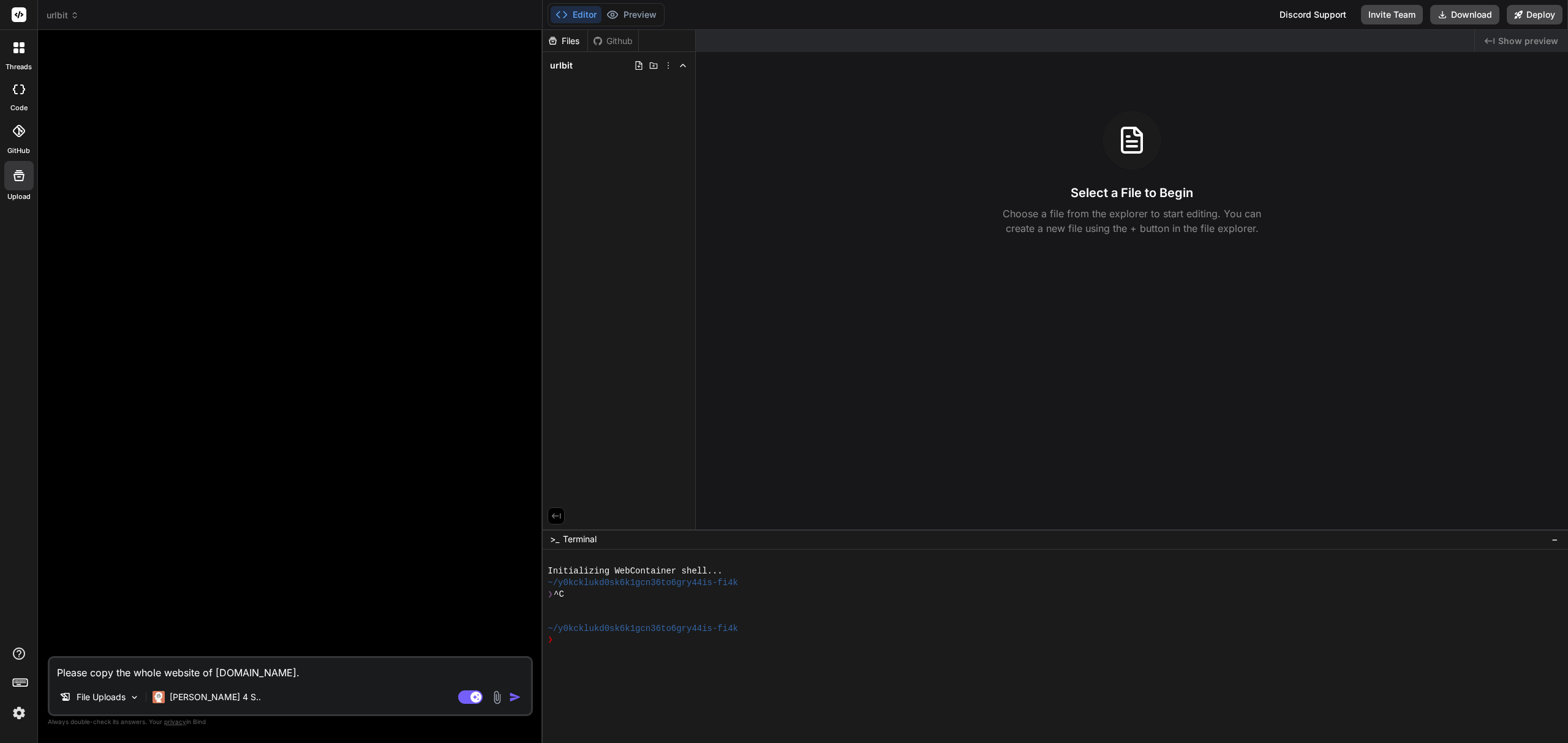
type textarea "Please copy the whole website of urlbit.io."
click at [494, 703] on img at bounding box center [497, 697] width 14 height 14
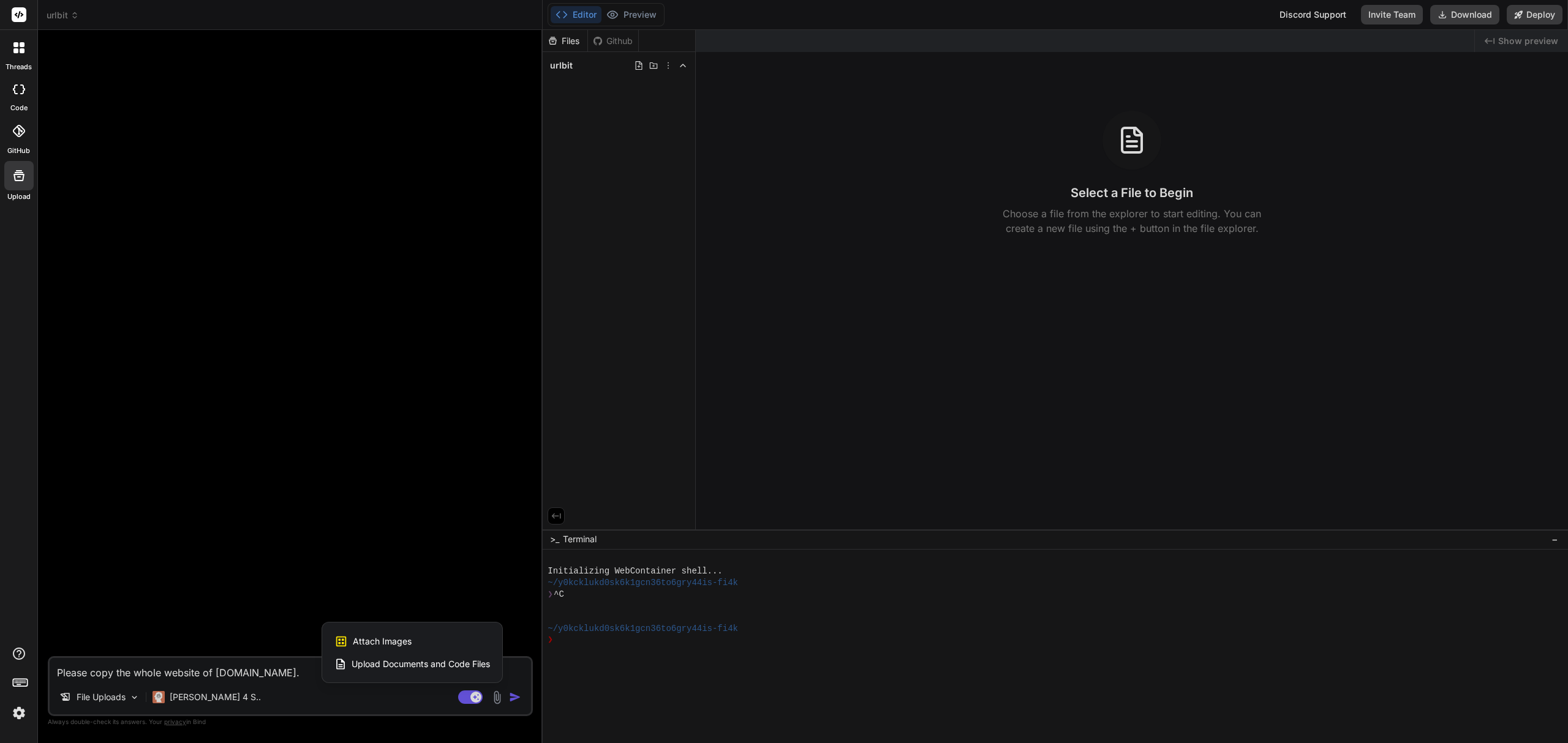
click at [427, 640] on div "Attach Images Image attachments are only supported in Claude and Gemini models." at bounding box center [412, 641] width 156 height 23
type textarea "x"
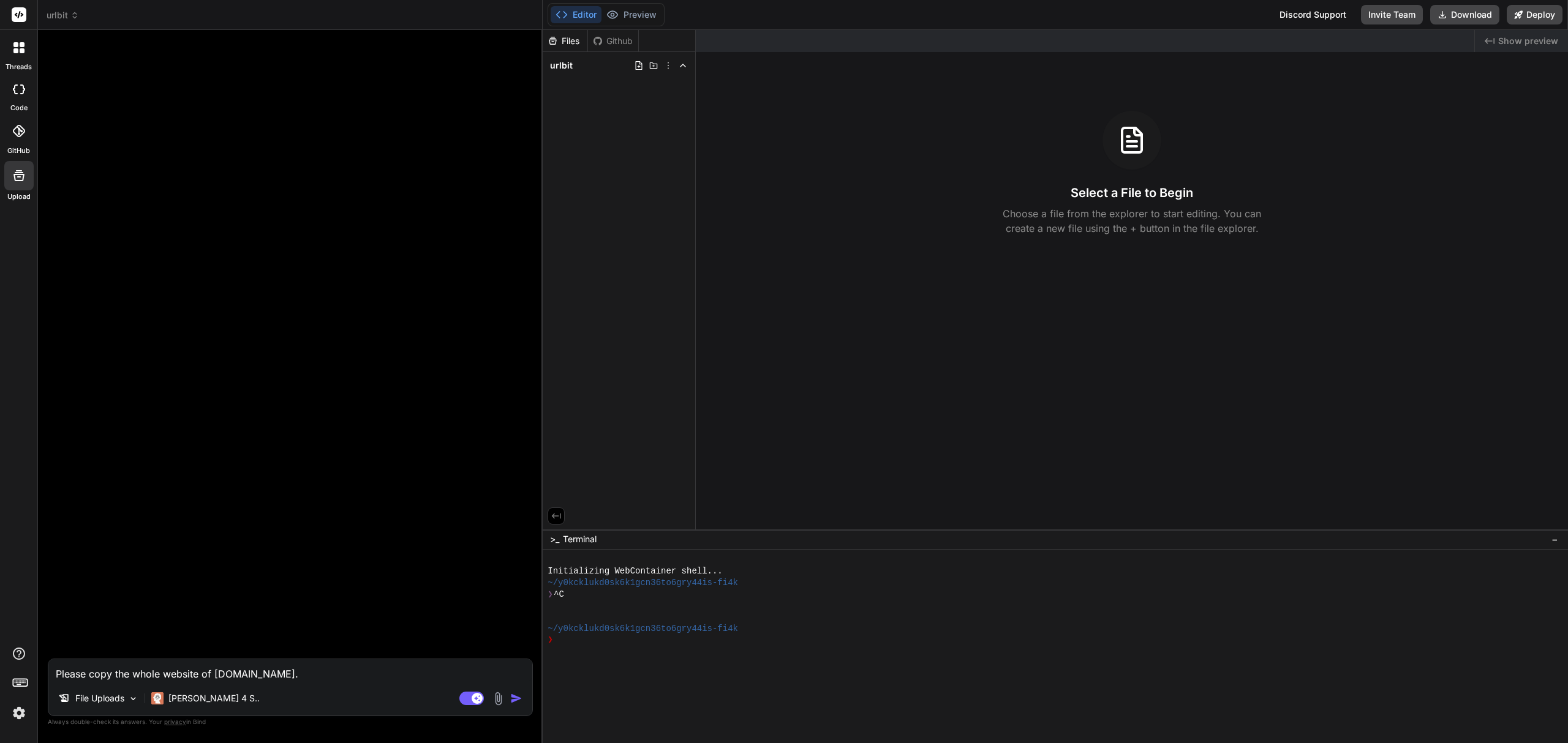
type input "C:\fakepath\urlbitsite.jpg"
type textarea "x"
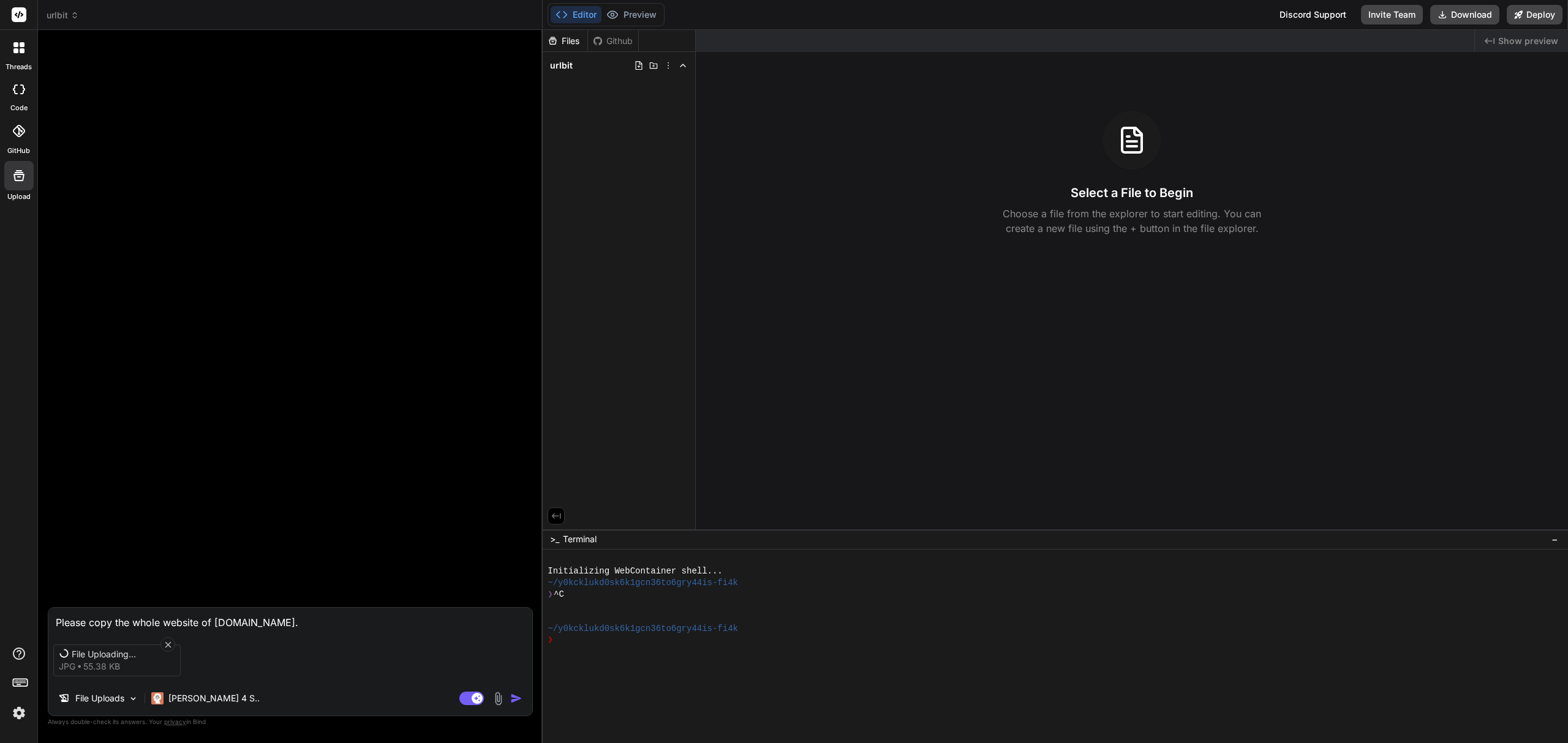
click at [284, 623] on textarea "Please copy the whole website of urlbit.io." at bounding box center [290, 618] width 483 height 22
type textarea "Please copy the whole website of urlbit.io. I"
type textarea "x"
type textarea "Please copy the whole website of urlbit.io. It"
type textarea "x"
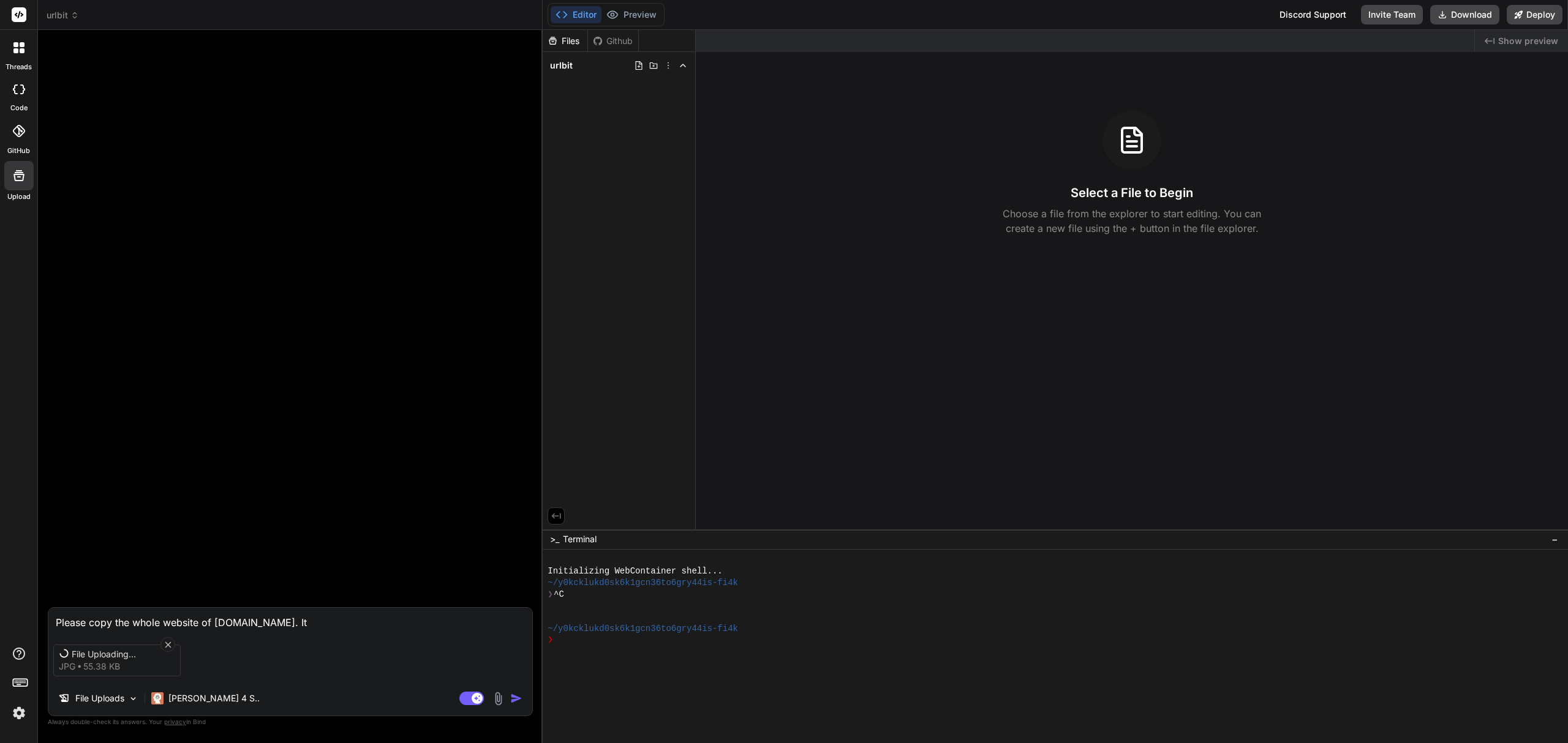
type textarea "Please copy the whole website of urlbit.io. It"
type textarea "x"
type textarea "Please copy the whole website of urlbit.io. It i"
type textarea "x"
type textarea "Please copy the whole website of urlbit.io. It is"
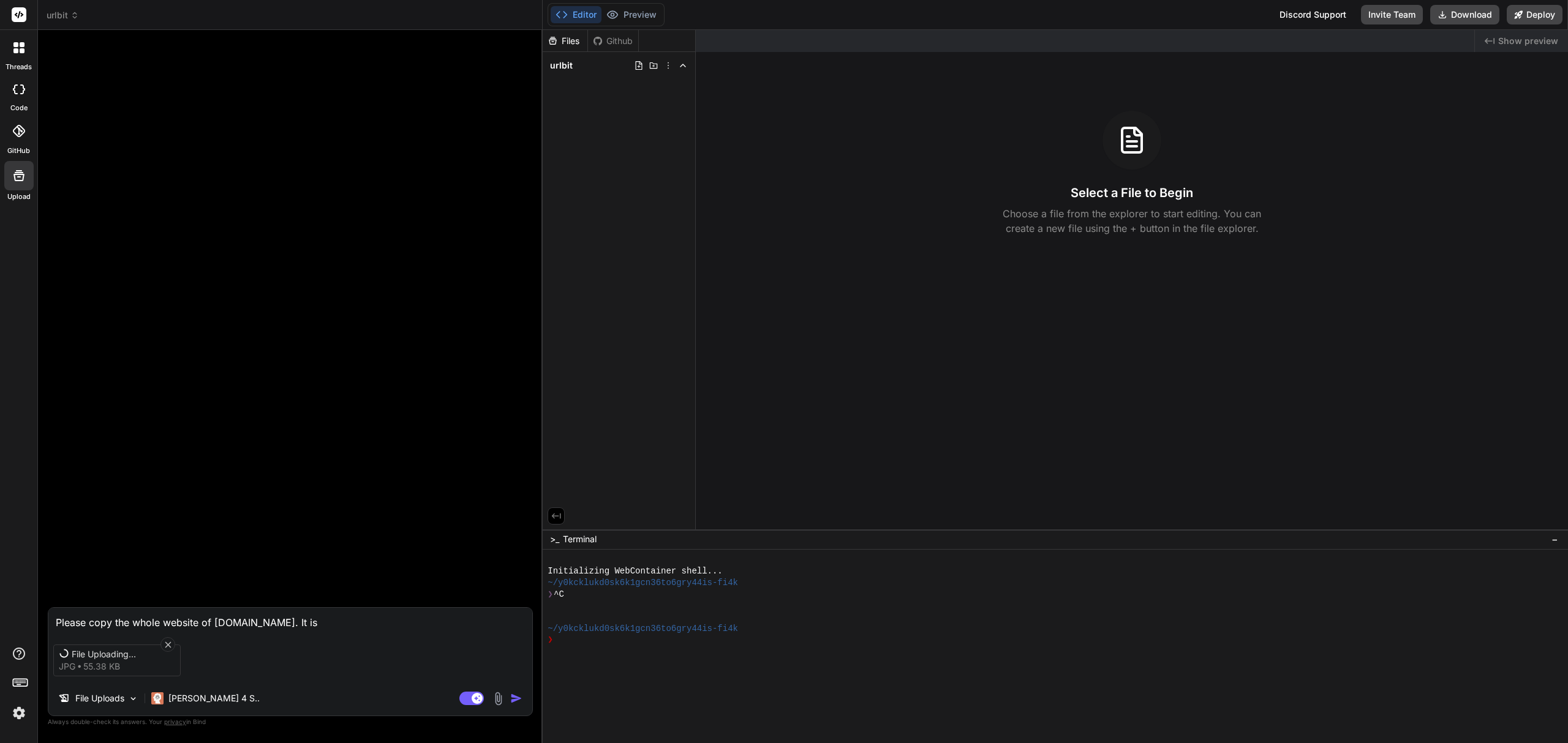
type textarea "x"
type textarea "Please copy the whole website of urlbit.io. It is"
type textarea "x"
type textarea "Please copy the whole website of urlbit.io. It is a"
type textarea "x"
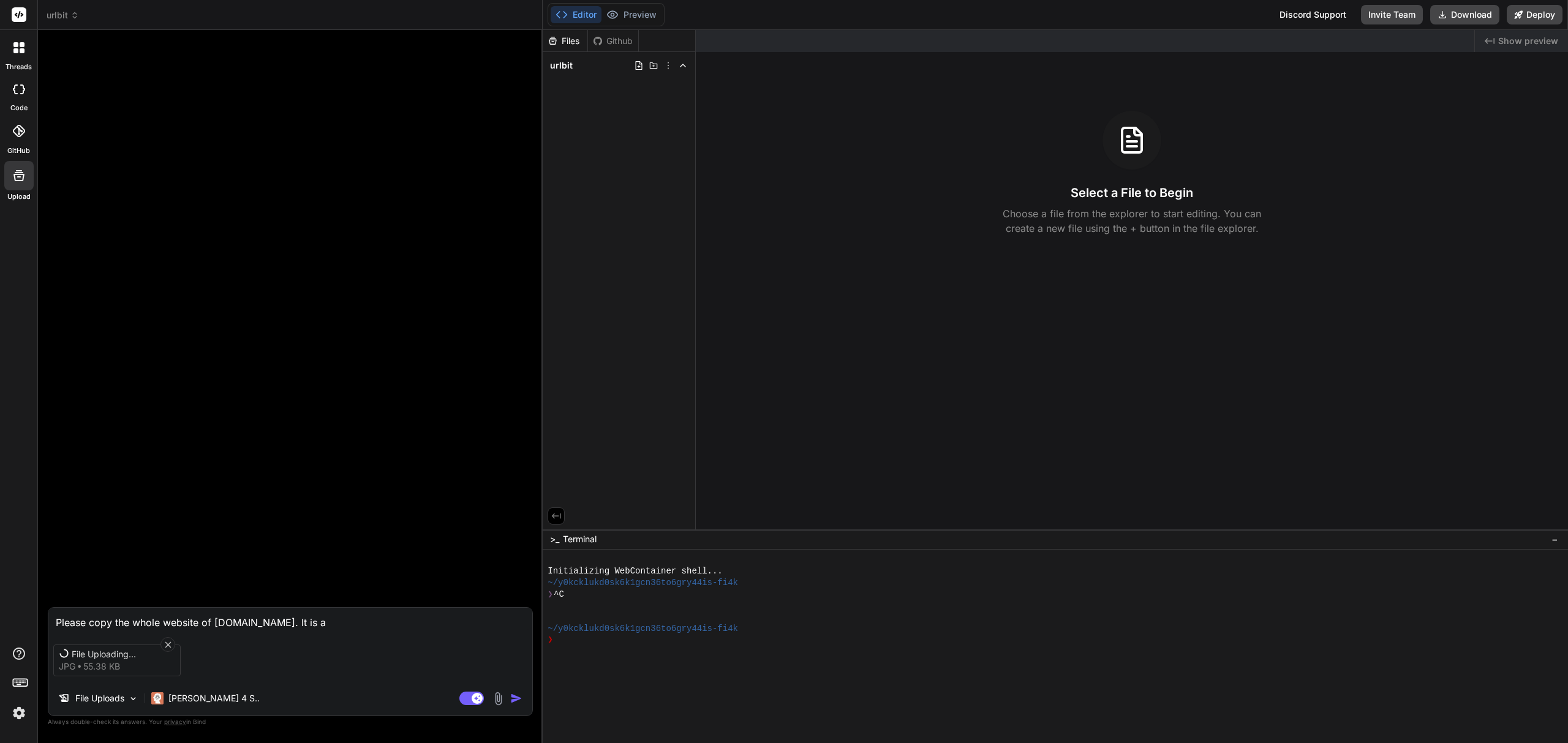
type textarea "Please copy the whole website of urlbit.io. It is a"
type textarea "x"
type textarea "Please copy the whole website of urlbit.io. It is a u"
type textarea "x"
type textarea "Please copy the whole website of urlbit.io. It is a ur"
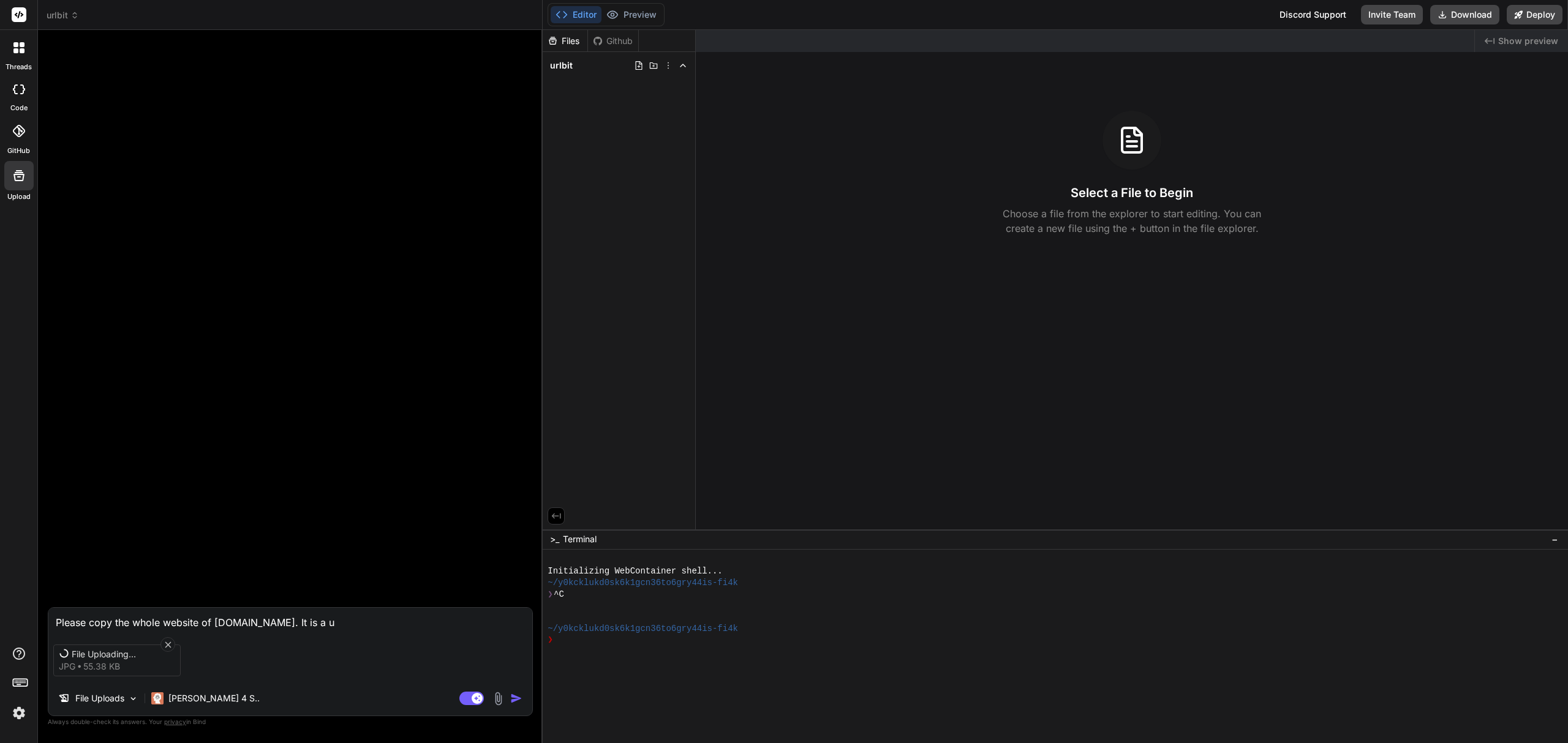
type textarea "x"
type textarea "Please copy the whole website of urlbit.io. It is a url"
type textarea "x"
type textarea "Please copy the whole website of urlbit.io. It is a url"
type textarea "x"
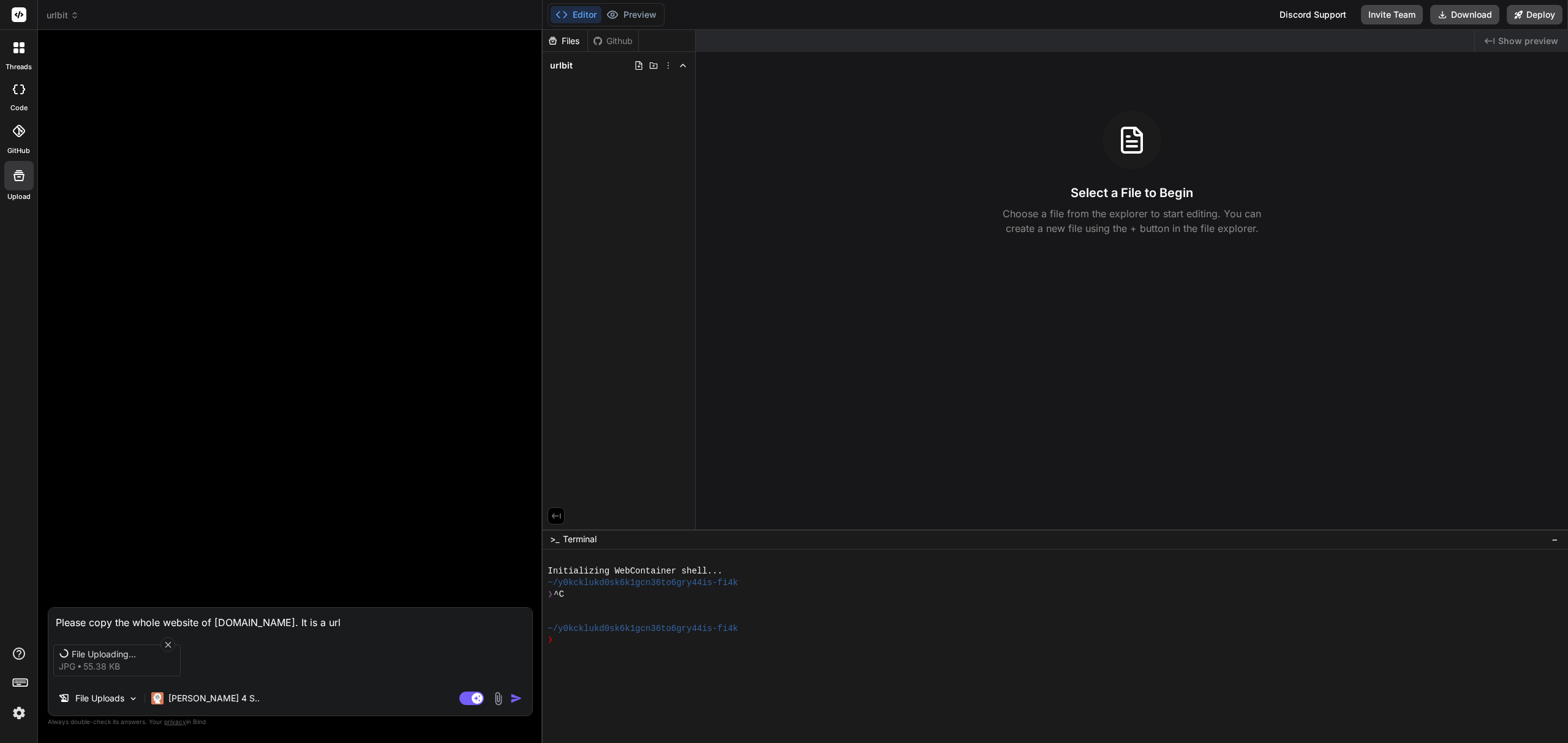
type textarea "Please copy the whole website of urlbit.io. It is a url l"
type textarea "x"
type textarea "Please copy the whole website of urlbit.io. It is a url li"
type textarea "x"
type textarea "Please copy the whole website of urlbit.io. It is a url lin"
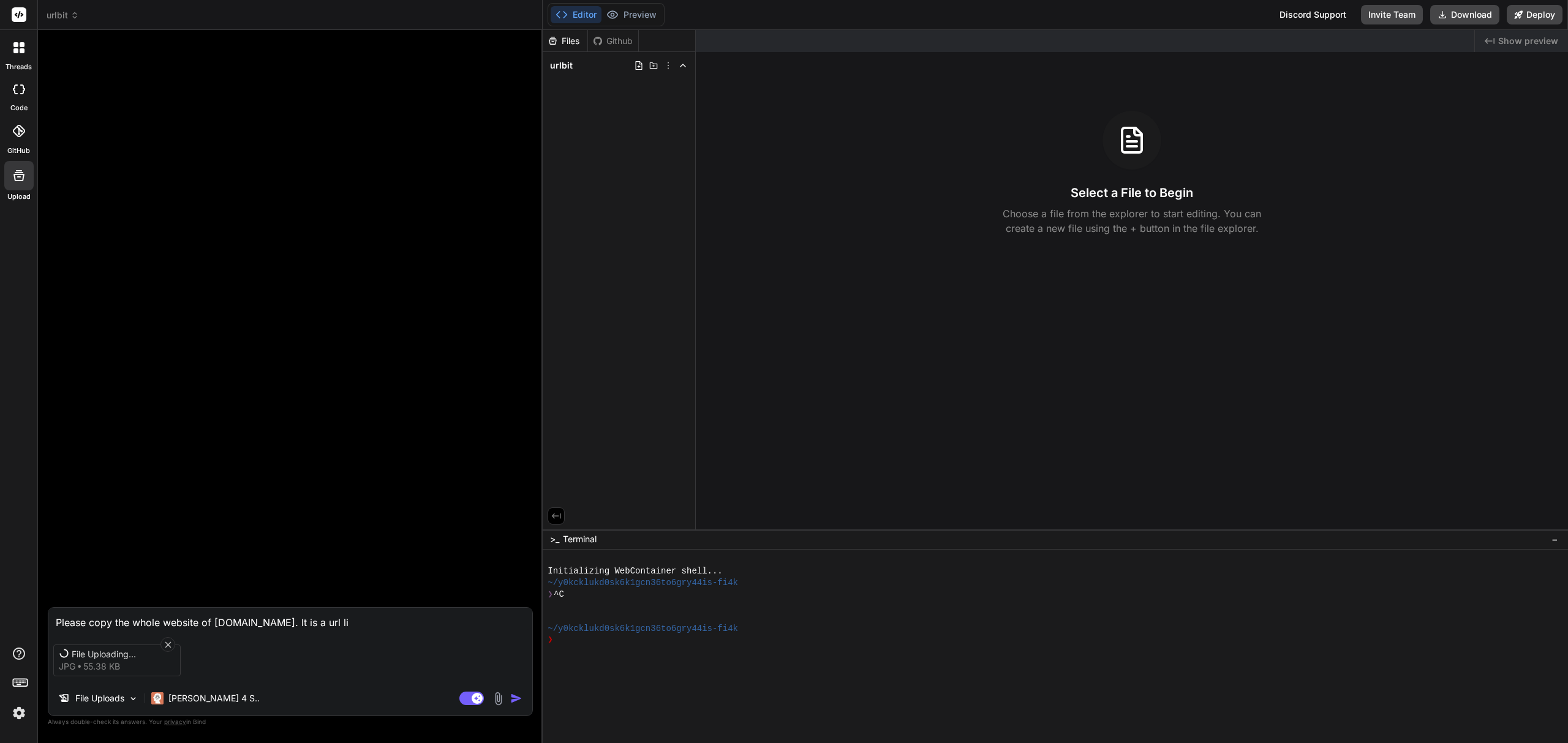
type textarea "x"
type textarea "Please copy the whole website of urlbit.io. It is a url link"
type textarea "x"
type textarea "Please copy the whole website of urlbit.io. It is a url link"
type textarea "x"
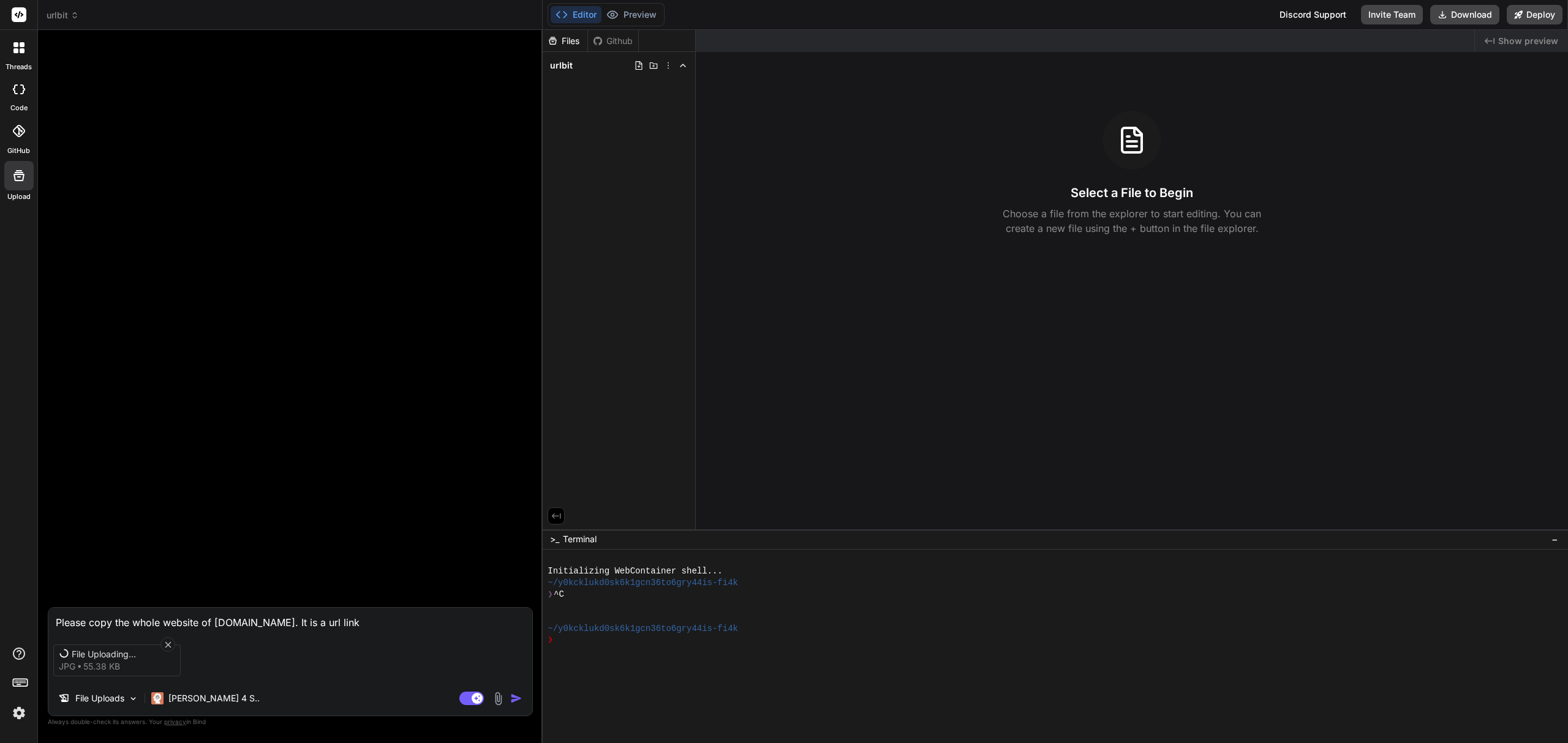
type textarea "Please copy the whole website of urlbit.io. It is a url link s"
type textarea "x"
type textarea "Please copy the whole website of urlbit.io. It is a url link sho"
type textarea "x"
type textarea "Please copy the whole website of urlbit.io. It is a url link shor"
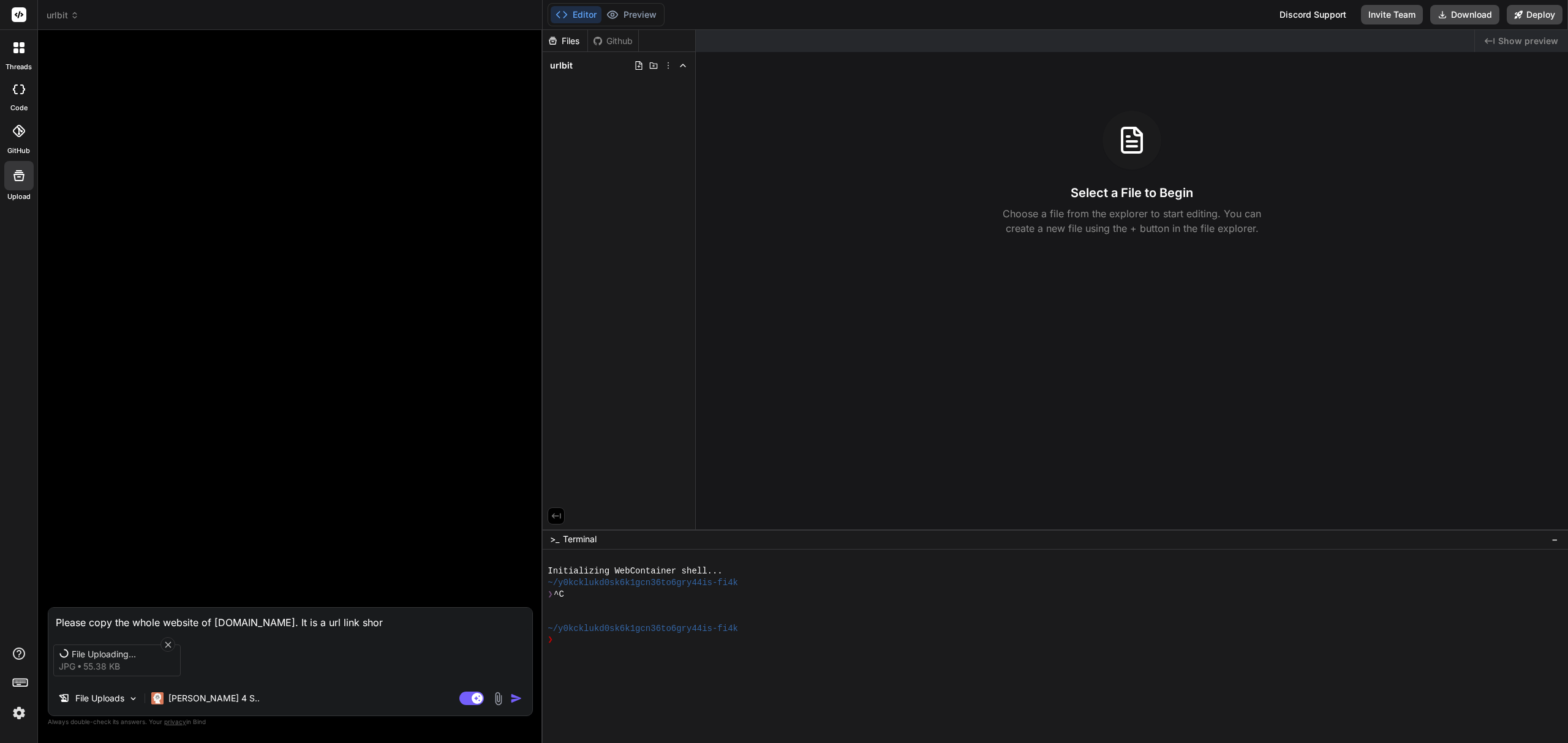
type textarea "x"
type textarea "Please copy the whole website of urlbit.io. It is a url link short"
type textarea "x"
type textarea "Please copy the whole website of urlbit.io. It is a url link shorte"
type textarea "x"
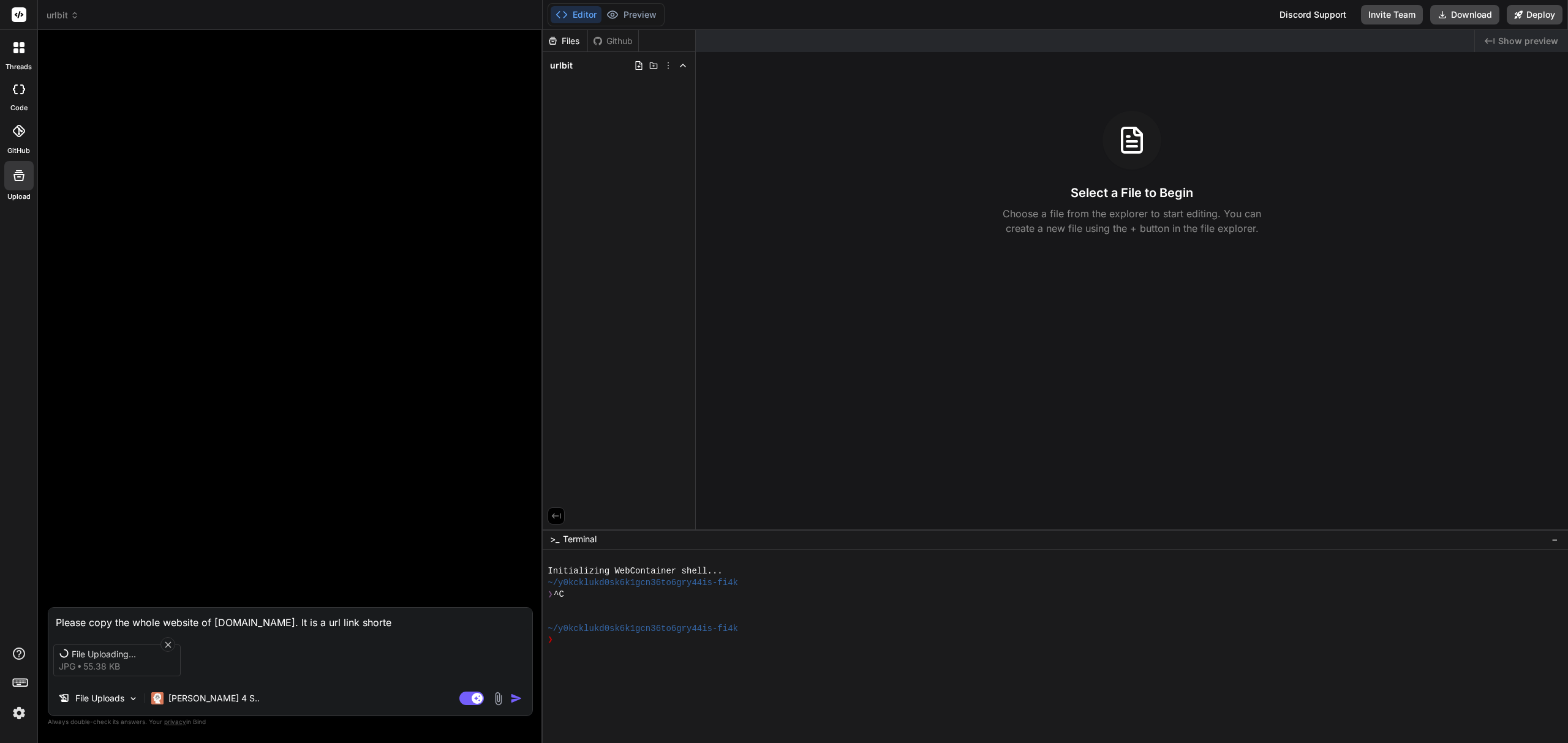
type textarea "Please copy the whole website of urlbit.io. It is a url link shorten"
type textarea "x"
type textarea "Please copy the whole website of urlbit.io. It is a url link shortene"
type textarea "x"
type textarea "Please copy the whole website of urlbit.io. It is a url link shortener"
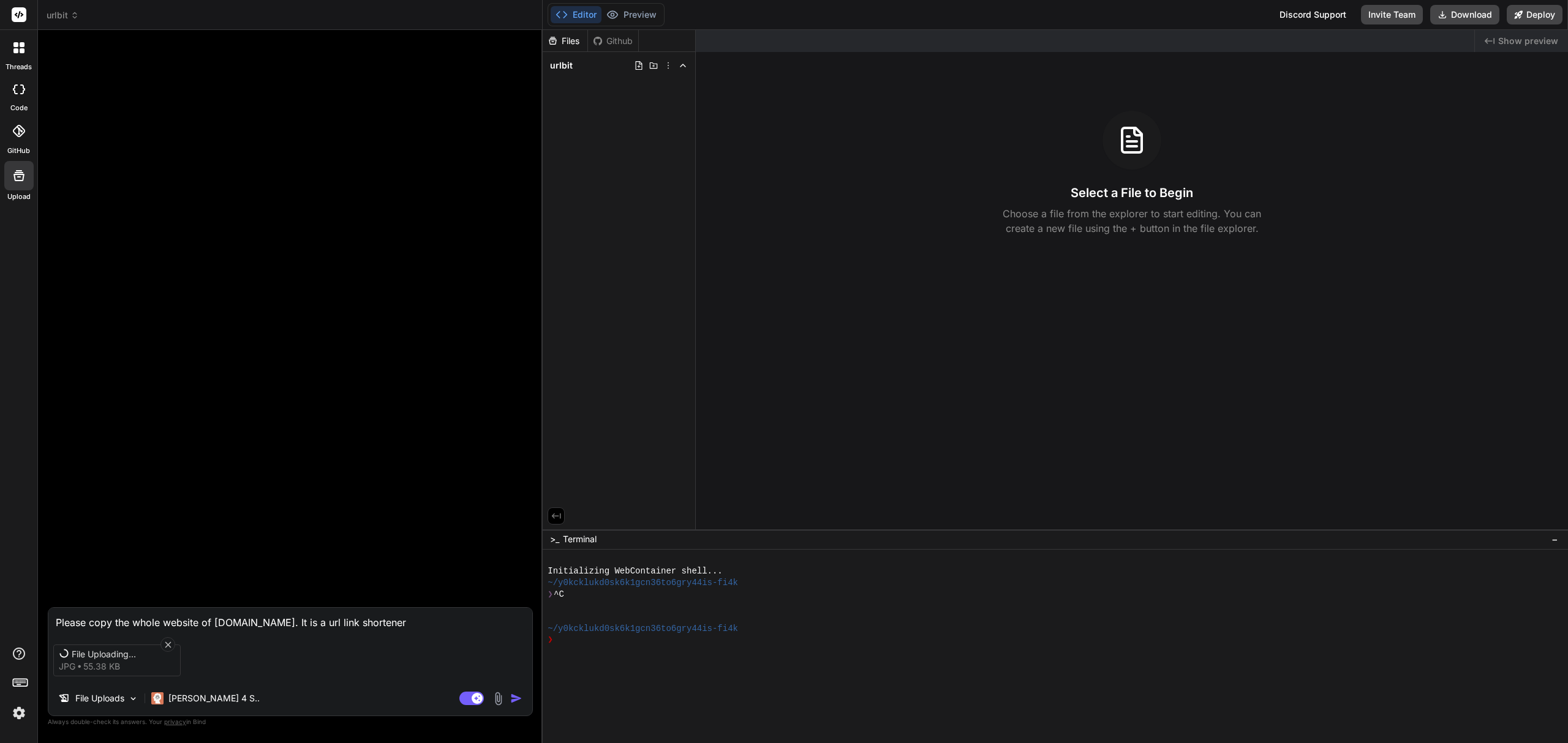
type textarea "x"
type textarea "Please copy the whole website of urlbit.io. It is a url link shortener"
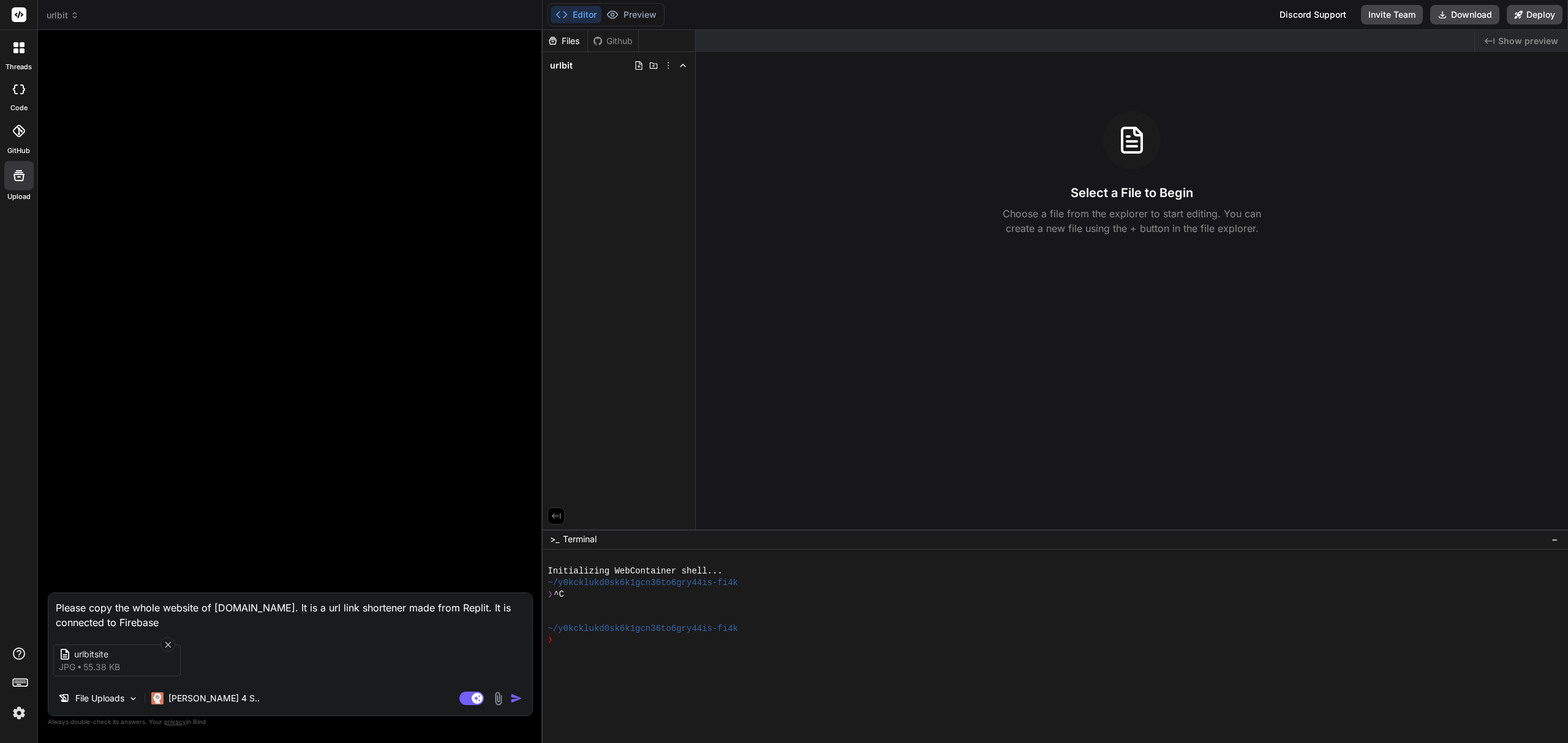
click at [353, 617] on textarea "Please copy the whole website of urlbit.io. It is a url link shortener made fro…" at bounding box center [290, 611] width 483 height 36
click at [168, 640] on icon at bounding box center [168, 645] width 10 height 10
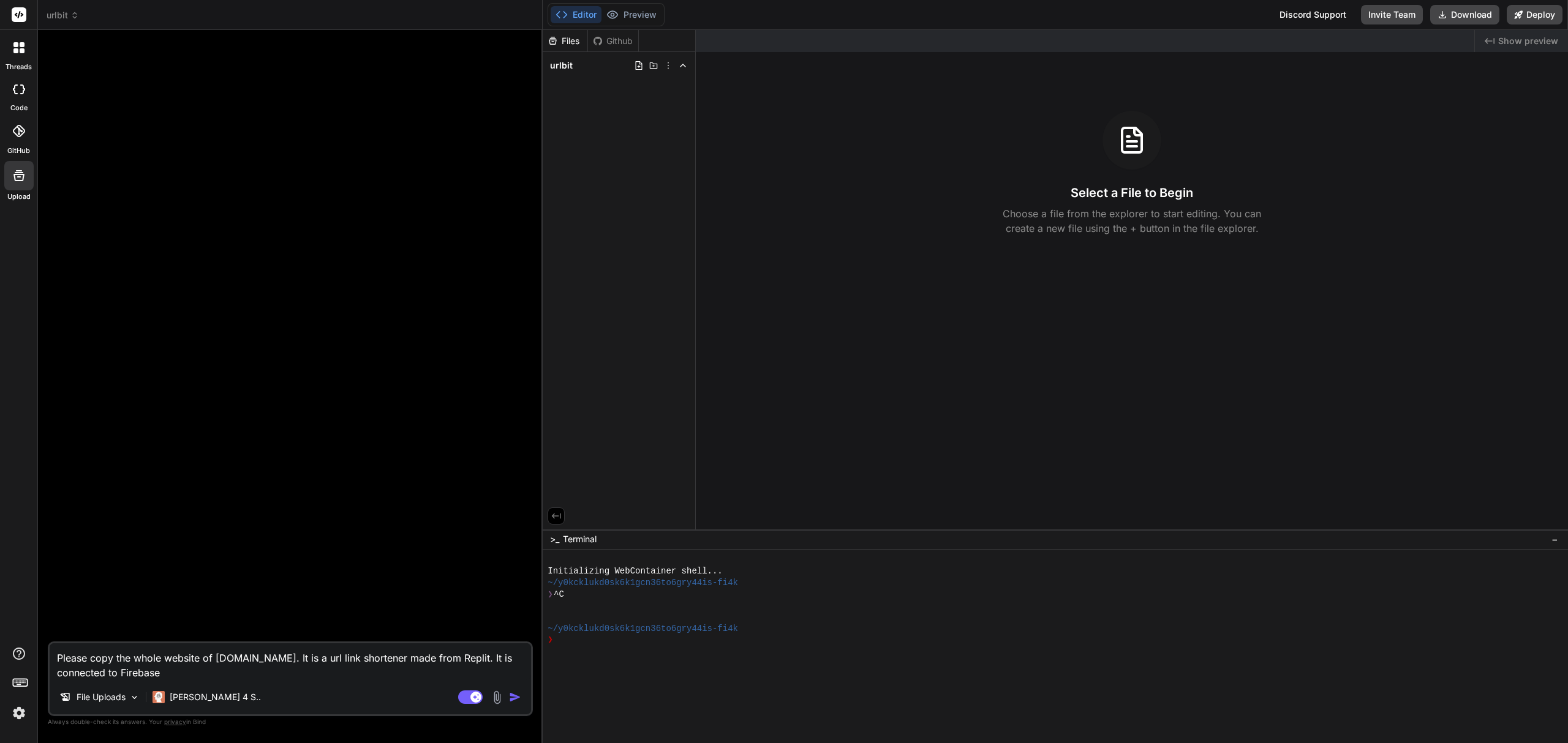
click at [135, 675] on textarea "Please copy the whole website of urlbit.io. It is a url link shortener made fro…" at bounding box center [290, 662] width 482 height 36
click at [502, 698] on img at bounding box center [497, 697] width 14 height 14
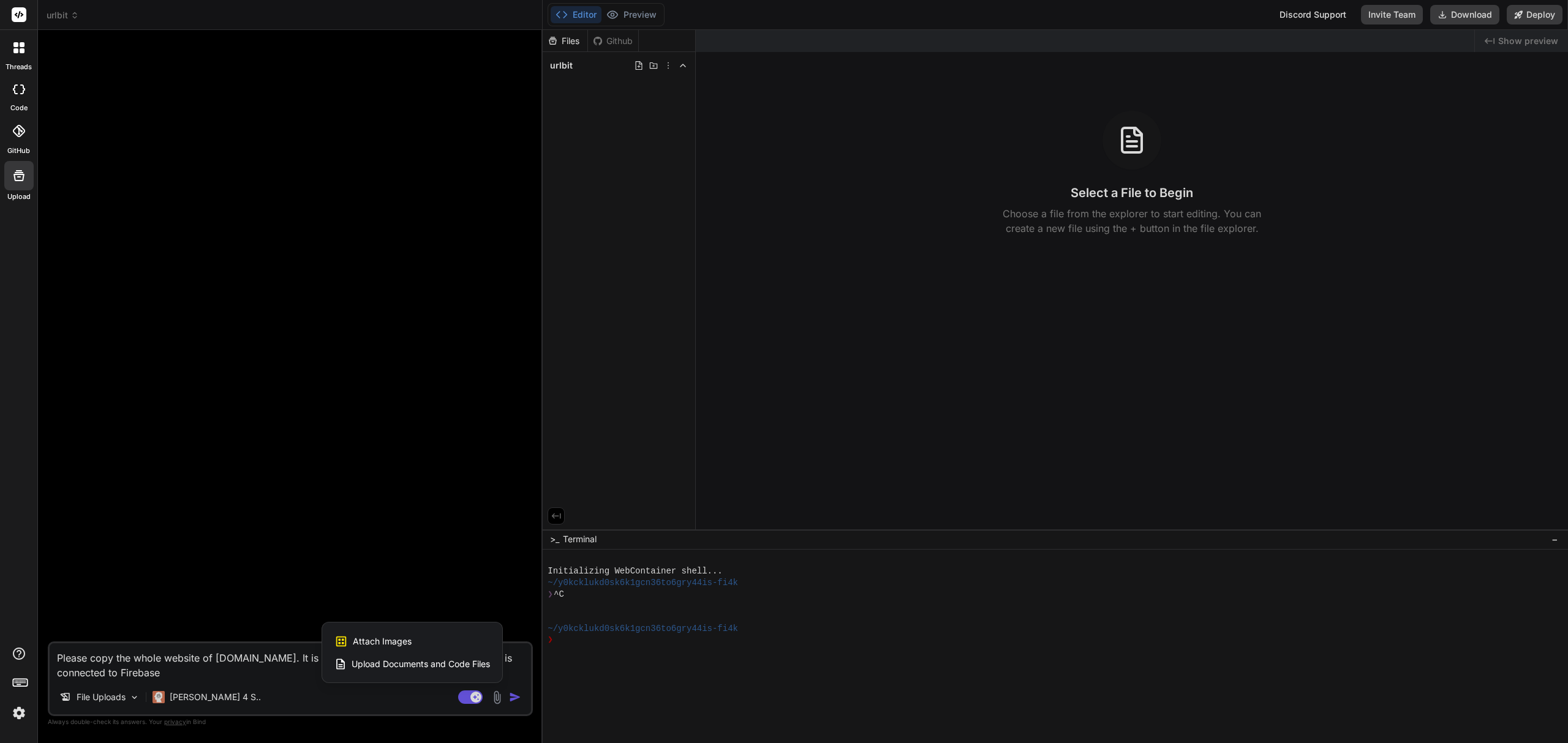
click at [429, 639] on div "Attach Images Image attachments are only supported in Claude and Gemini models." at bounding box center [412, 641] width 156 height 23
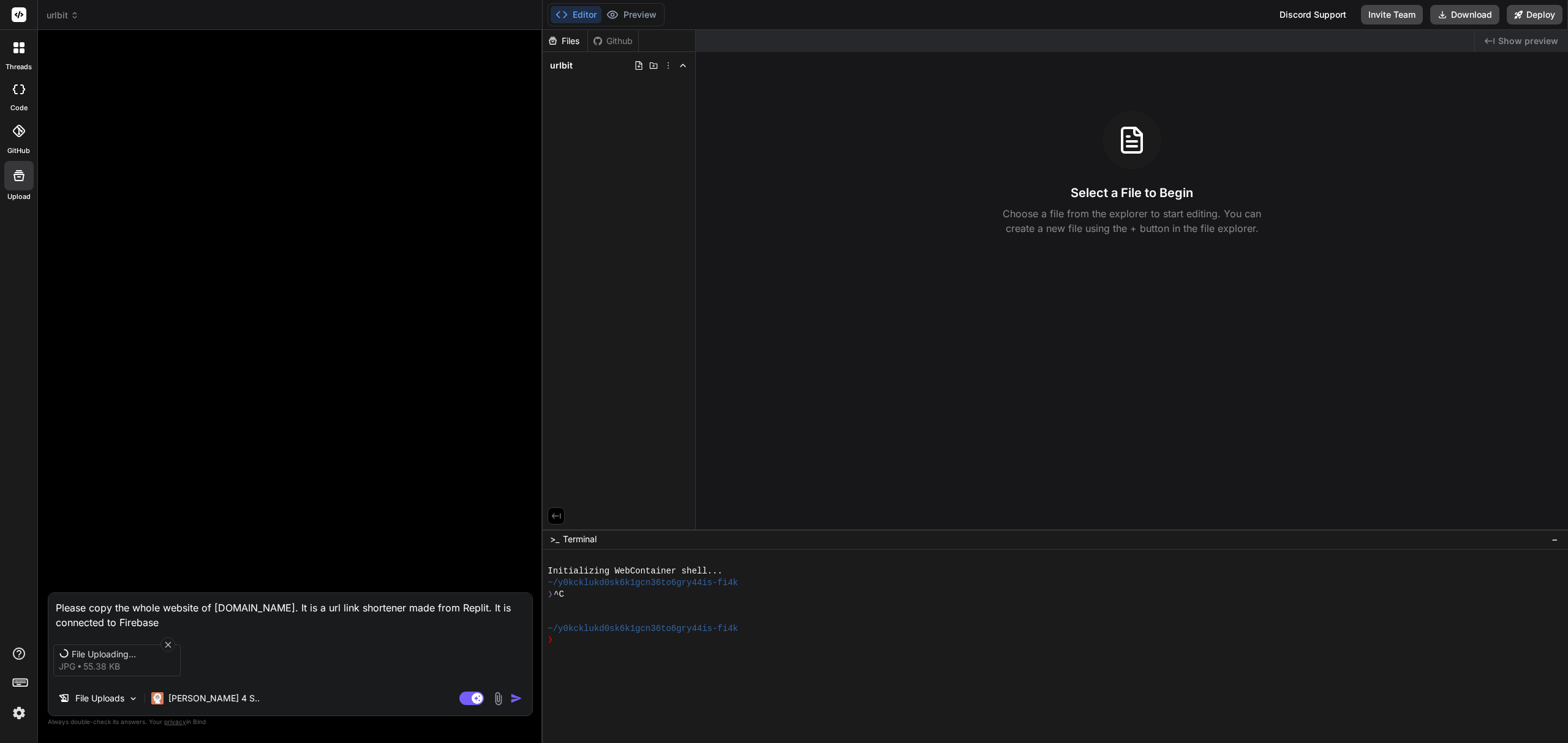
click at [237, 623] on textarea "Please copy the whole website of urlbit.io. It is a url link shortener made fro…" at bounding box center [290, 611] width 483 height 36
click at [254, 606] on textarea "Please copy the whole website of urlbit.io. It is a url link shortener made fro…" at bounding box center [290, 611] width 483 height 36
click at [202, 693] on p "[PERSON_NAME] 4 S.." at bounding box center [213, 699] width 91 height 12
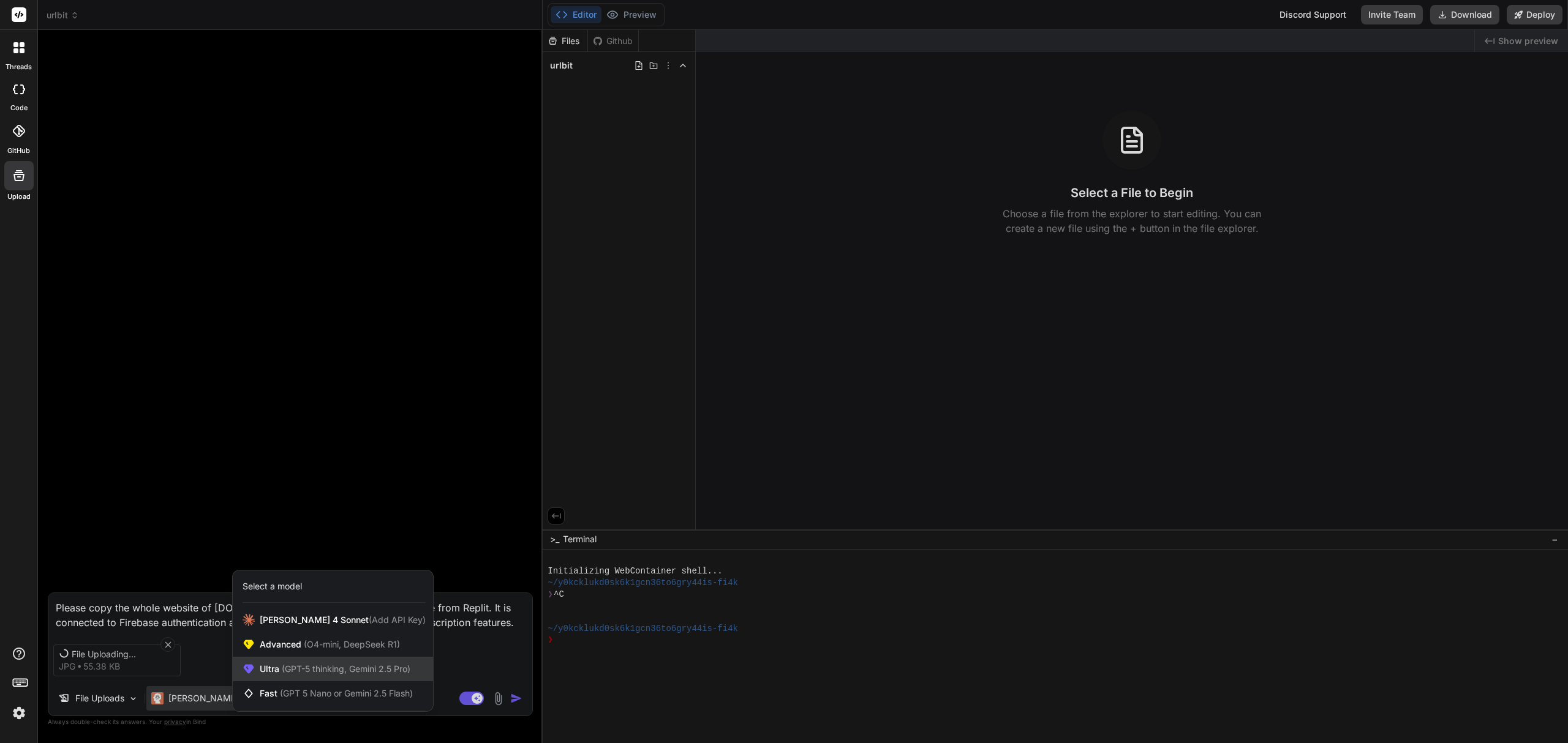
click at [388, 669] on span "(GPT-5 thinking, Gemini 2.5 Pro)" at bounding box center [344, 669] width 131 height 10
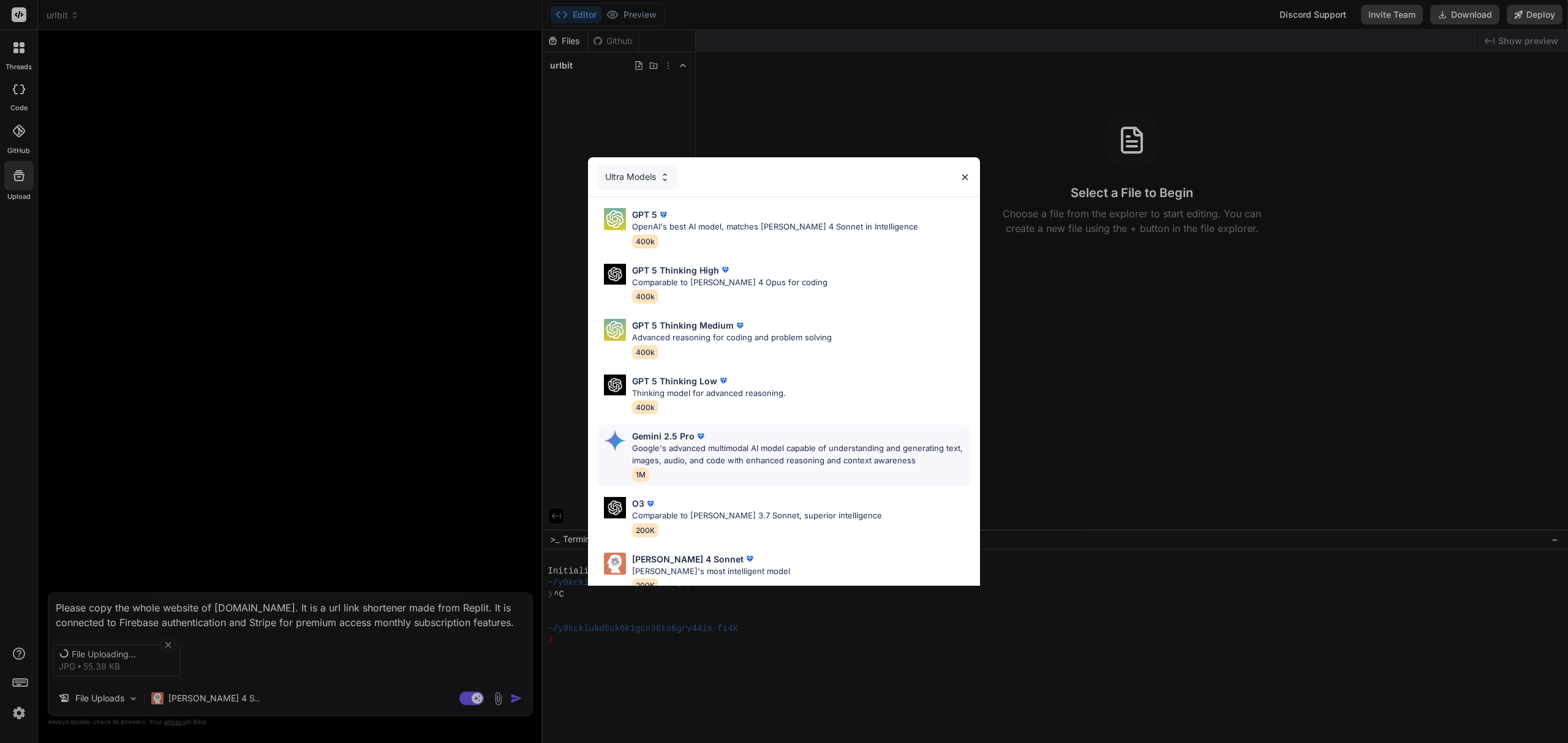
click at [714, 463] on p "Google's advanced multimodal AI model capable of understanding and generating t…" at bounding box center [801, 455] width 338 height 24
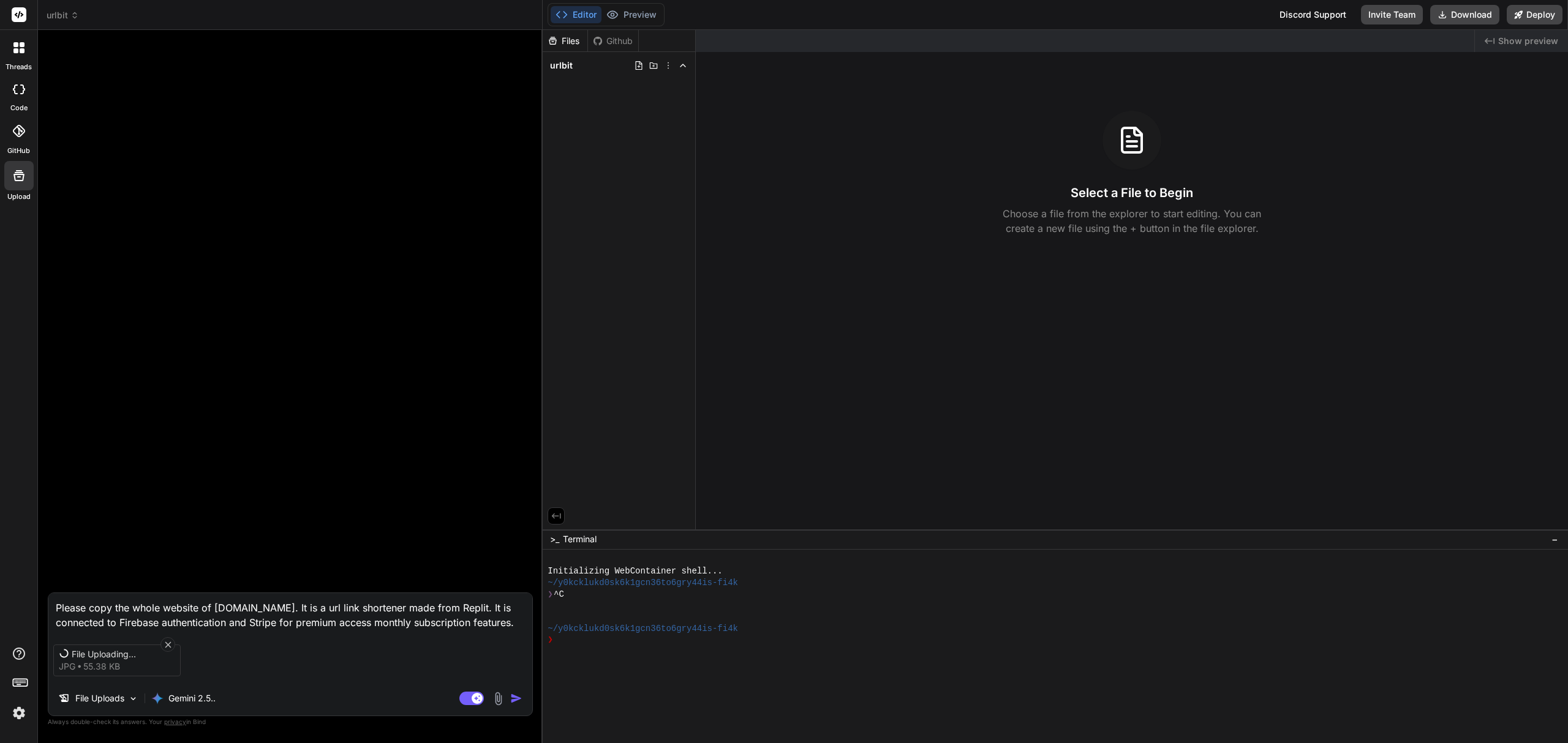
click at [204, 611] on textarea "Please copy the whole website of urlbit.io. It is a url link shortener made fro…" at bounding box center [290, 611] width 483 height 36
click at [249, 603] on textarea "Please copy the whole website of urlbit.io. It is a url link shortener made fro…" at bounding box center [290, 611] width 483 height 36
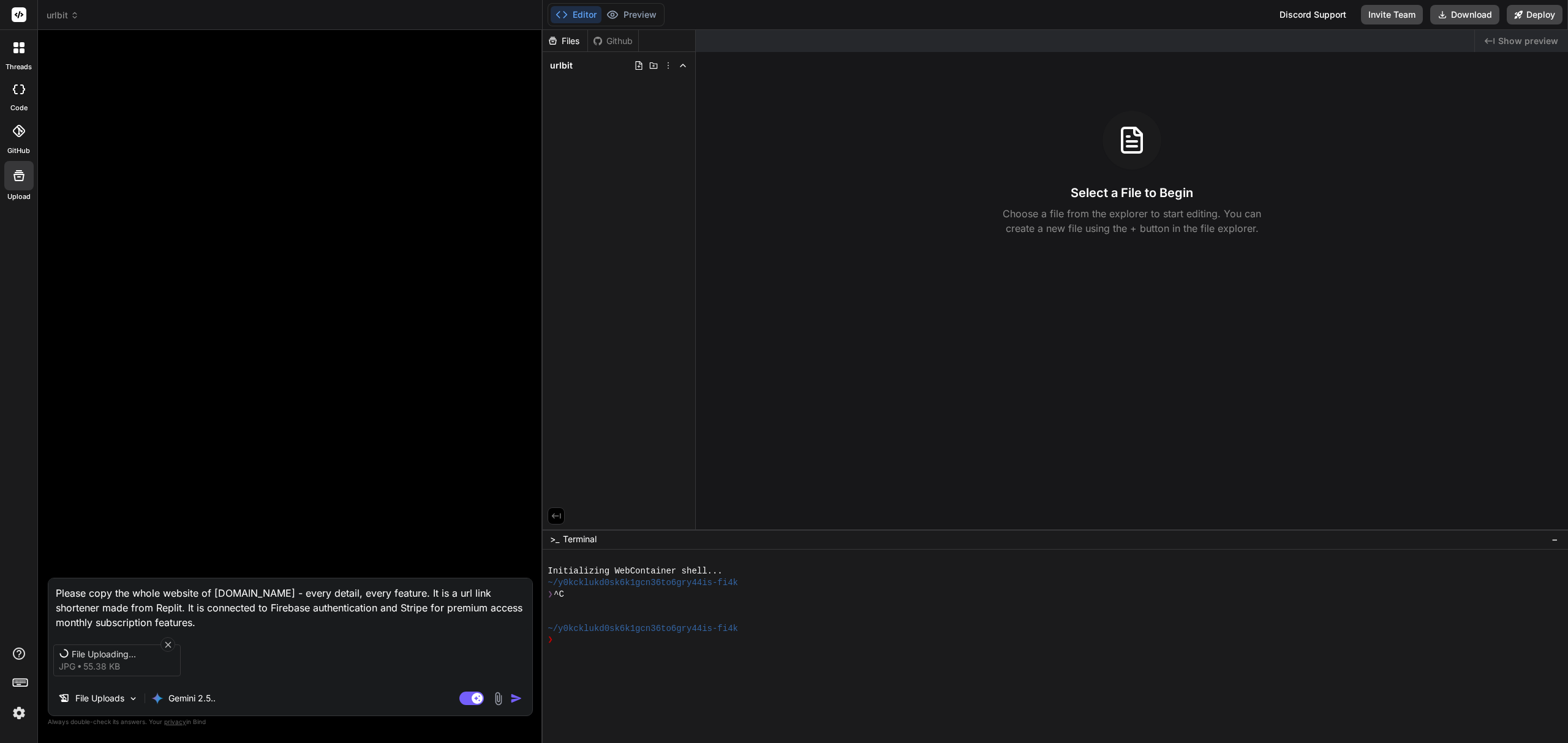
click at [400, 625] on textarea "Please copy the whole website of urlbit.io - every detail, every feature. It is…" at bounding box center [290, 604] width 483 height 51
click at [510, 696] on img "button" at bounding box center [516, 699] width 12 height 12
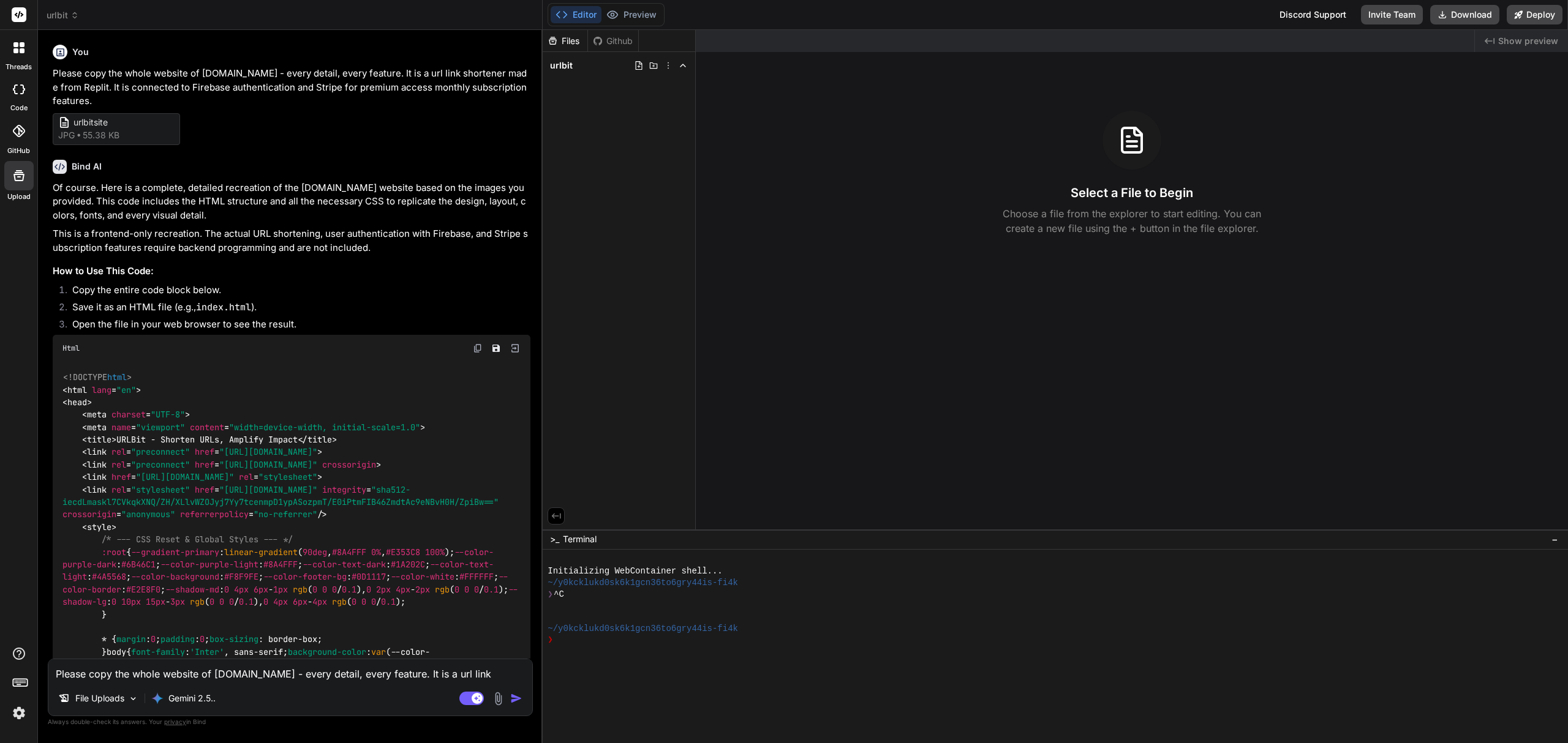
click at [172, 675] on textarea "Please copy the whole website of urlbit.io - every detail, every feature. It is…" at bounding box center [290, 669] width 483 height 22
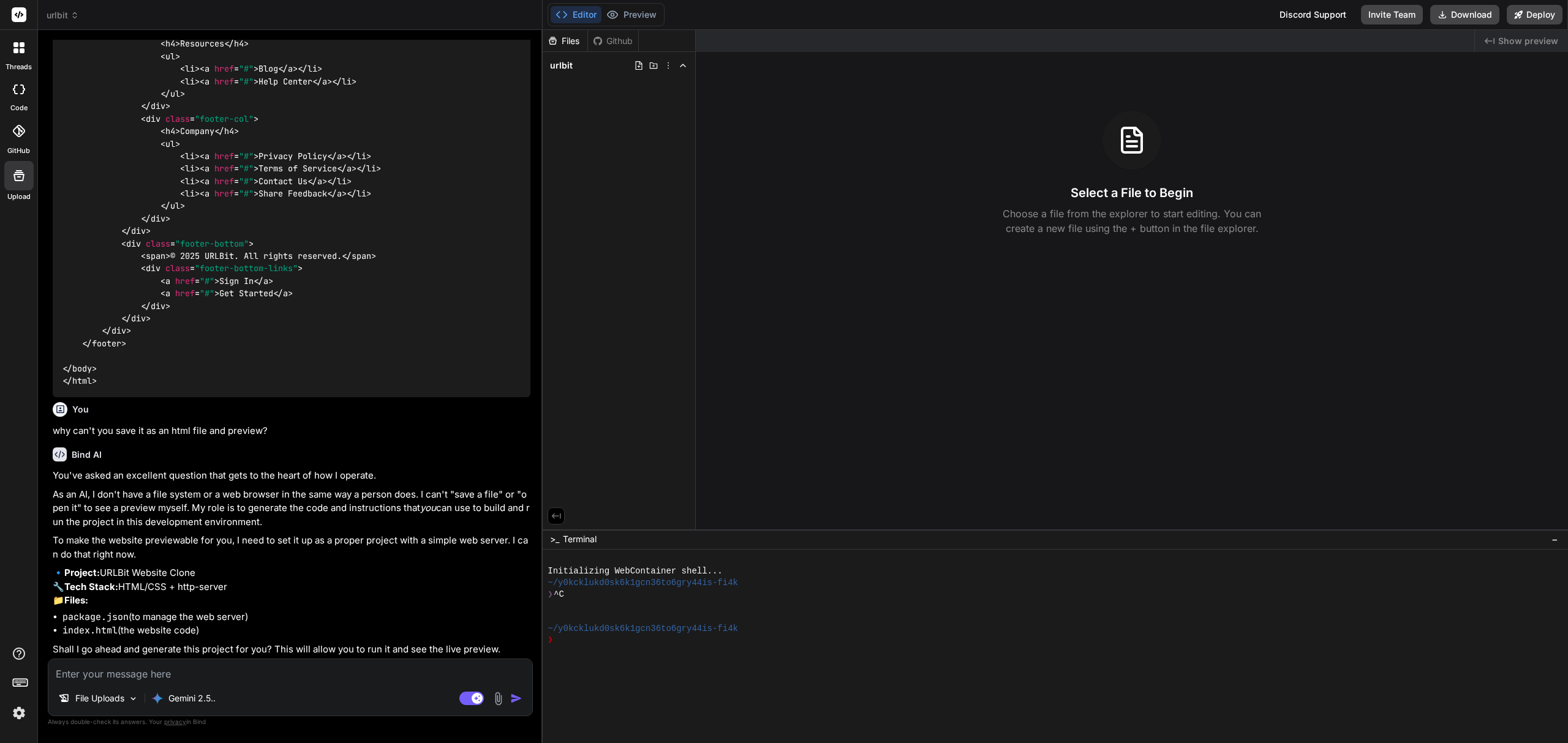
scroll to position [7489, 0]
click at [243, 675] on textarea at bounding box center [290, 669] width 483 height 22
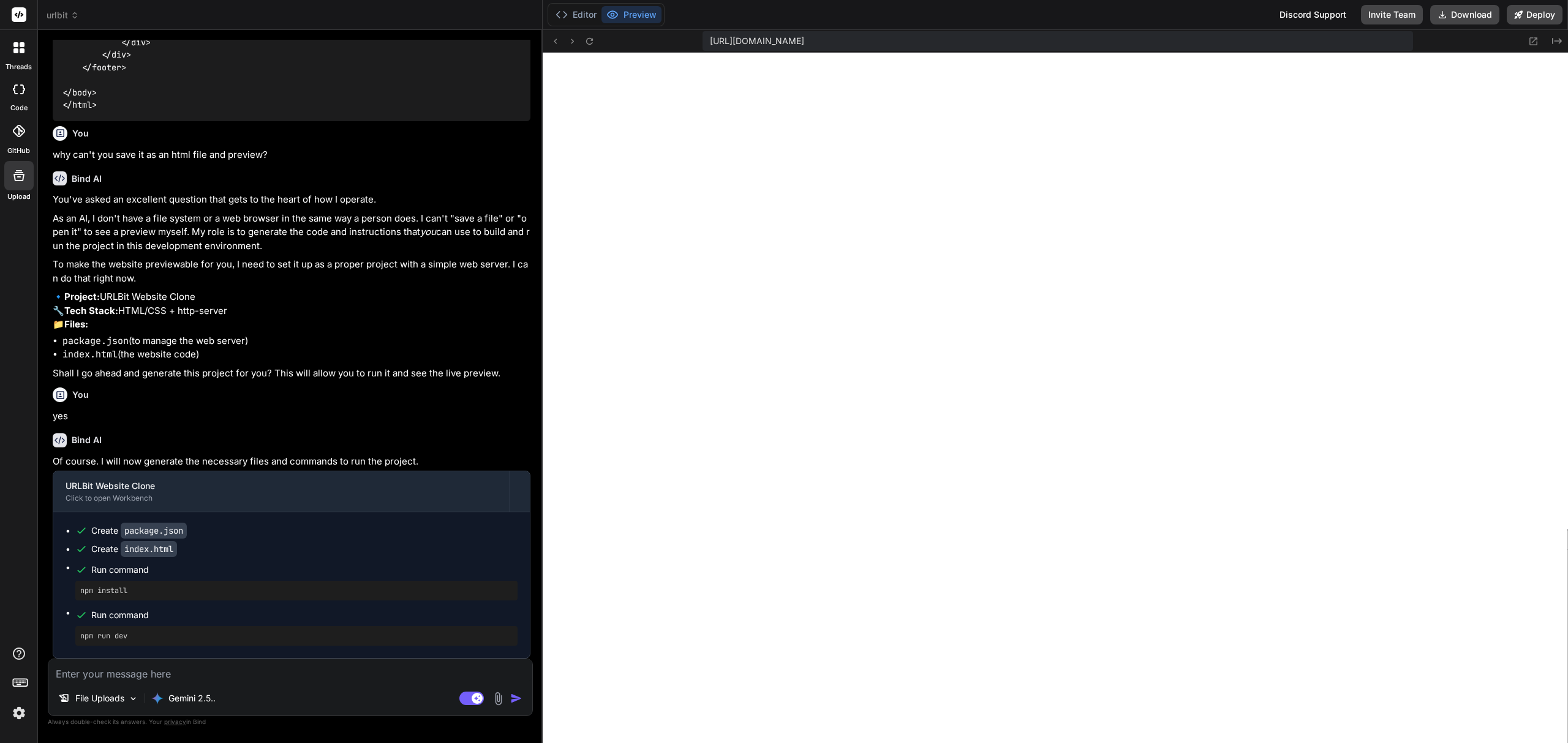
scroll to position [7765, 0]
click at [65, 14] on span "urlbit" at bounding box center [62, 16] width 32 height 12
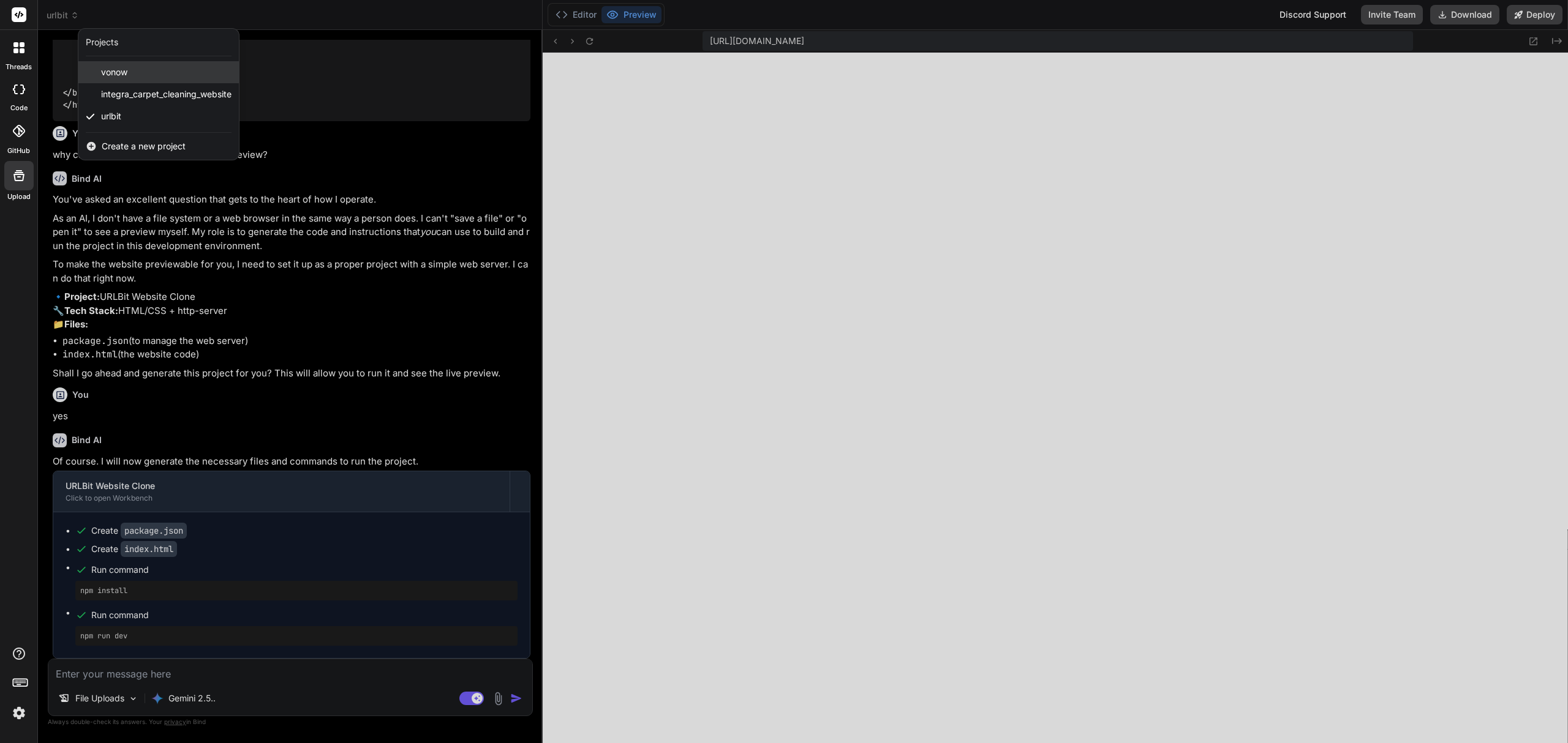
click at [133, 71] on div "vonow" at bounding box center [158, 72] width 160 height 22
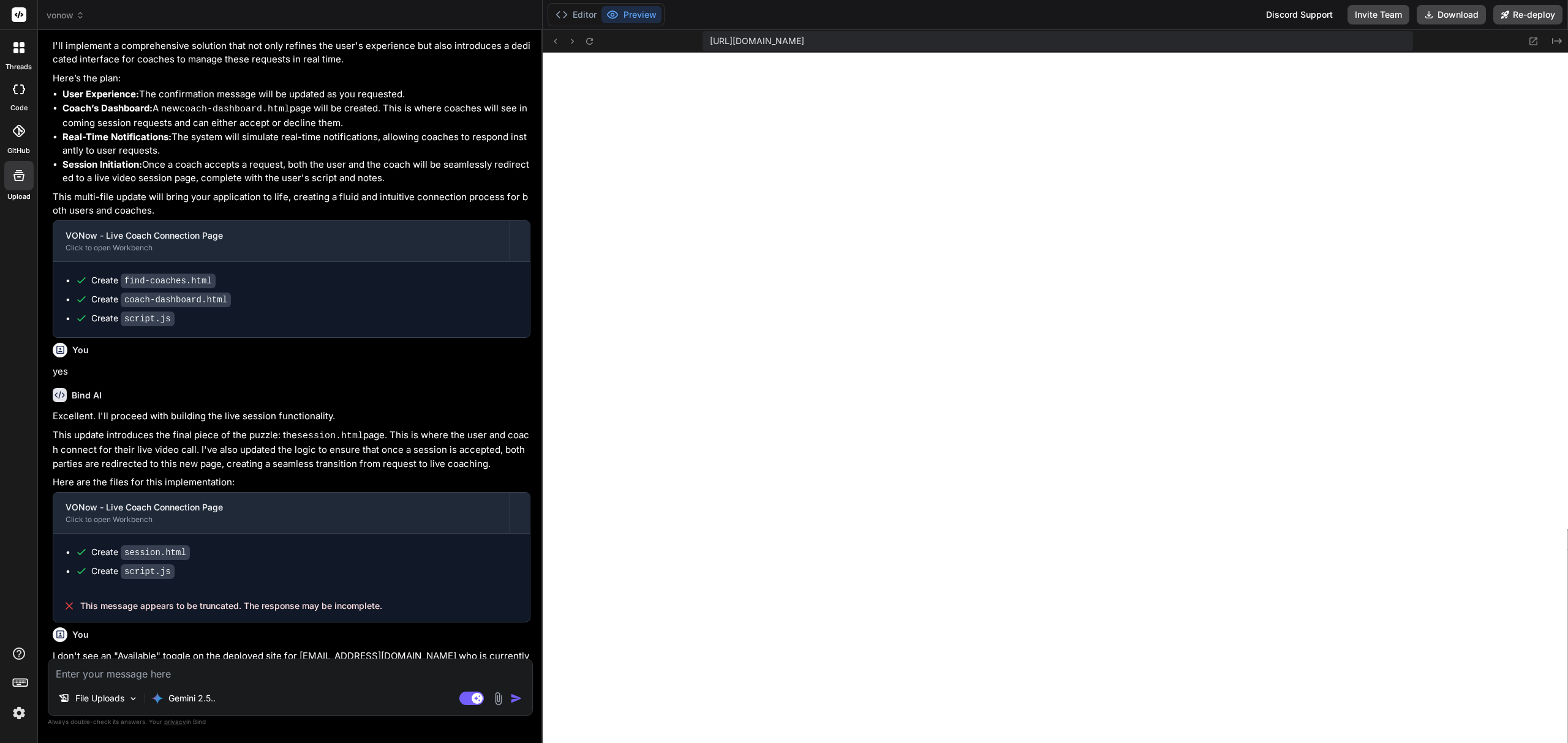
scroll to position [0, 0]
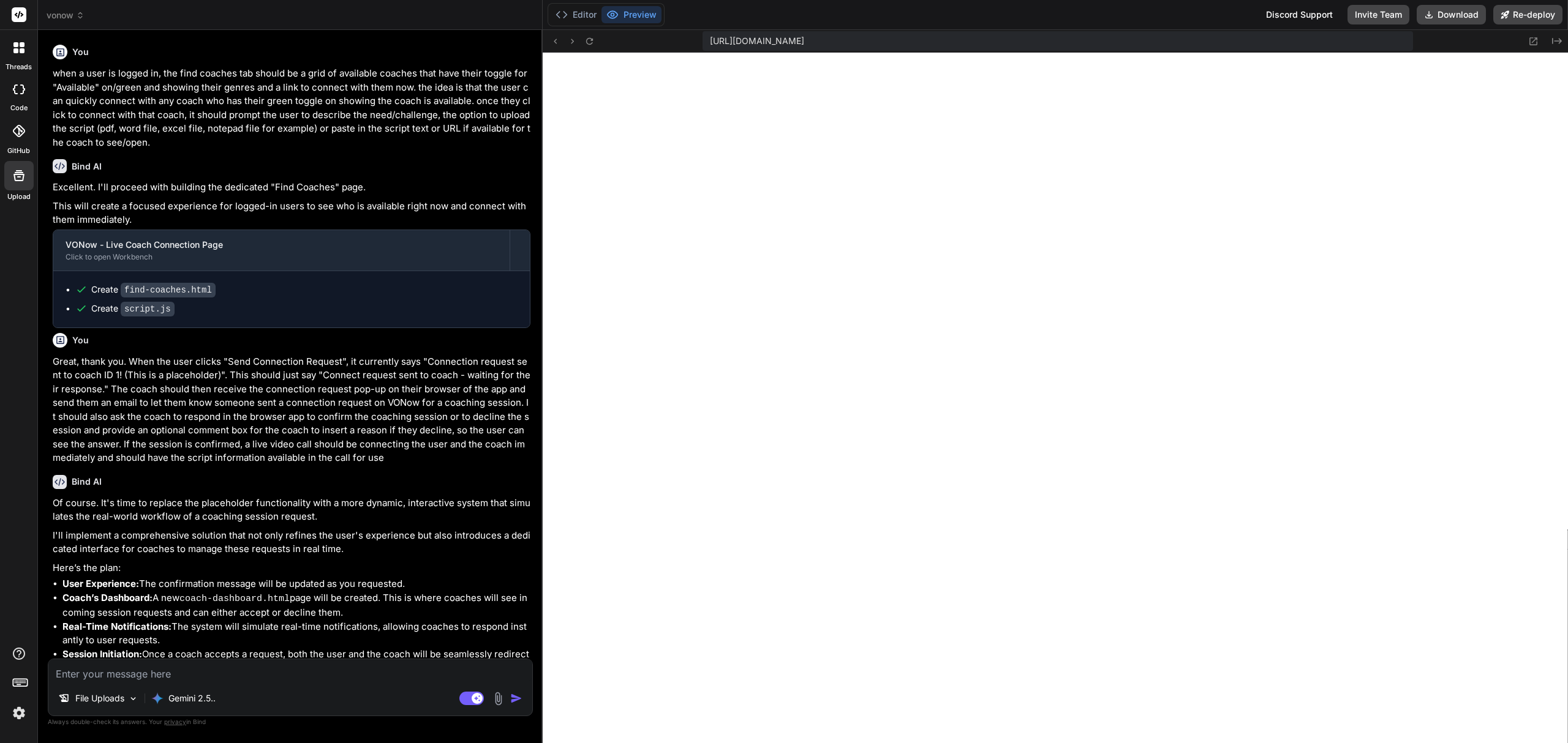
click at [70, 10] on span "vonow" at bounding box center [66, 16] width 38 height 12
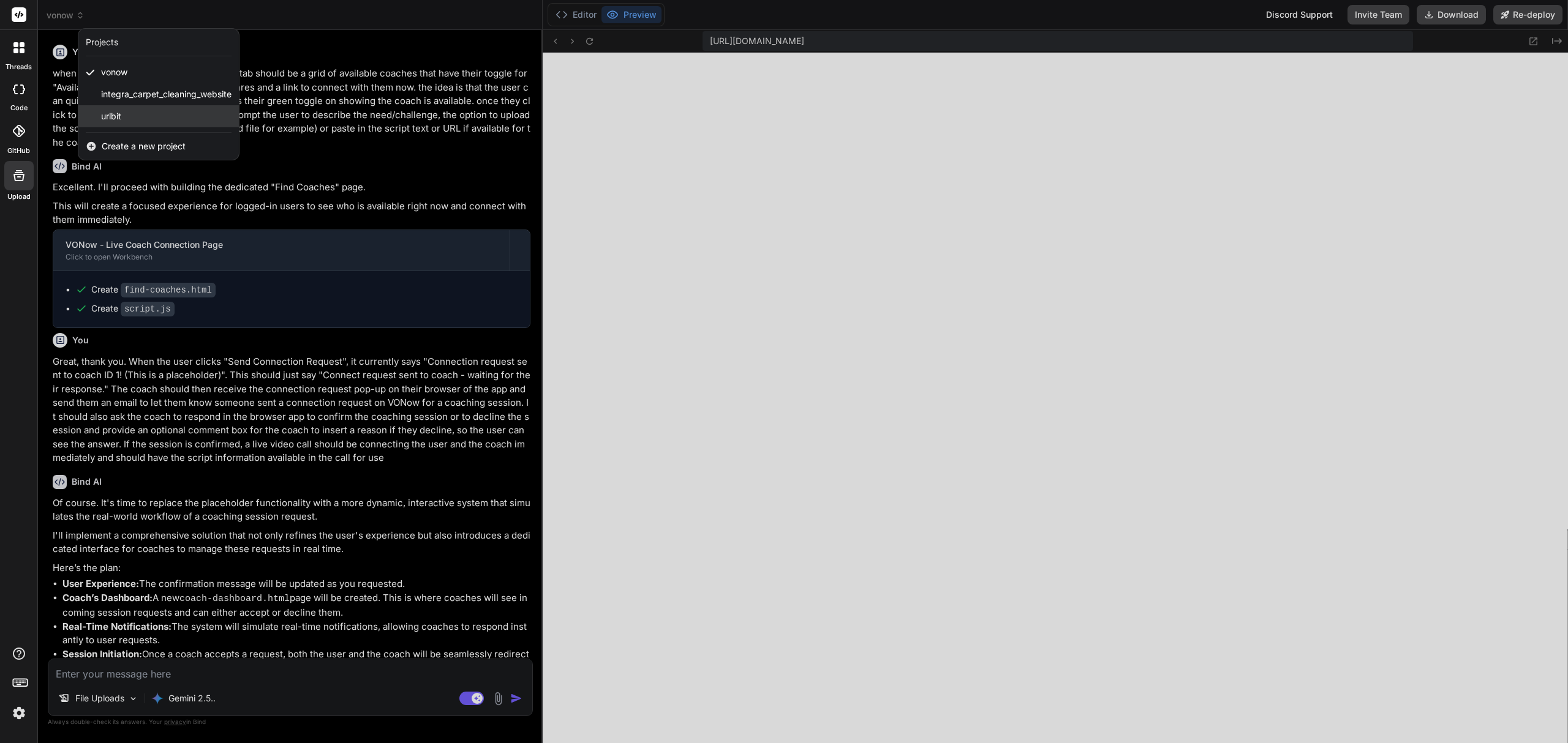
click at [139, 118] on div "urlbit" at bounding box center [158, 116] width 160 height 22
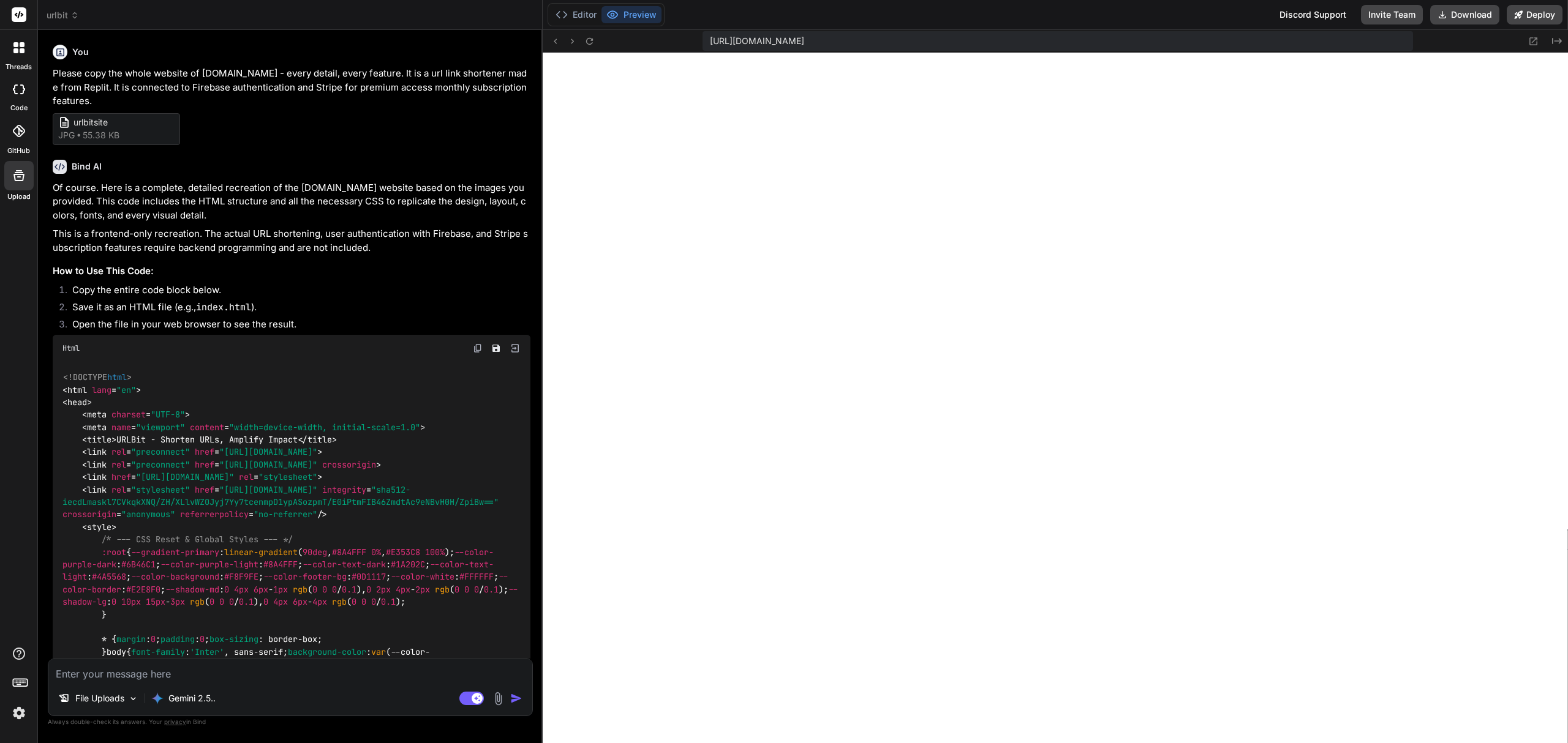
click at [62, 11] on span "urlbit" at bounding box center [62, 16] width 32 height 12
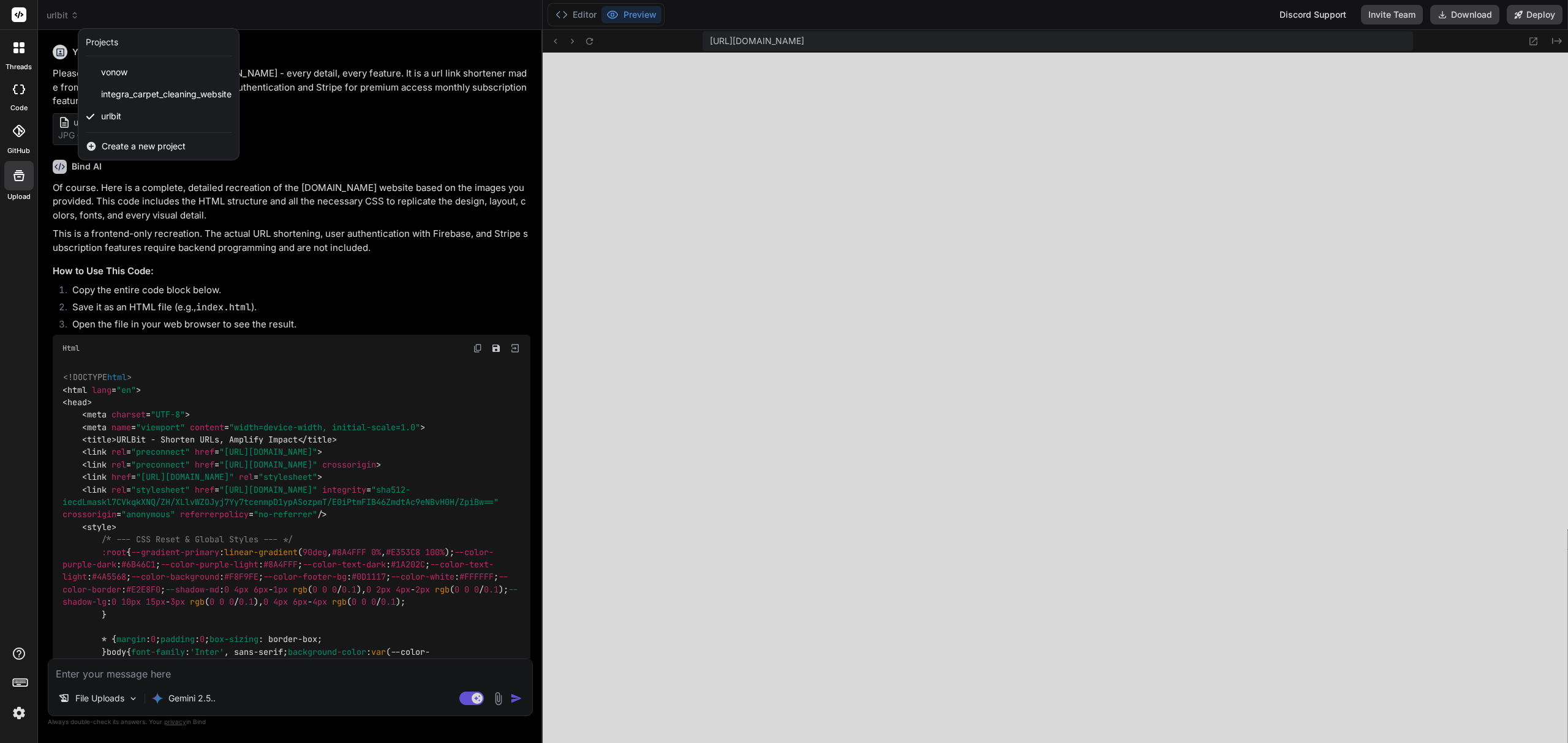
click at [405, 119] on div at bounding box center [784, 372] width 1568 height 743
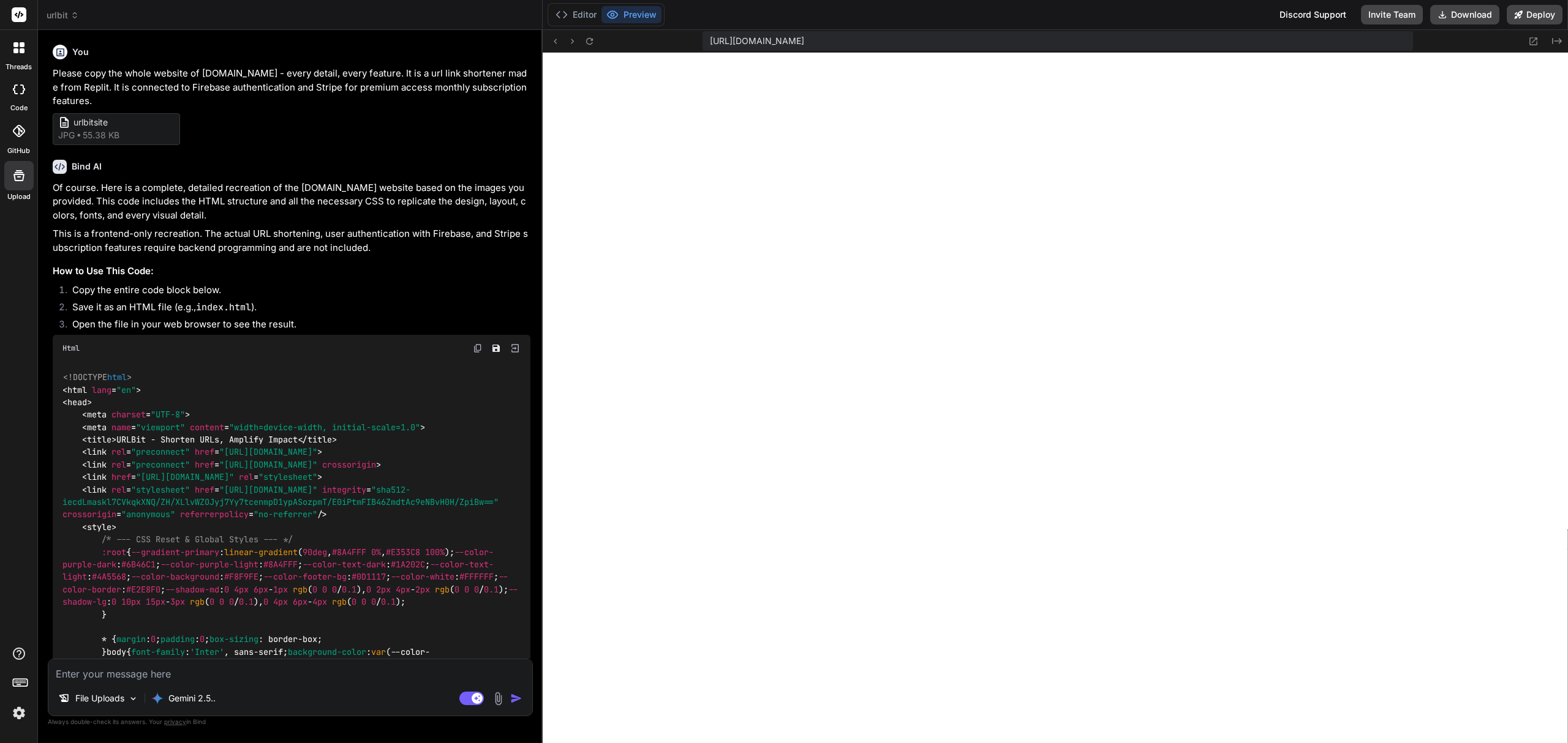
click at [62, 14] on span "urlbit" at bounding box center [62, 16] width 32 height 12
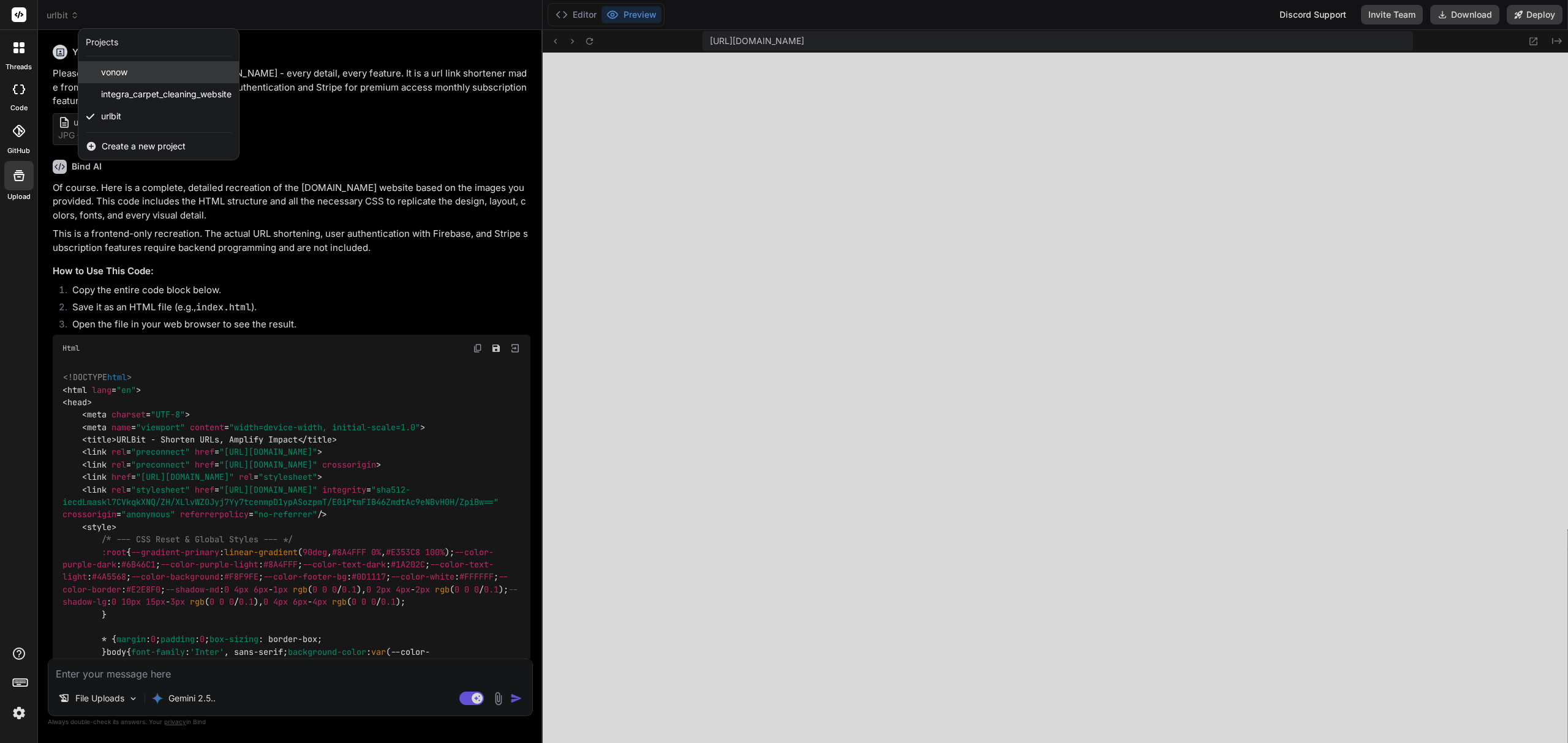
click at [130, 67] on div "vonow" at bounding box center [158, 72] width 160 height 22
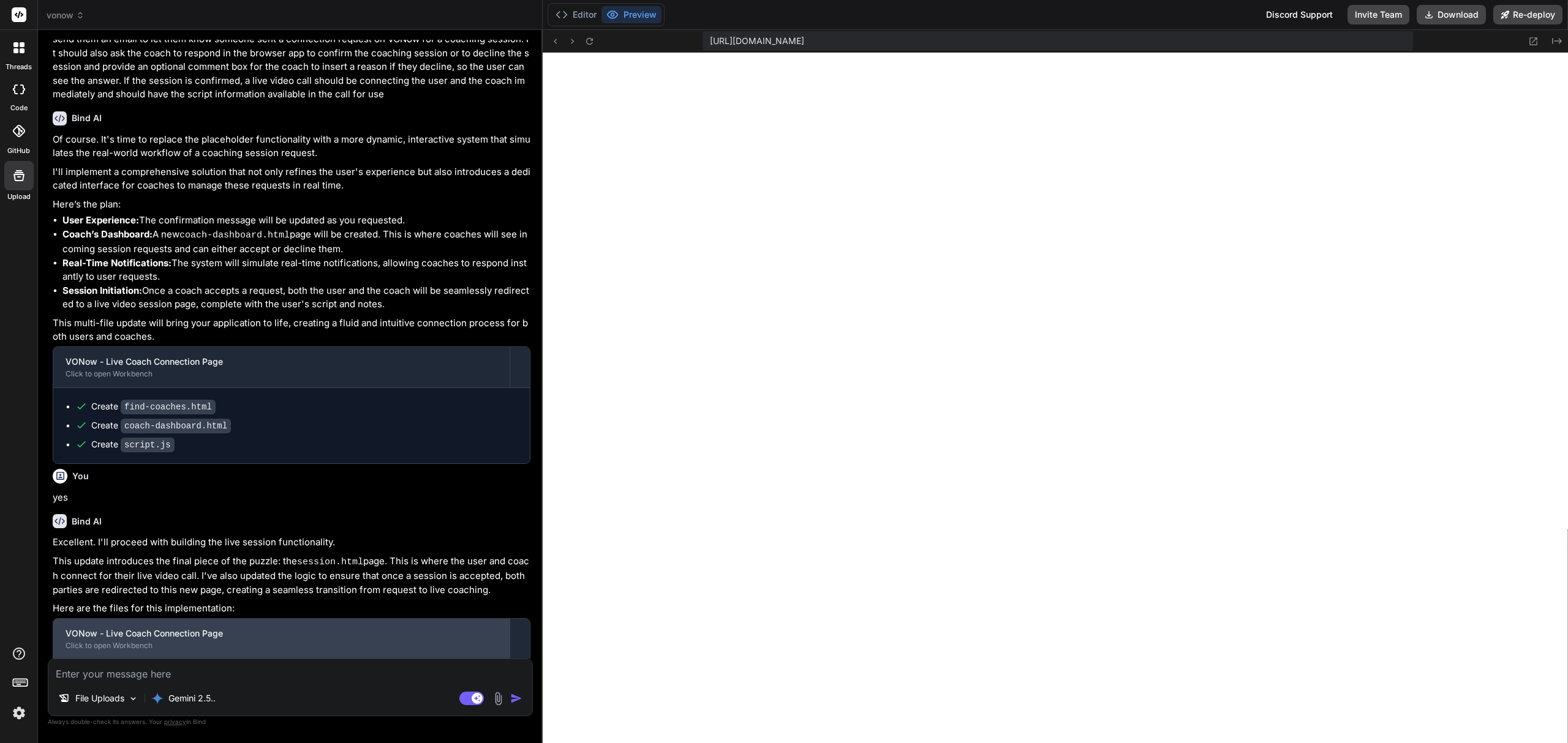
scroll to position [356, 0]
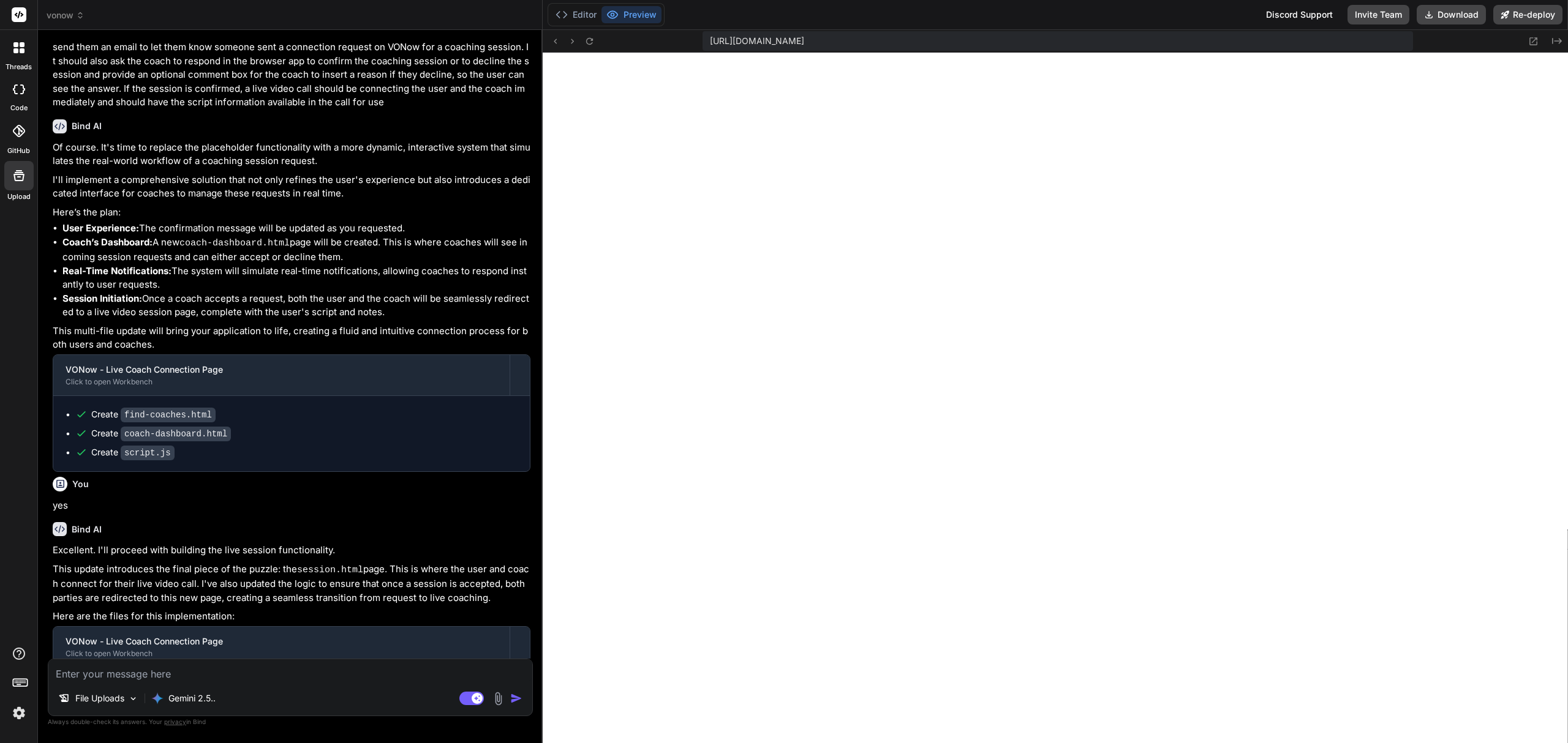
click at [76, 12] on icon at bounding box center [81, 16] width 9 height 9
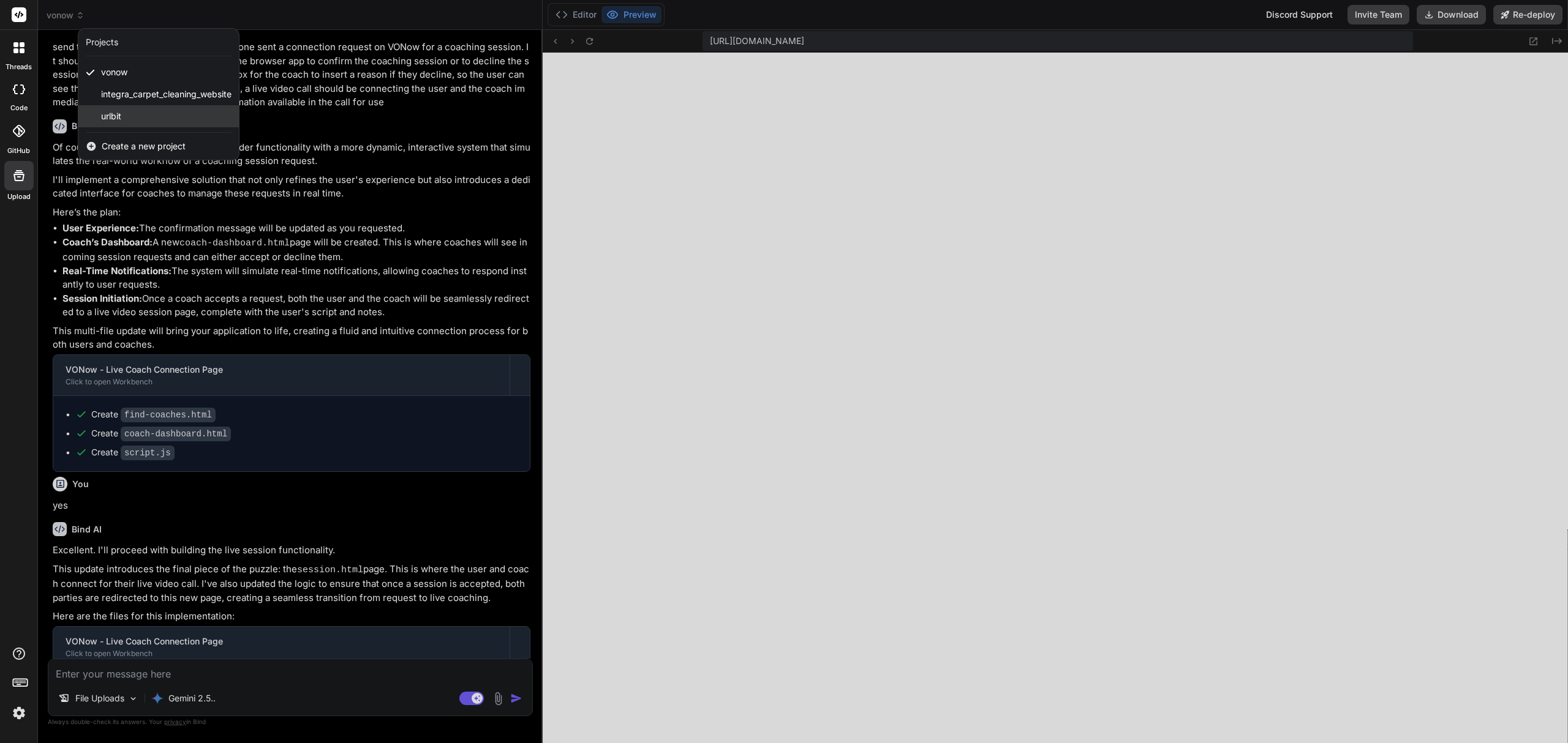
click at [126, 116] on div "urlbit" at bounding box center [158, 116] width 160 height 22
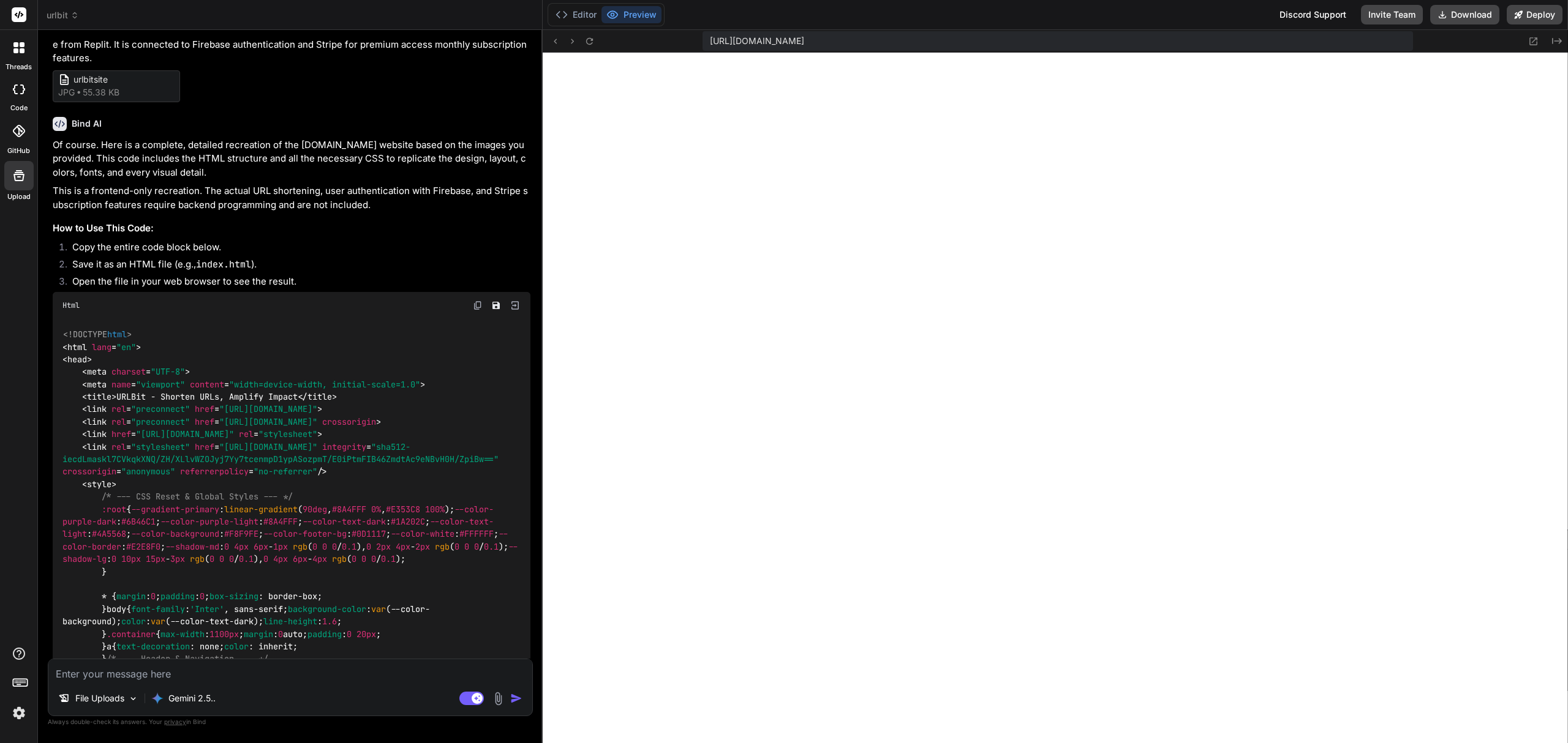
scroll to position [0, 0]
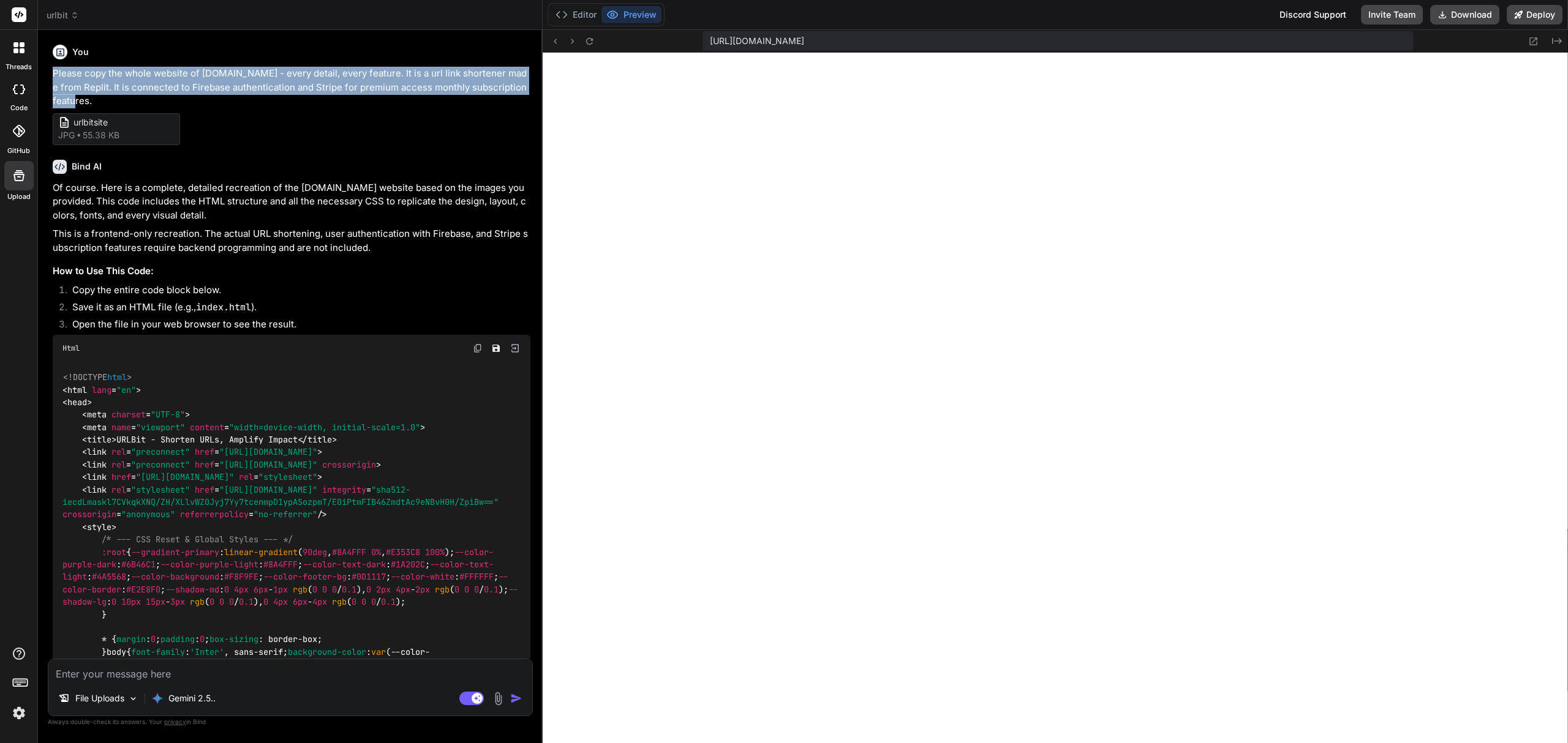
drag, startPoint x: 515, startPoint y: 89, endPoint x: 47, endPoint y: 72, distance: 468.3
click at [47, 72] on div "Bind AI Web Search Created with Pixso. Code Generator You Please copy the whole…" at bounding box center [290, 386] width 504 height 713
copy p "Please copy the whole website of urlbit.io - every detail, every feature. It is…"
click at [314, 207] on p "Of course. Here is a complete, detailed recreation of the urlbit.io website bas…" at bounding box center [291, 202] width 477 height 42
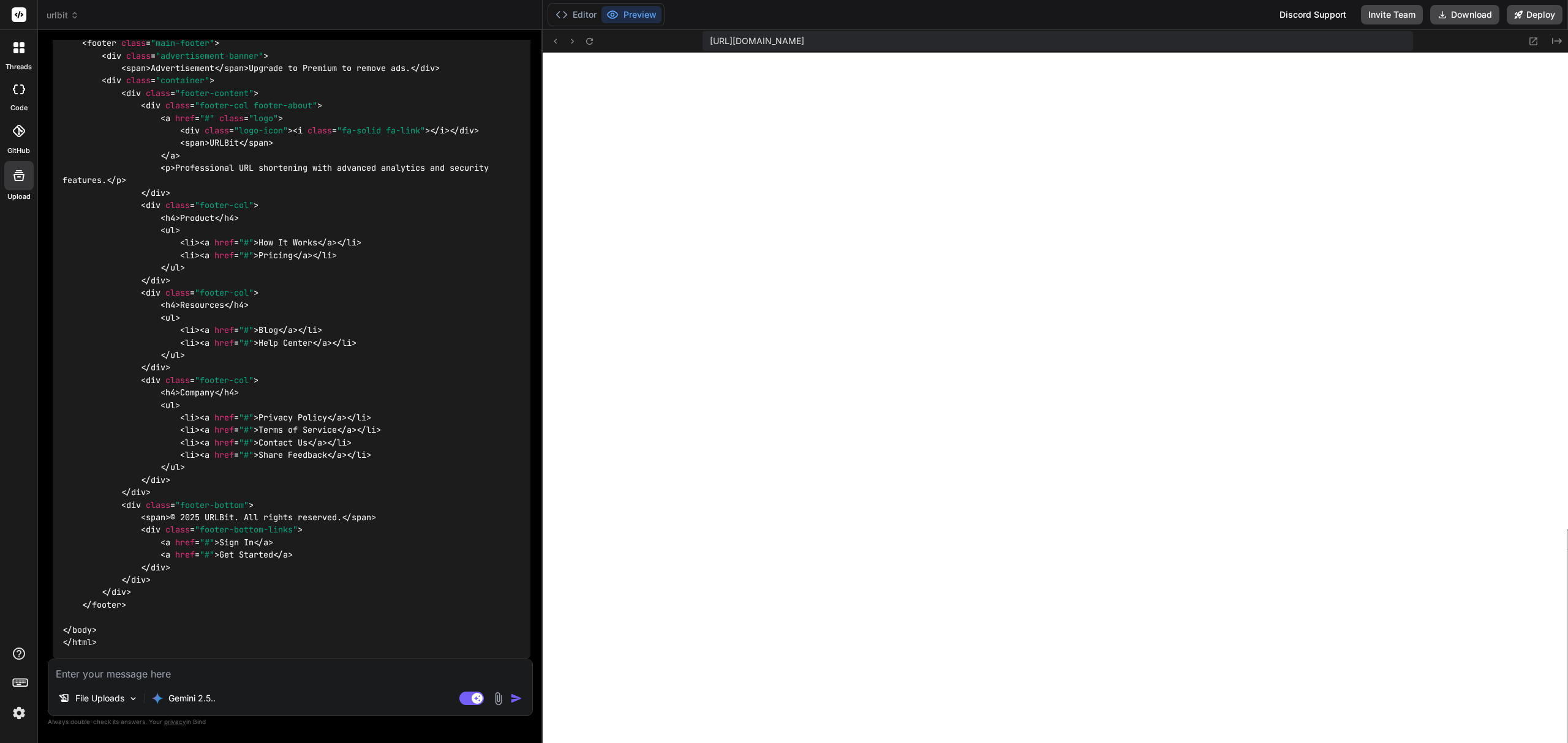
scroll to position [4261, 0]
click at [64, 16] on span "urlbit" at bounding box center [62, 16] width 32 height 12
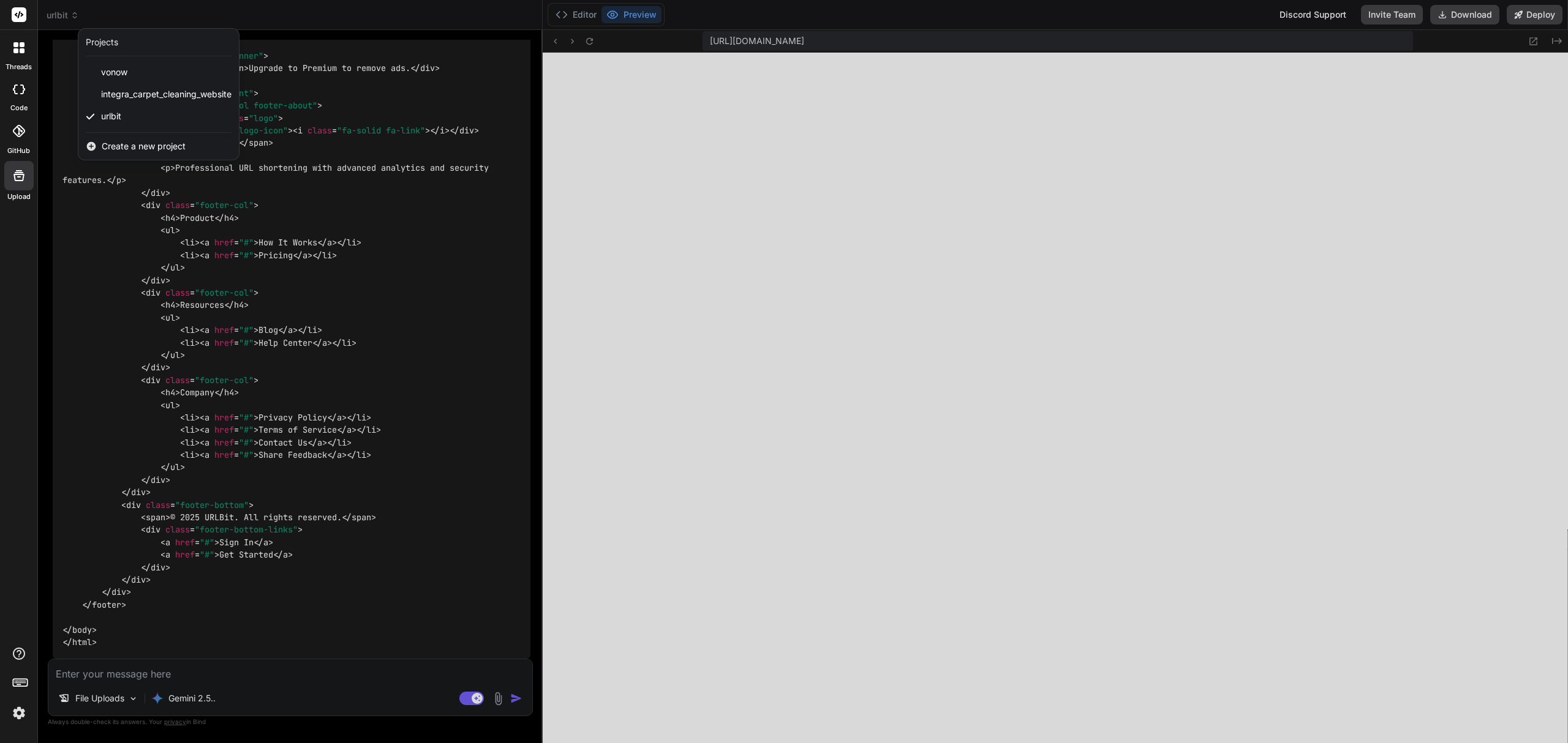
click at [670, 249] on div at bounding box center [784, 372] width 1568 height 743
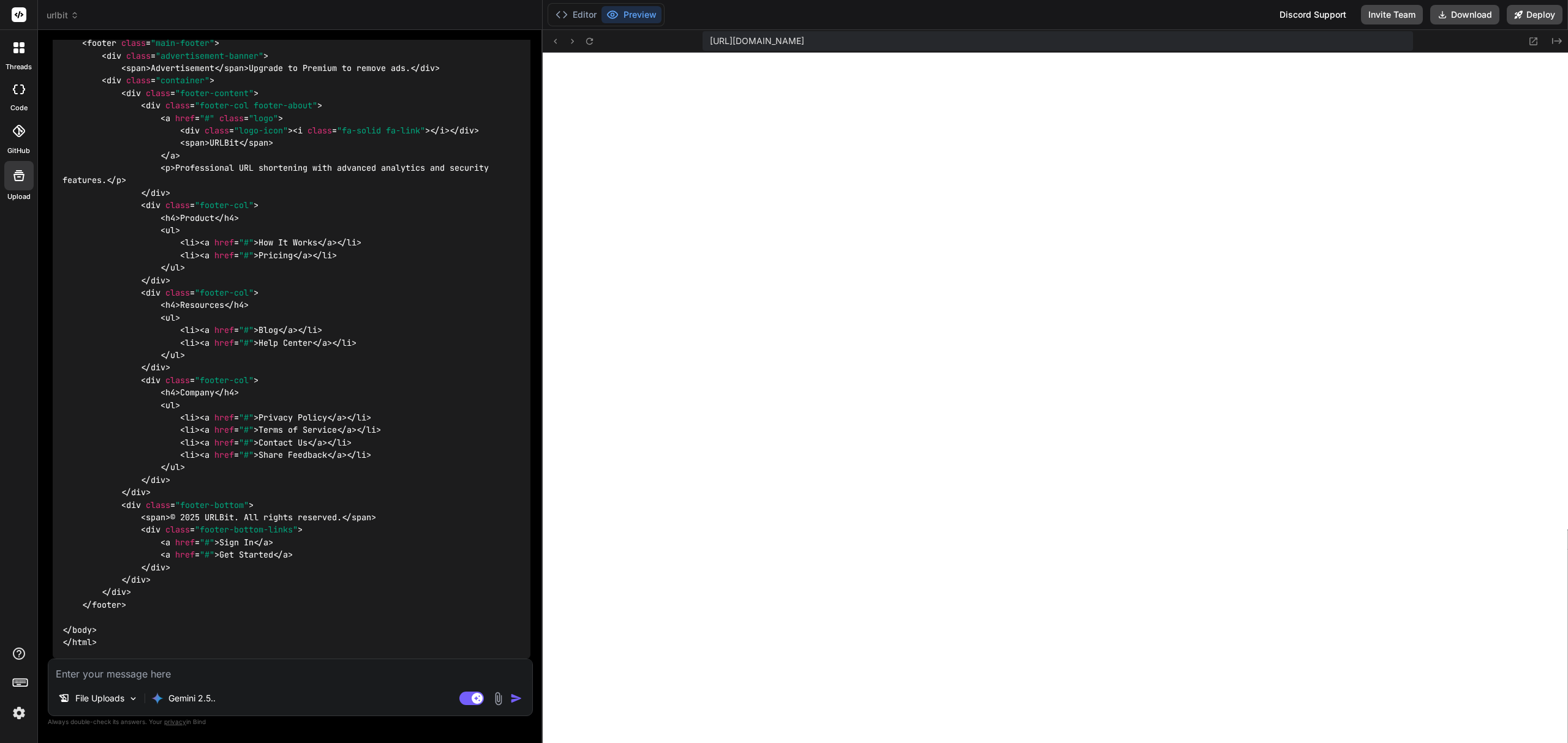
click at [70, 18] on icon at bounding box center [75, 16] width 9 height 9
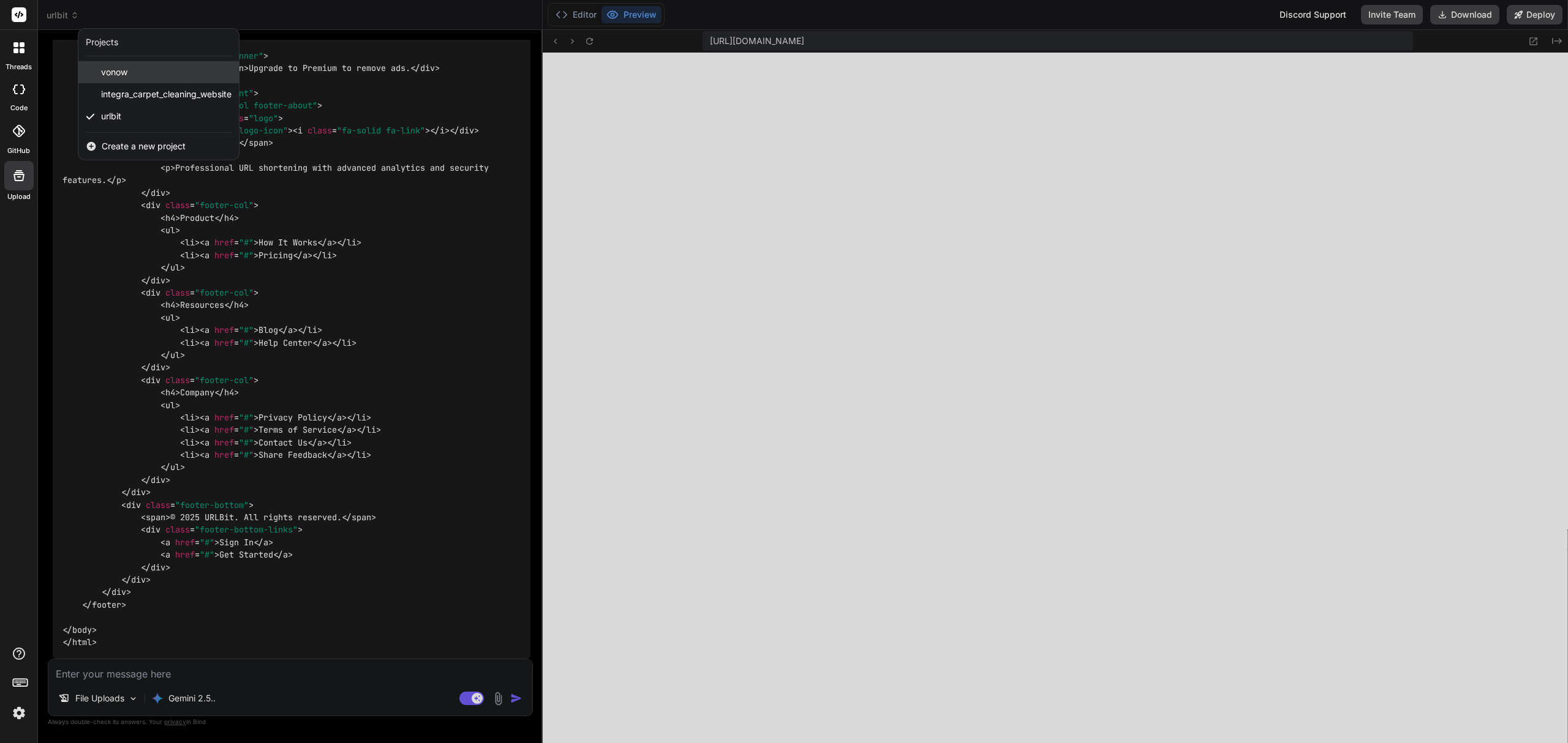
click at [146, 71] on div "vonow" at bounding box center [158, 72] width 160 height 22
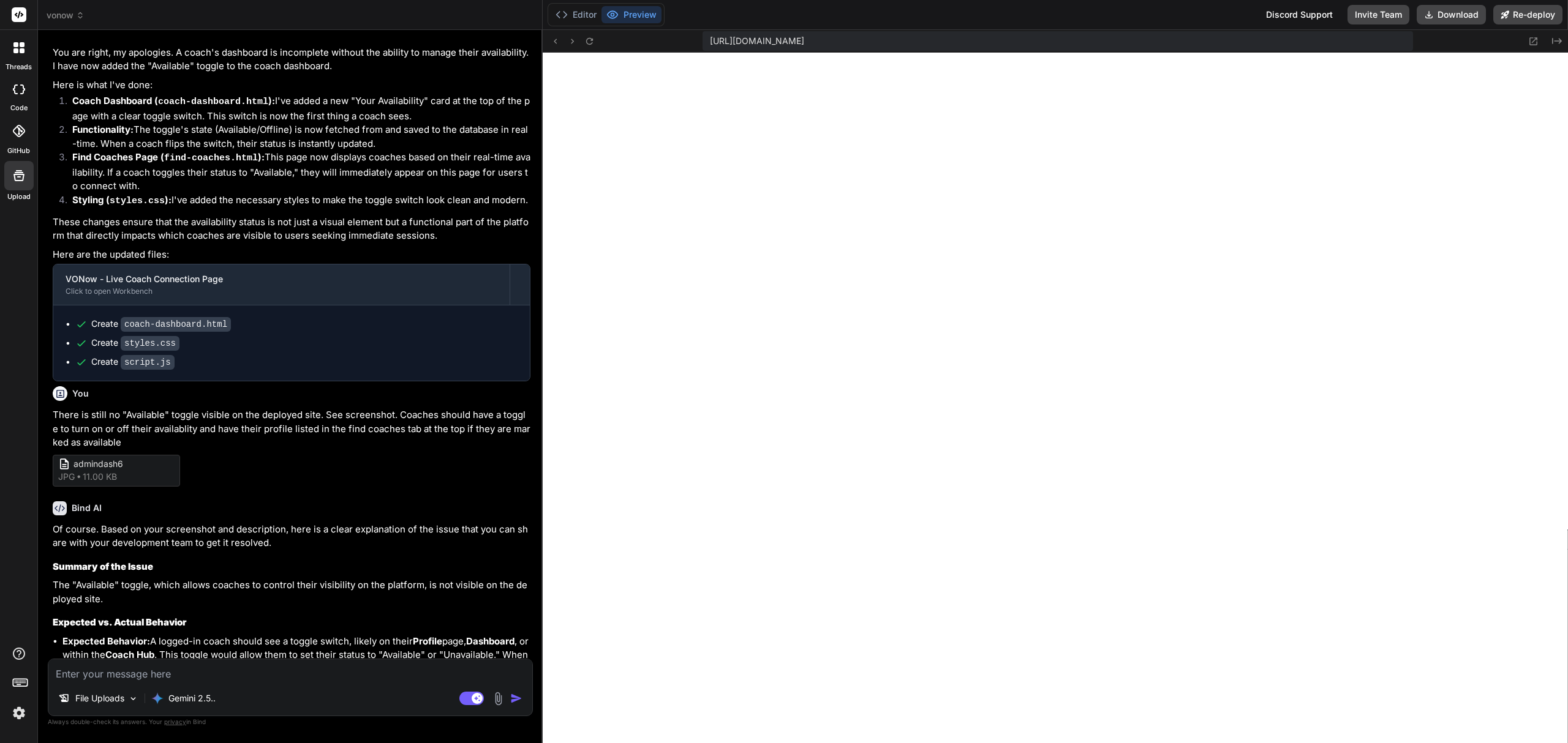
scroll to position [1335, 0]
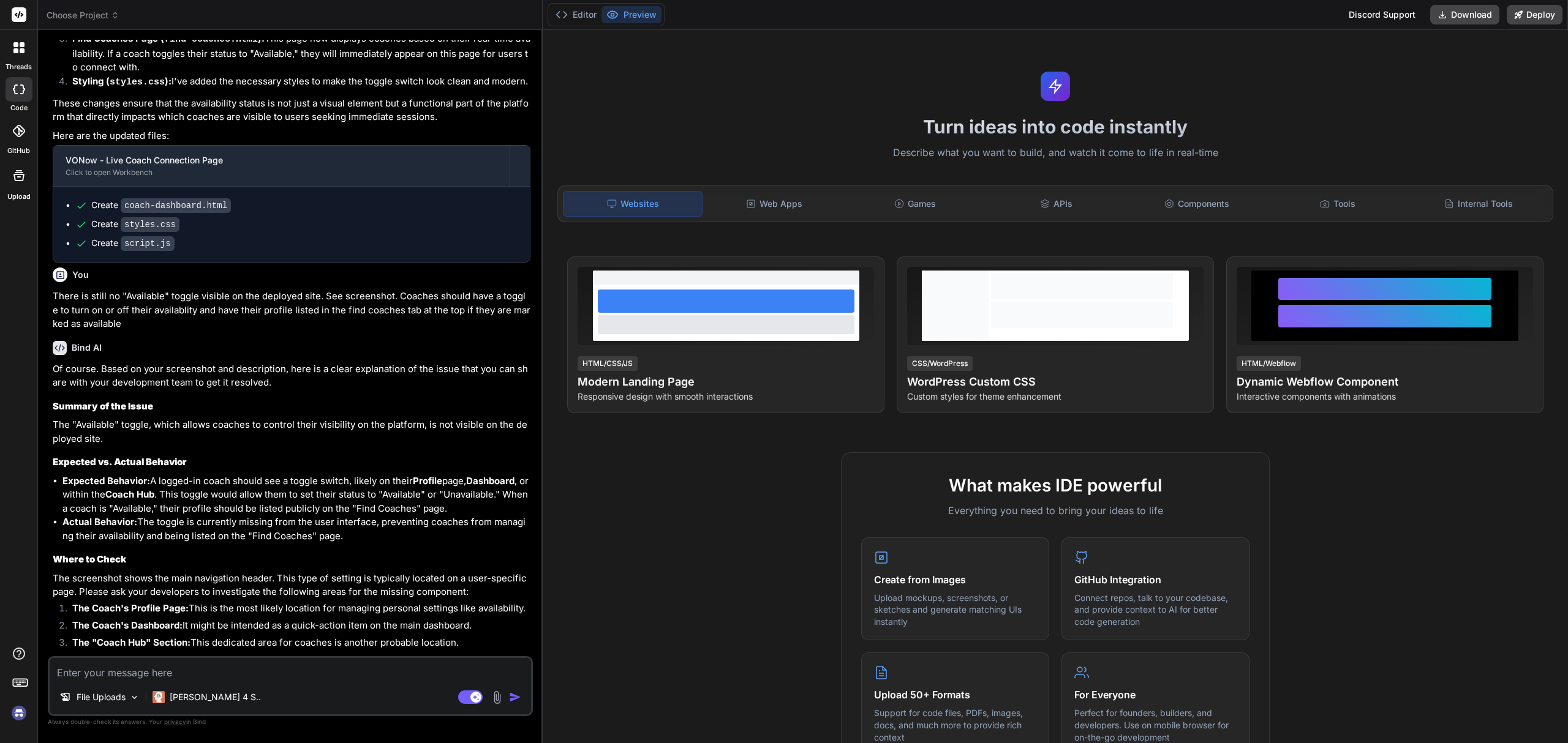
scroll to position [1295, 0]
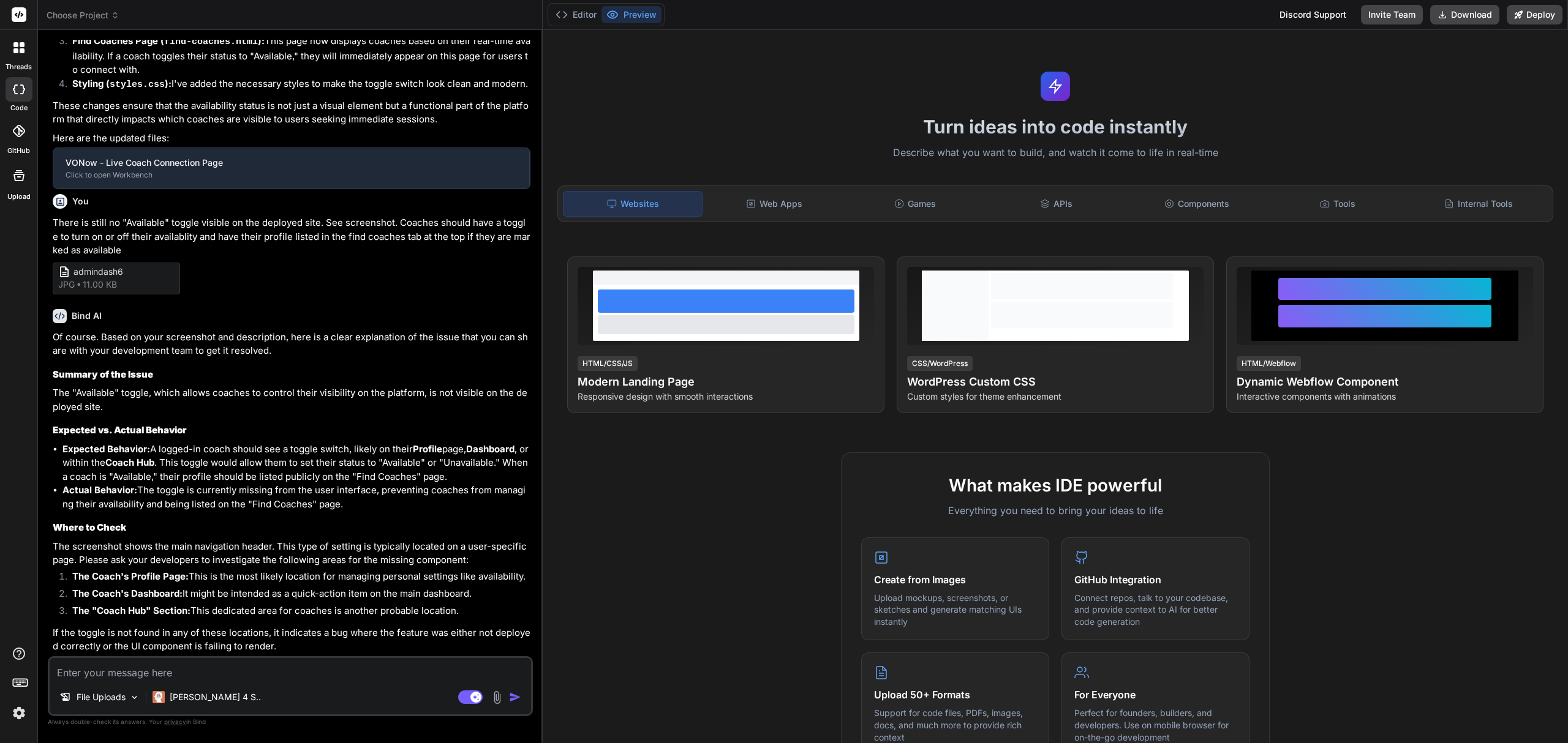
type textarea "x"
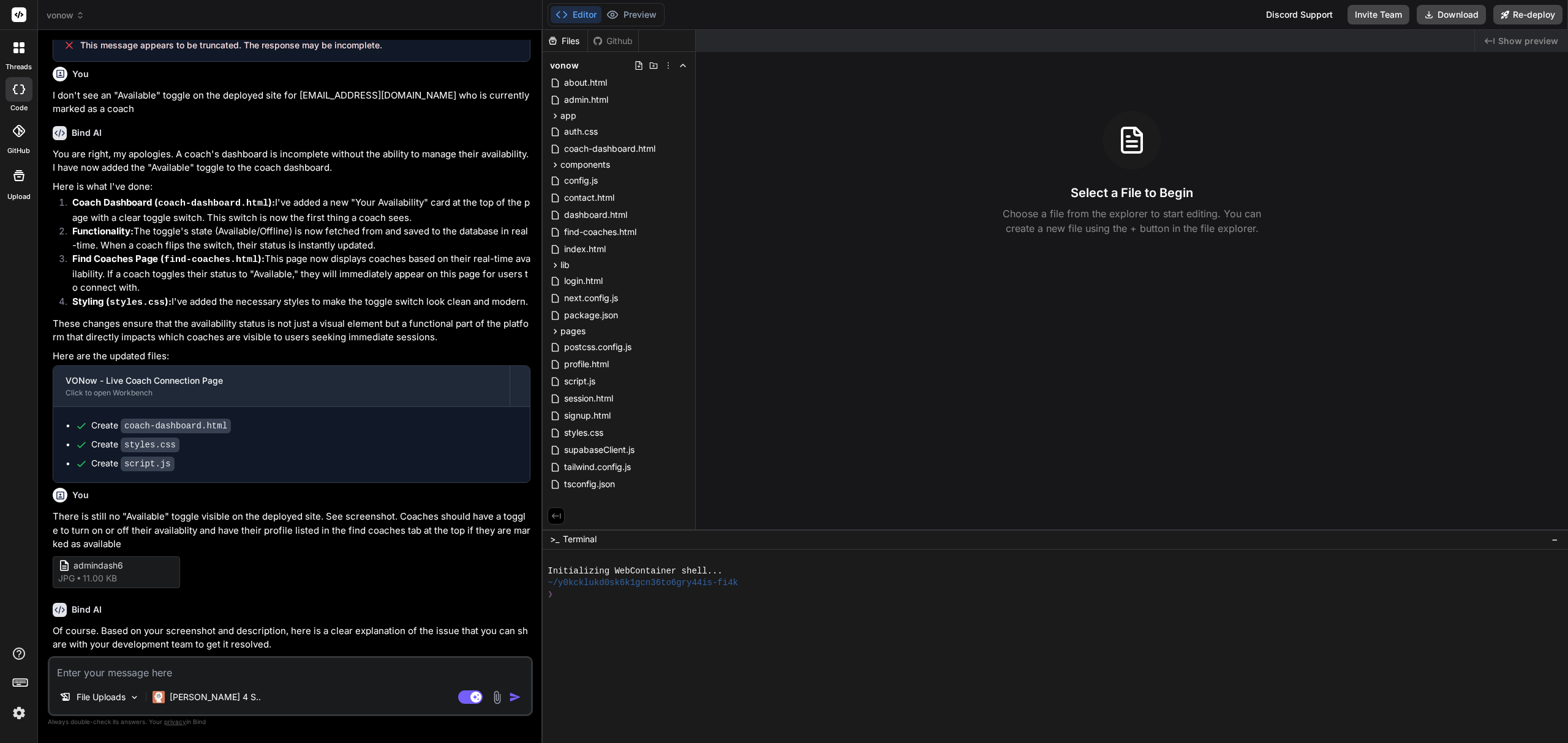
scroll to position [1337, 0]
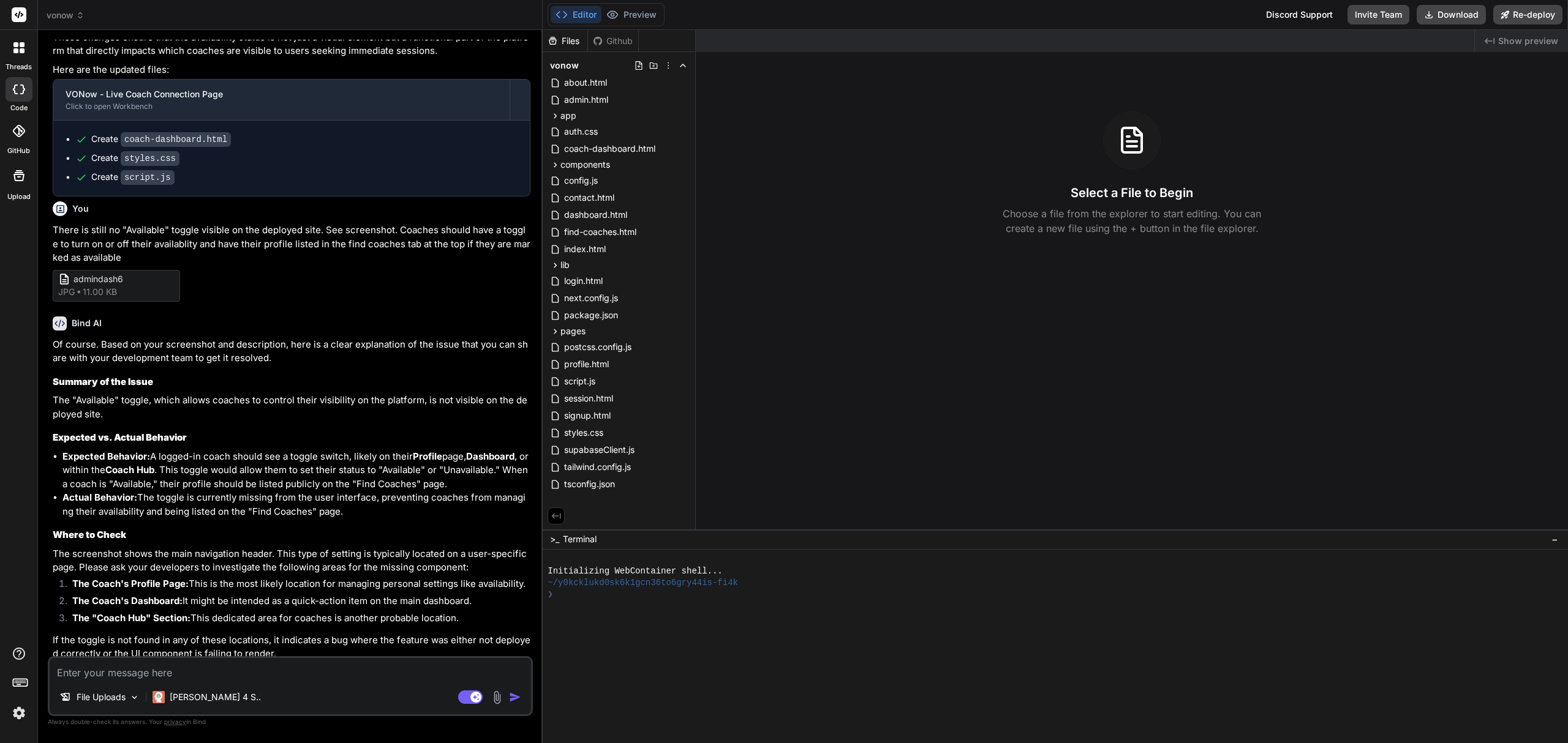
click at [268, 675] on textarea at bounding box center [290, 669] width 482 height 22
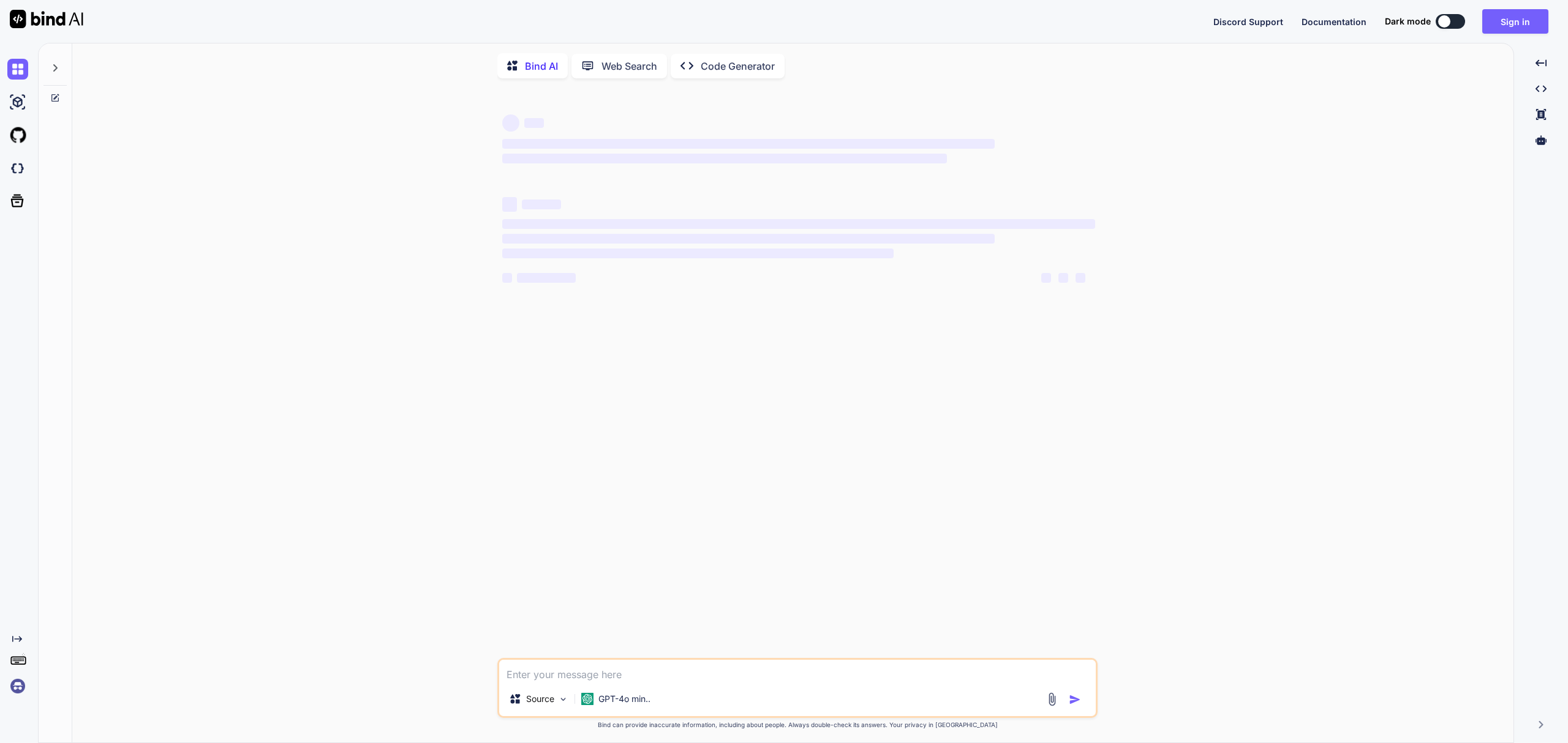
click at [14, 172] on img at bounding box center [17, 168] width 21 height 21
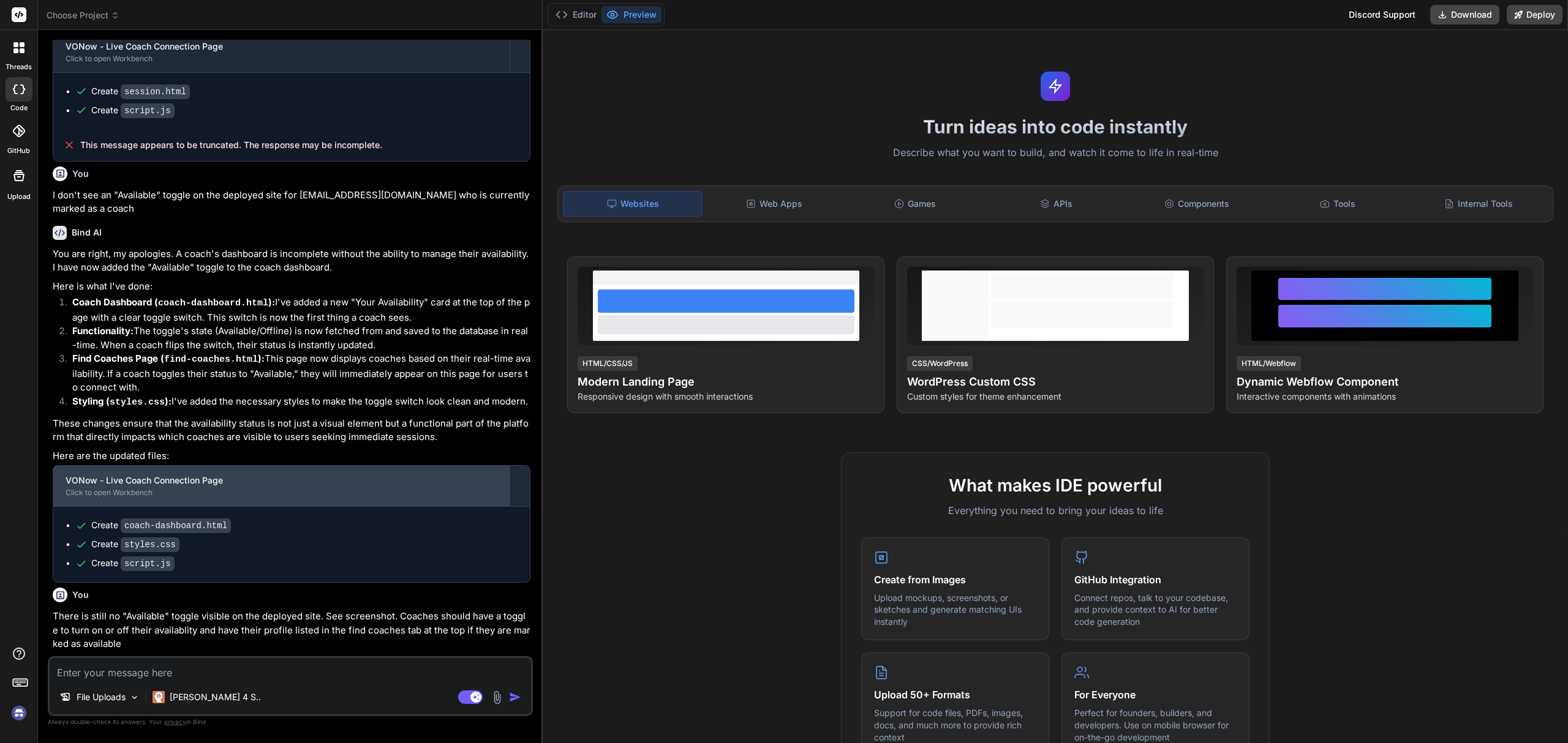
scroll to position [1036, 0]
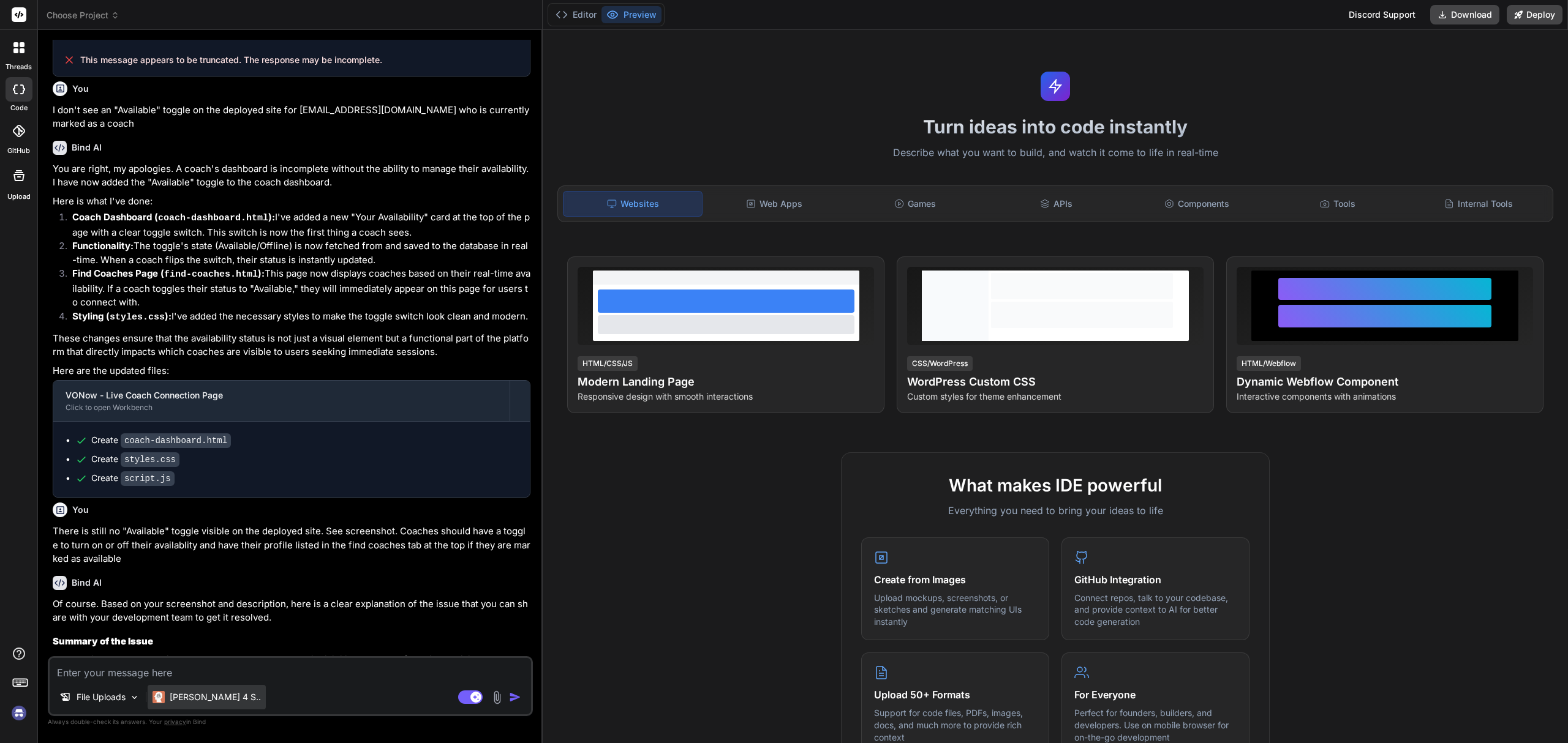
click at [193, 696] on p "[PERSON_NAME] 4 S.." at bounding box center [215, 697] width 91 height 12
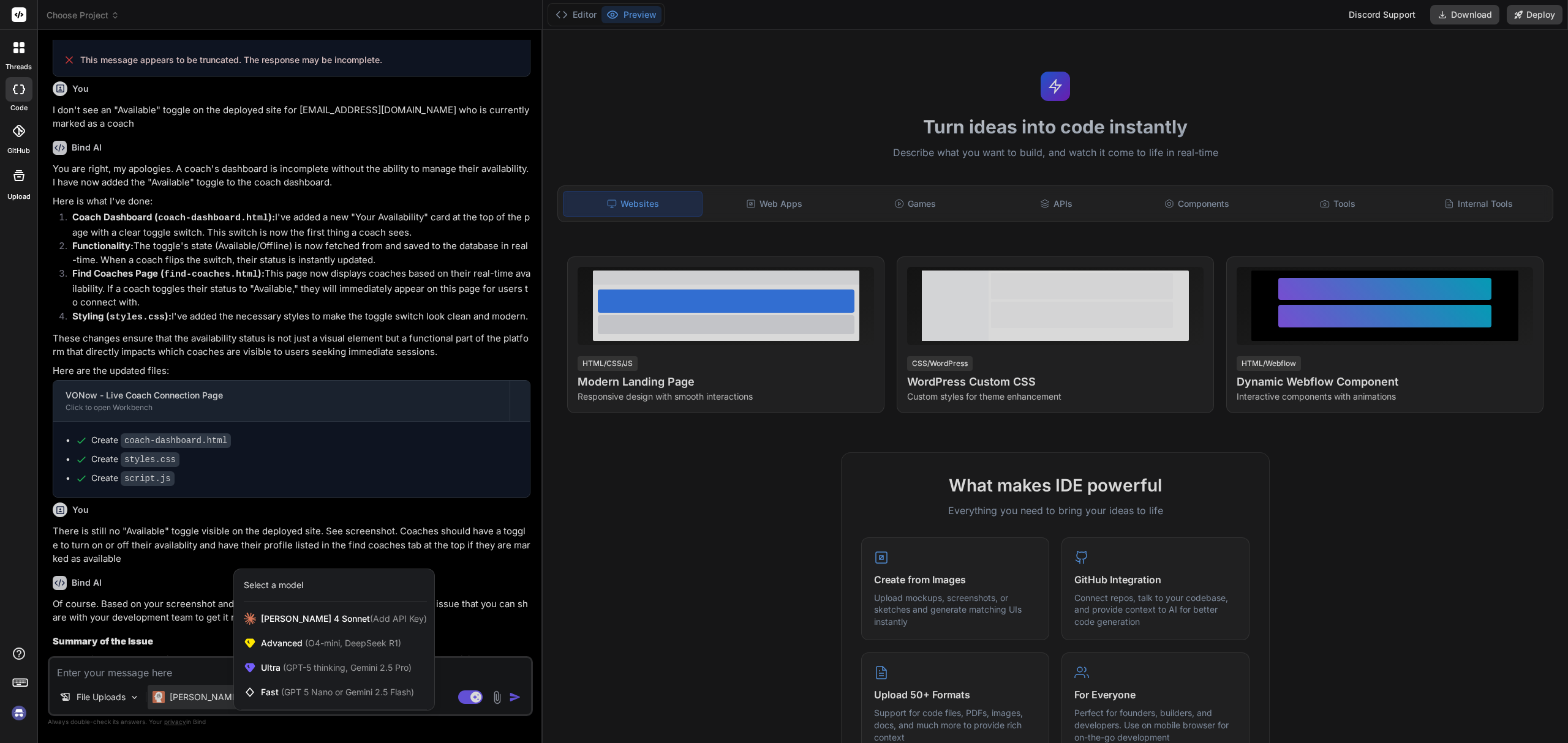
click at [607, 588] on div at bounding box center [784, 372] width 1568 height 743
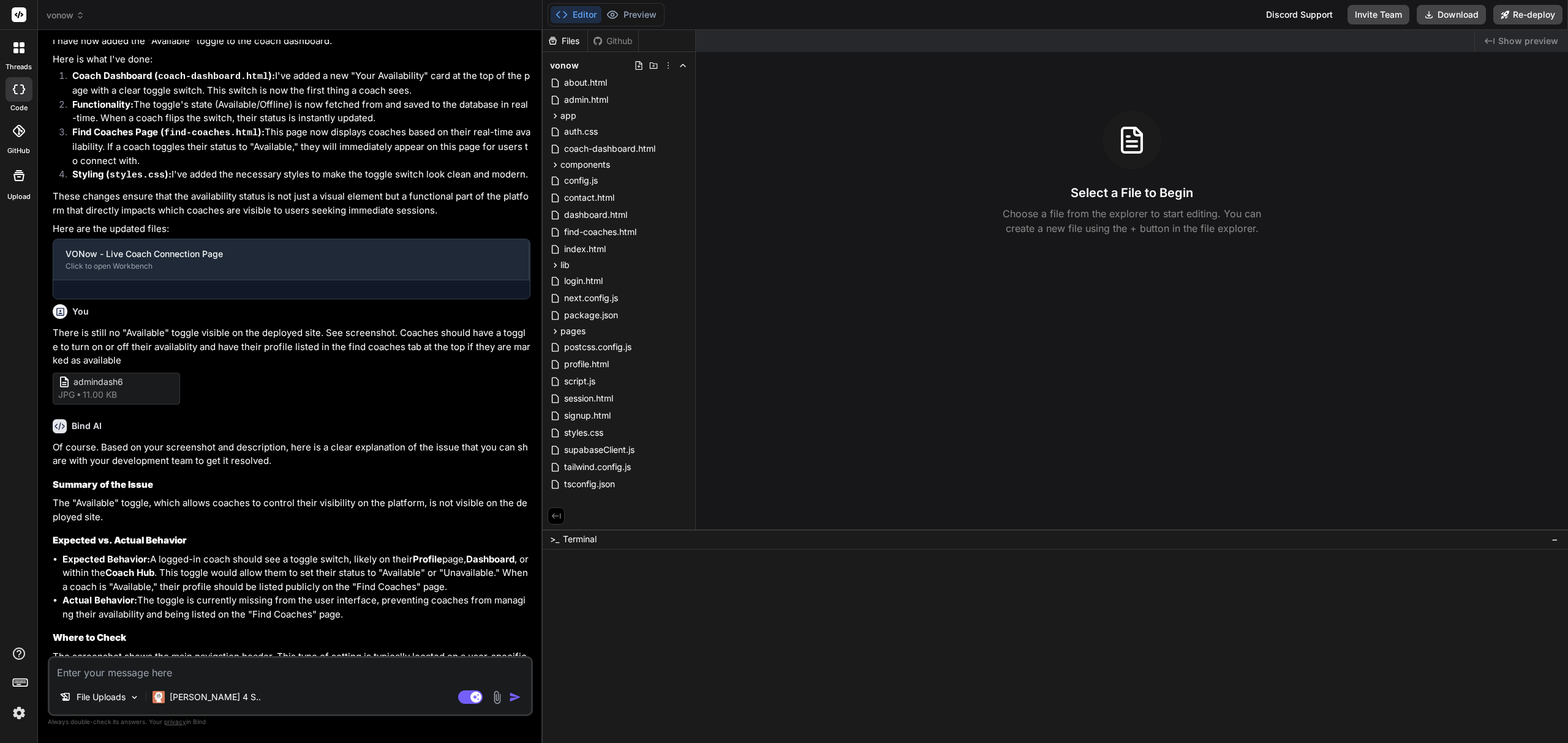
scroll to position [0, 0]
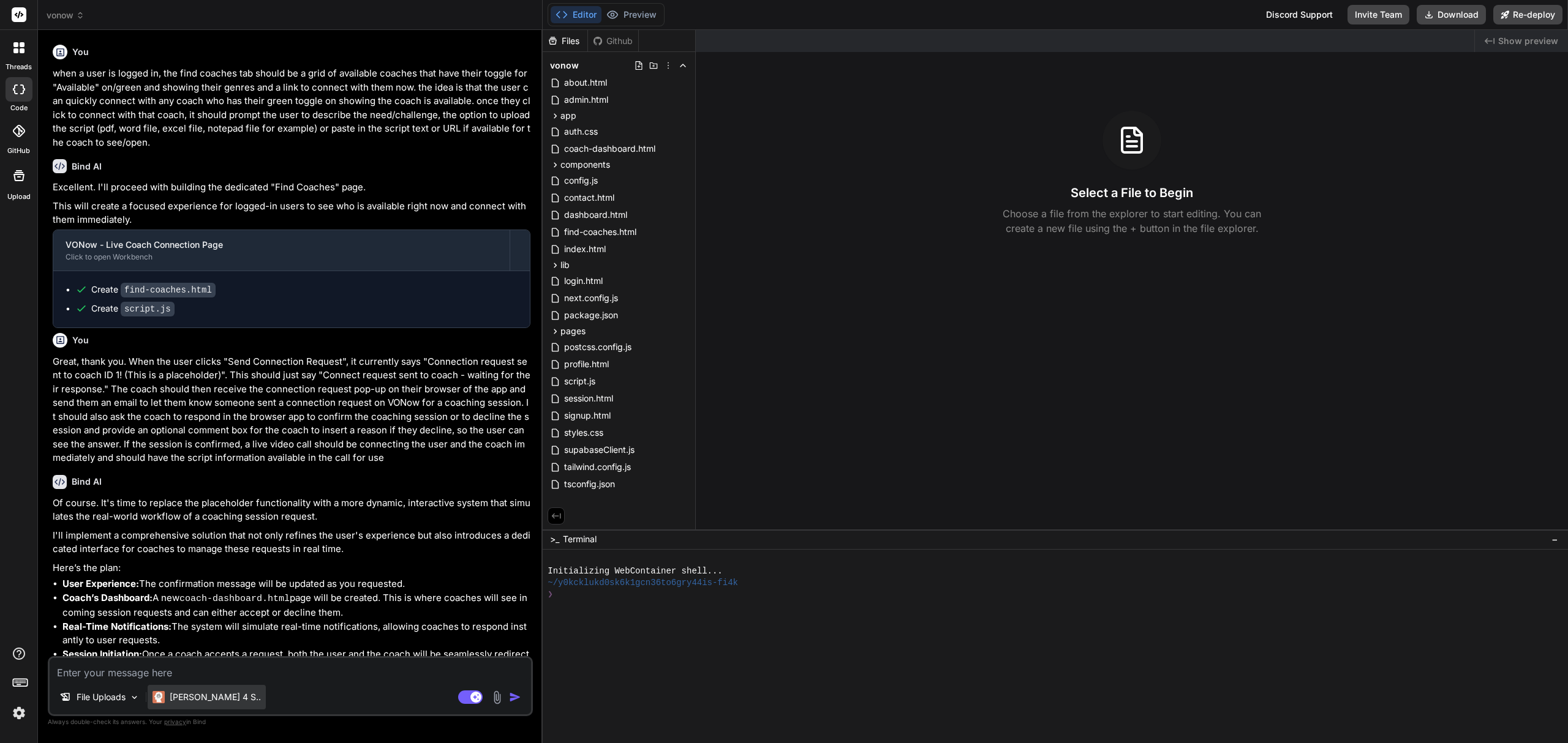
click at [204, 696] on p "[PERSON_NAME] 4 S.." at bounding box center [215, 697] width 91 height 12
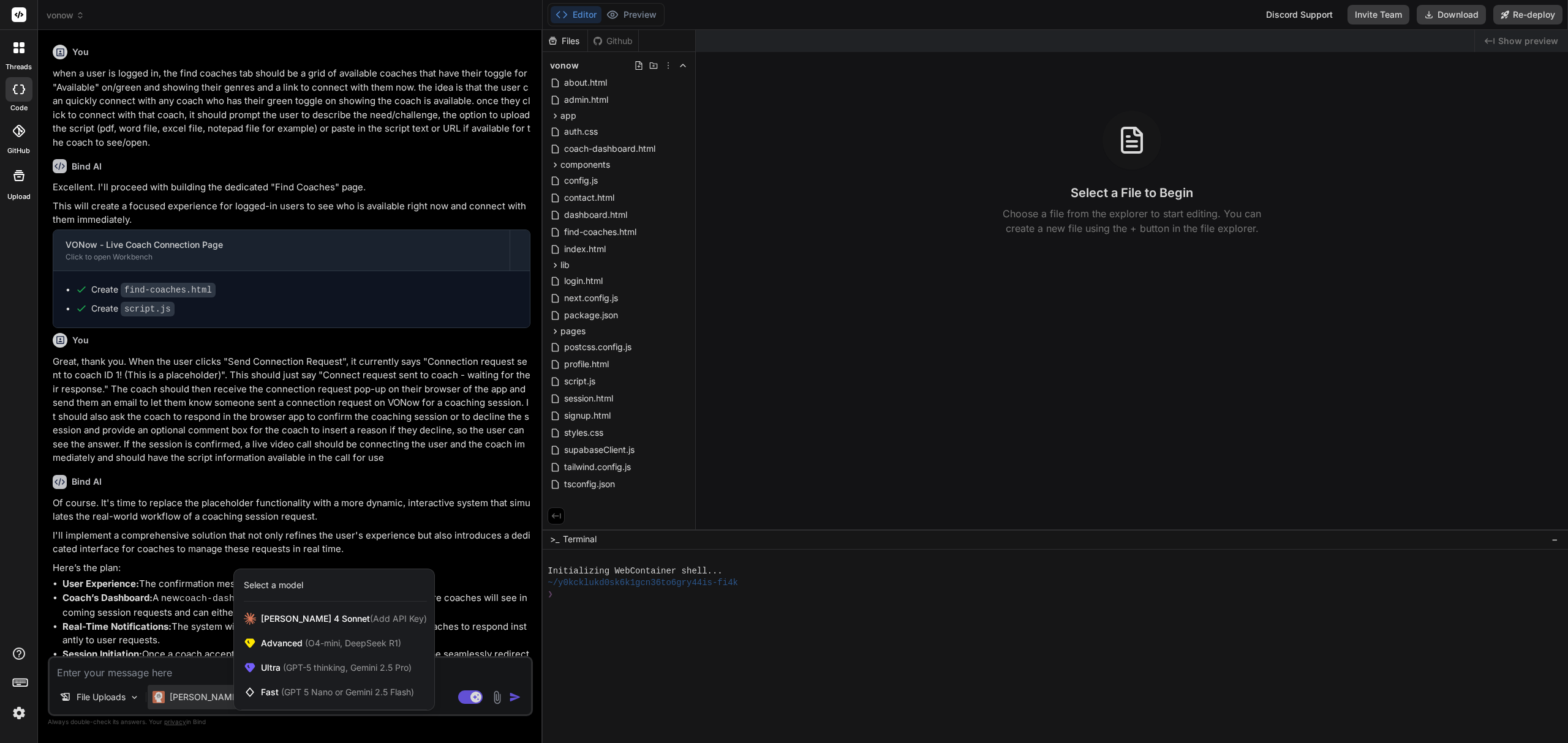
click at [714, 675] on div at bounding box center [784, 372] width 1568 height 743
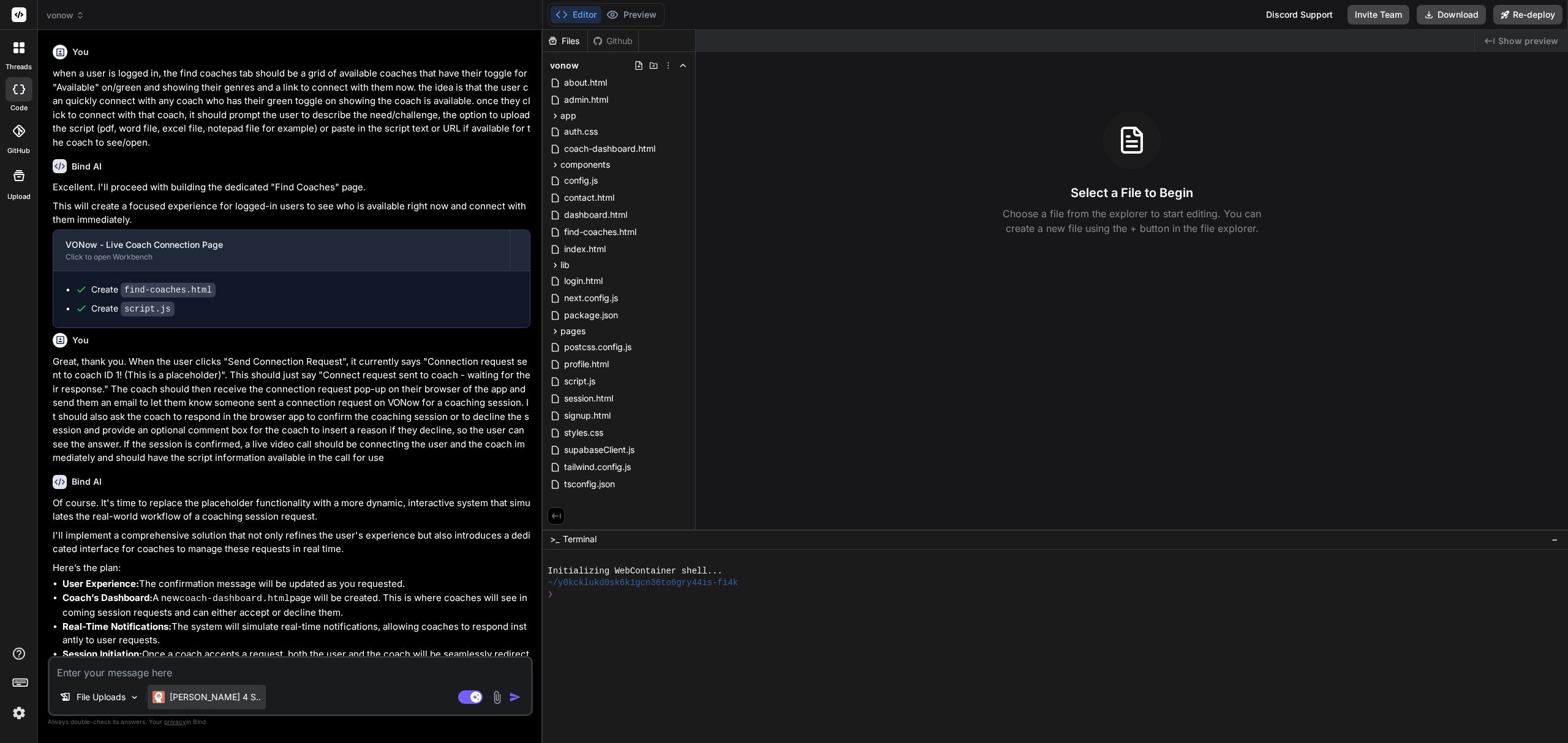
click at [192, 693] on p "[PERSON_NAME] 4 S.." at bounding box center [215, 697] width 91 height 12
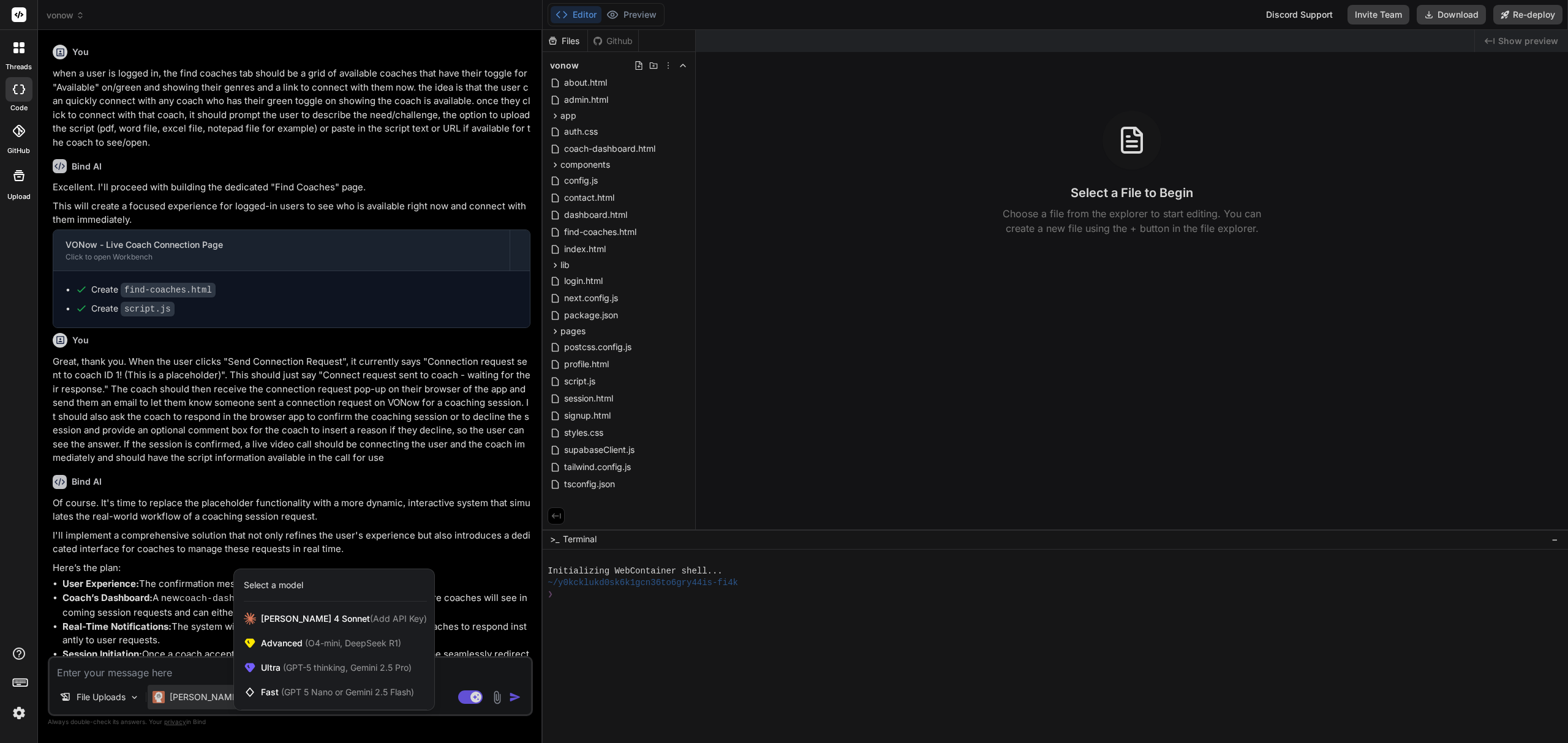
click at [230, 740] on div at bounding box center [784, 372] width 1568 height 743
type textarea "x"
